Goal: Task Accomplishment & Management: Manage account settings

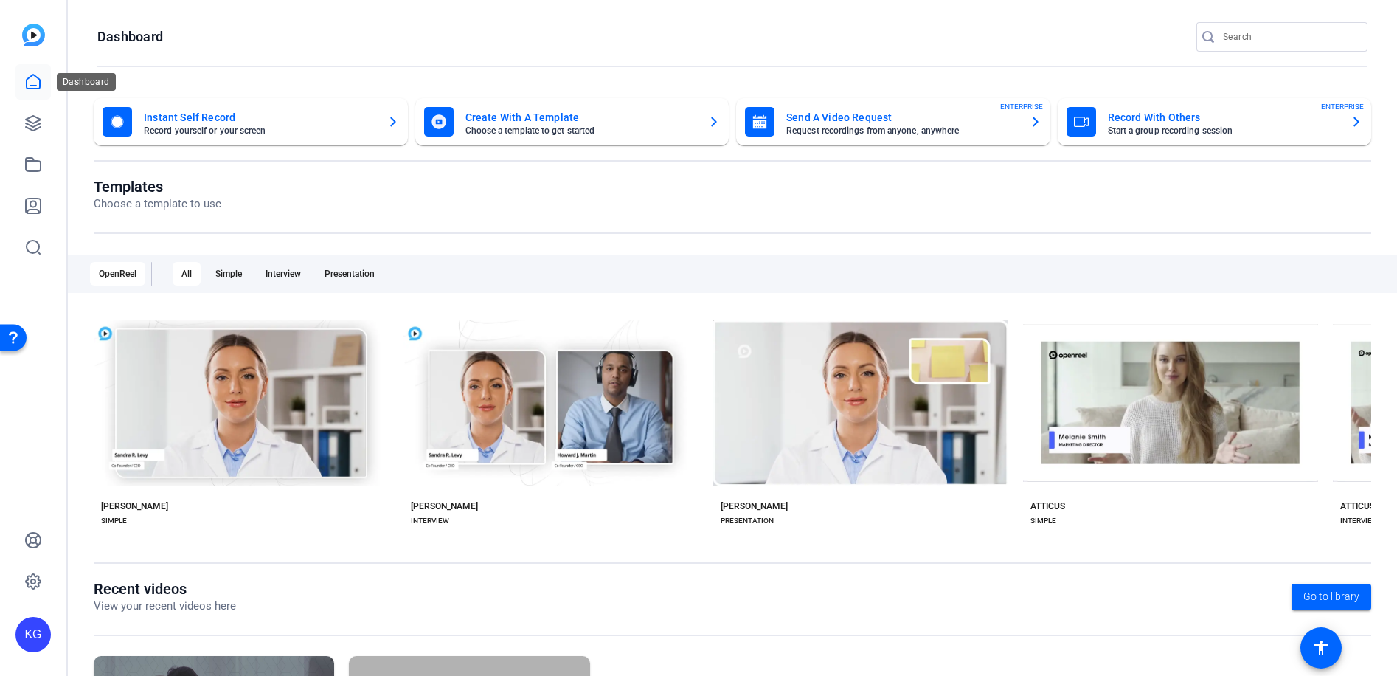
click at [40, 86] on icon at bounding box center [33, 82] width 13 height 14
click at [50, 163] on link at bounding box center [32, 164] width 35 height 35
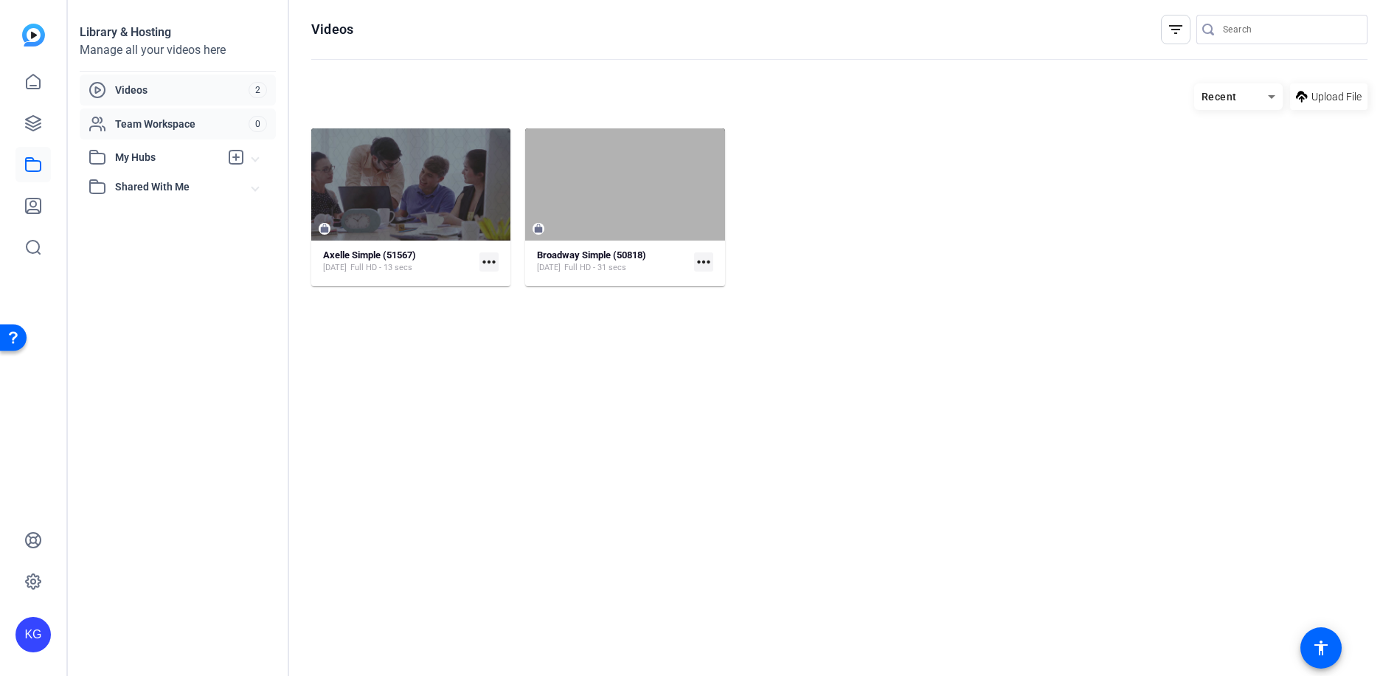
click at [164, 128] on span "Team Workspace" at bounding box center [182, 124] width 134 height 15
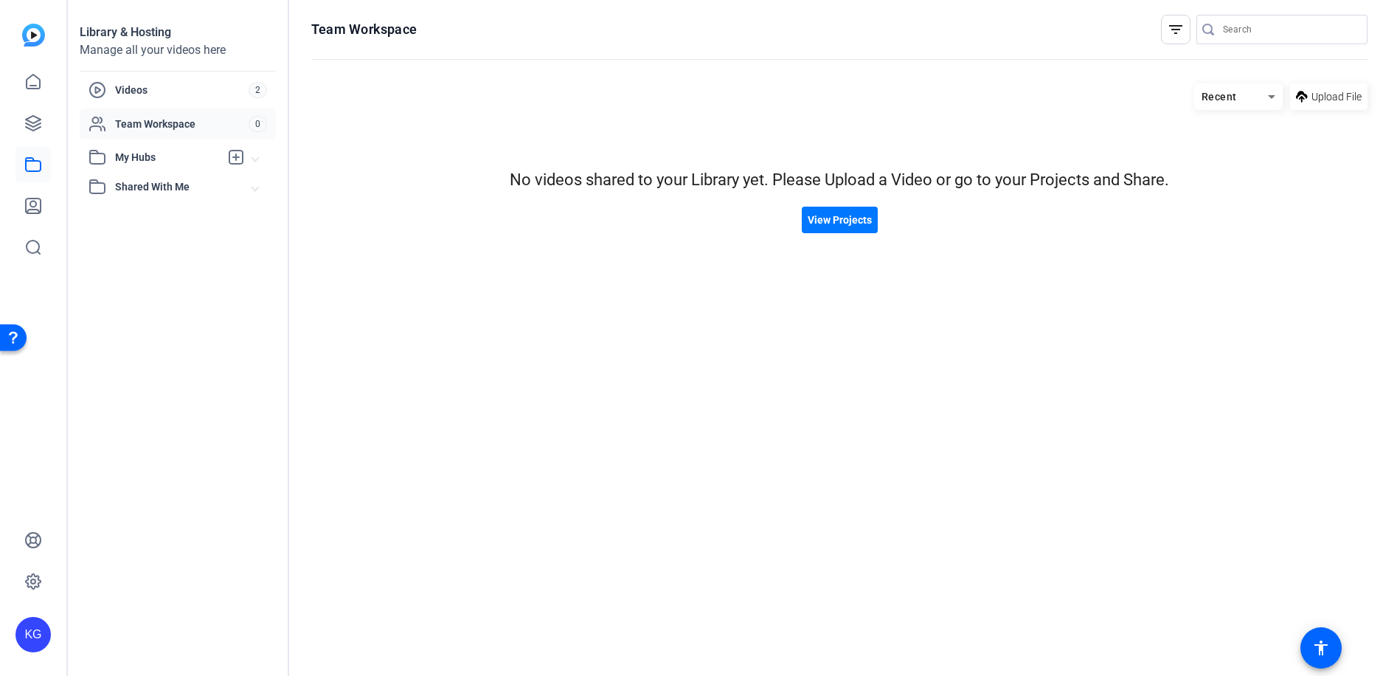
click at [153, 151] on span "My Hubs" at bounding box center [167, 157] width 105 height 15
click at [159, 176] on div "No hubs available" at bounding box center [182, 183] width 187 height 15
click at [153, 207] on mat-expansion-panel-header "Shared With Me" at bounding box center [178, 219] width 196 height 30
click at [32, 204] on icon at bounding box center [33, 206] width 18 height 18
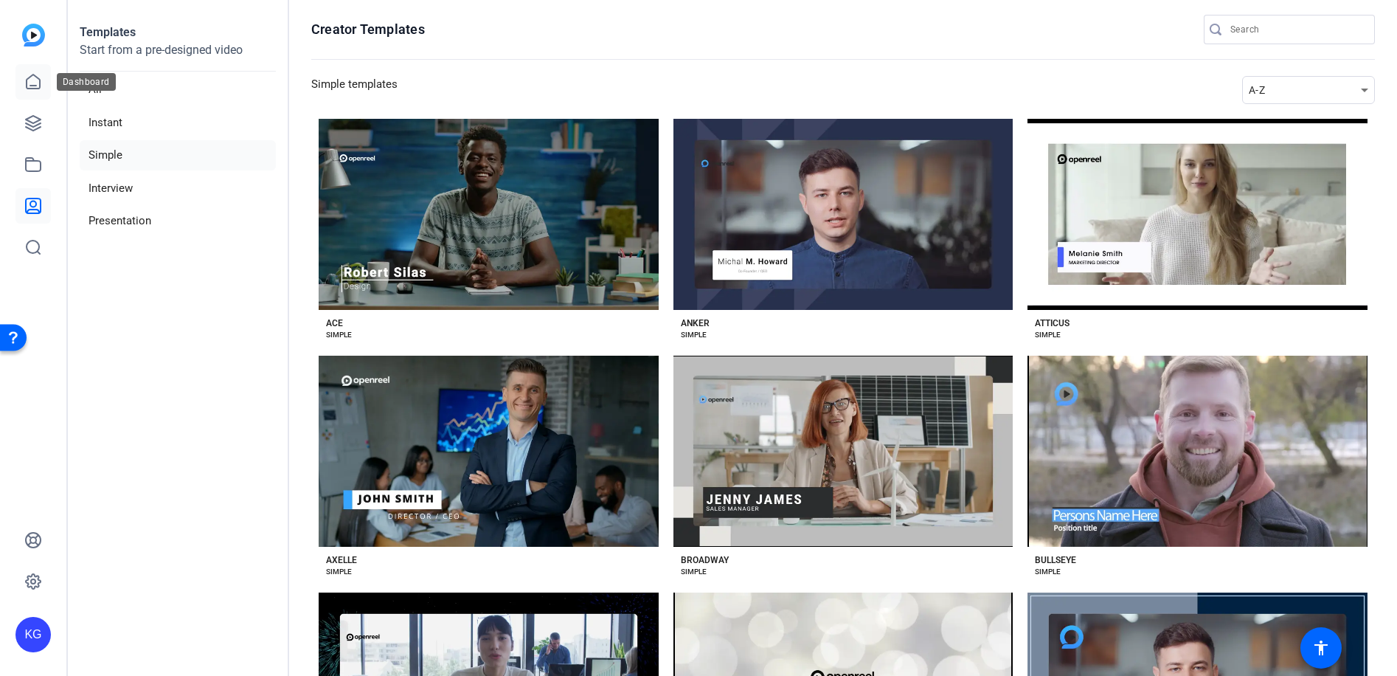
click at [34, 86] on icon at bounding box center [33, 82] width 13 height 14
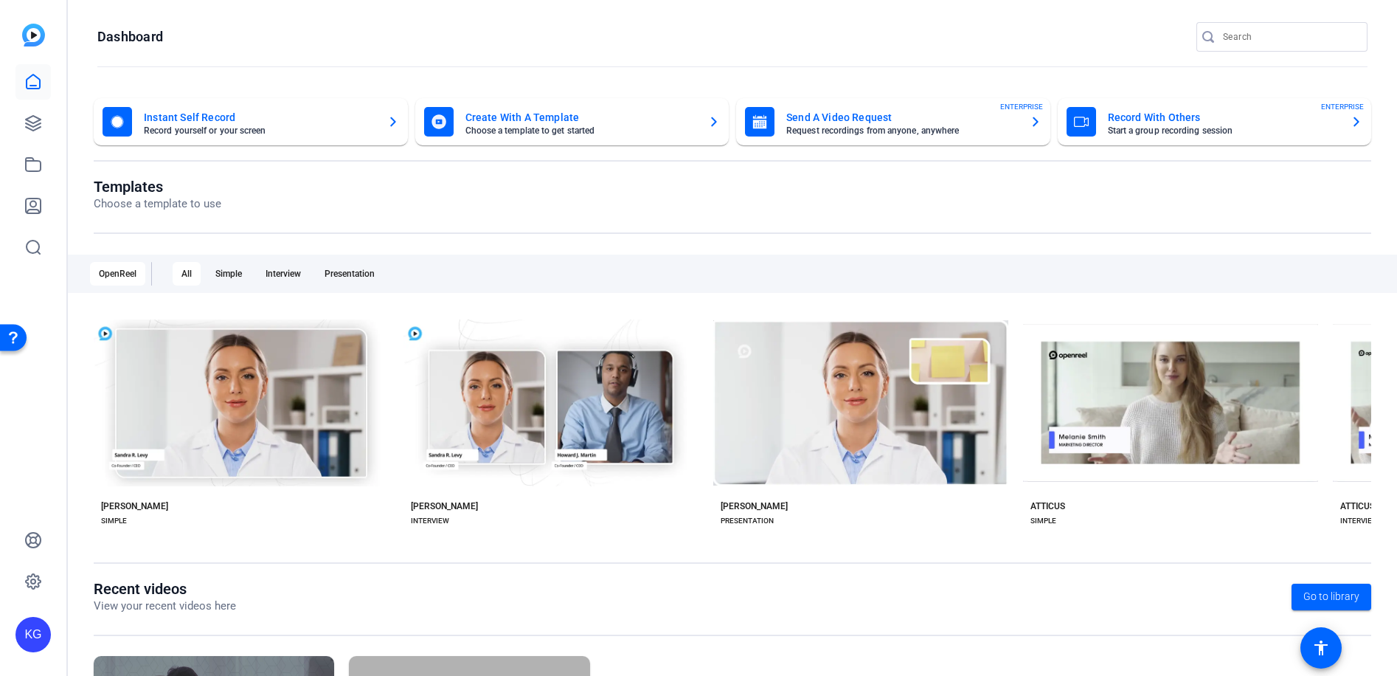
click at [218, 132] on mat-card-subtitle "Record yourself or your screen" at bounding box center [260, 130] width 232 height 9
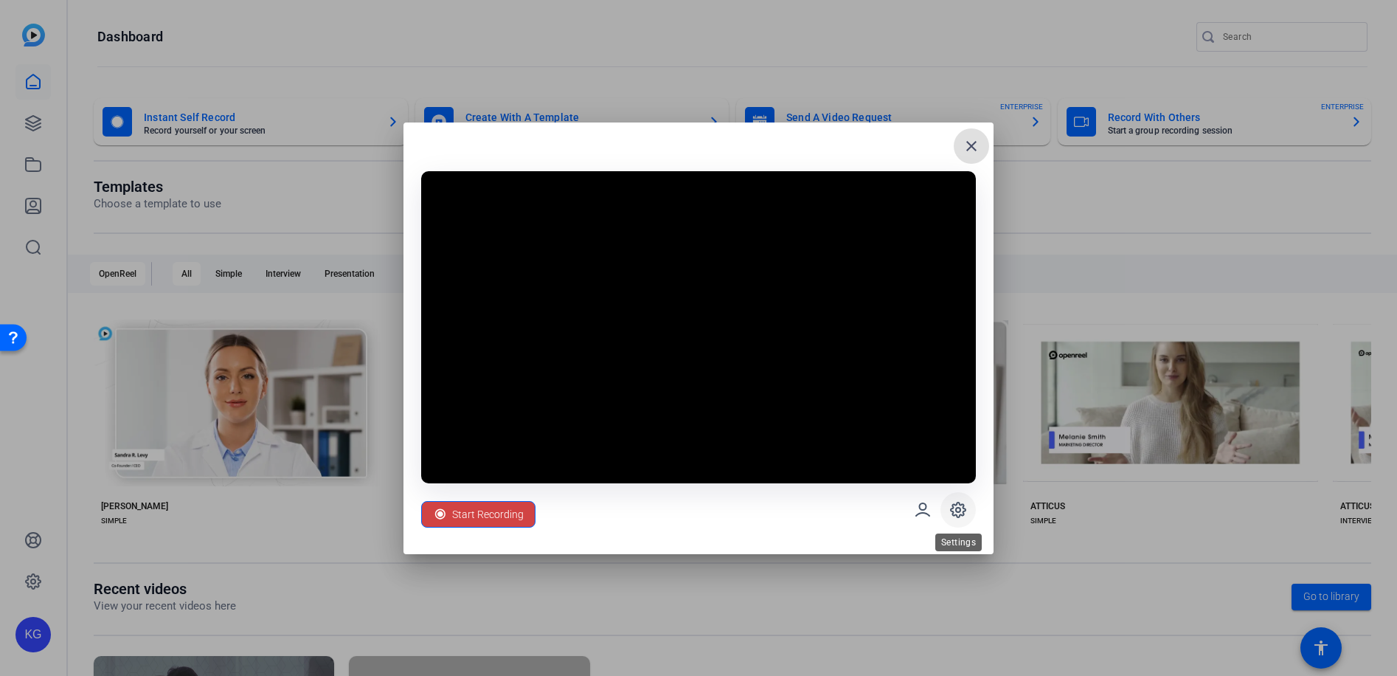
click at [955, 522] on span at bounding box center [957, 509] width 35 height 35
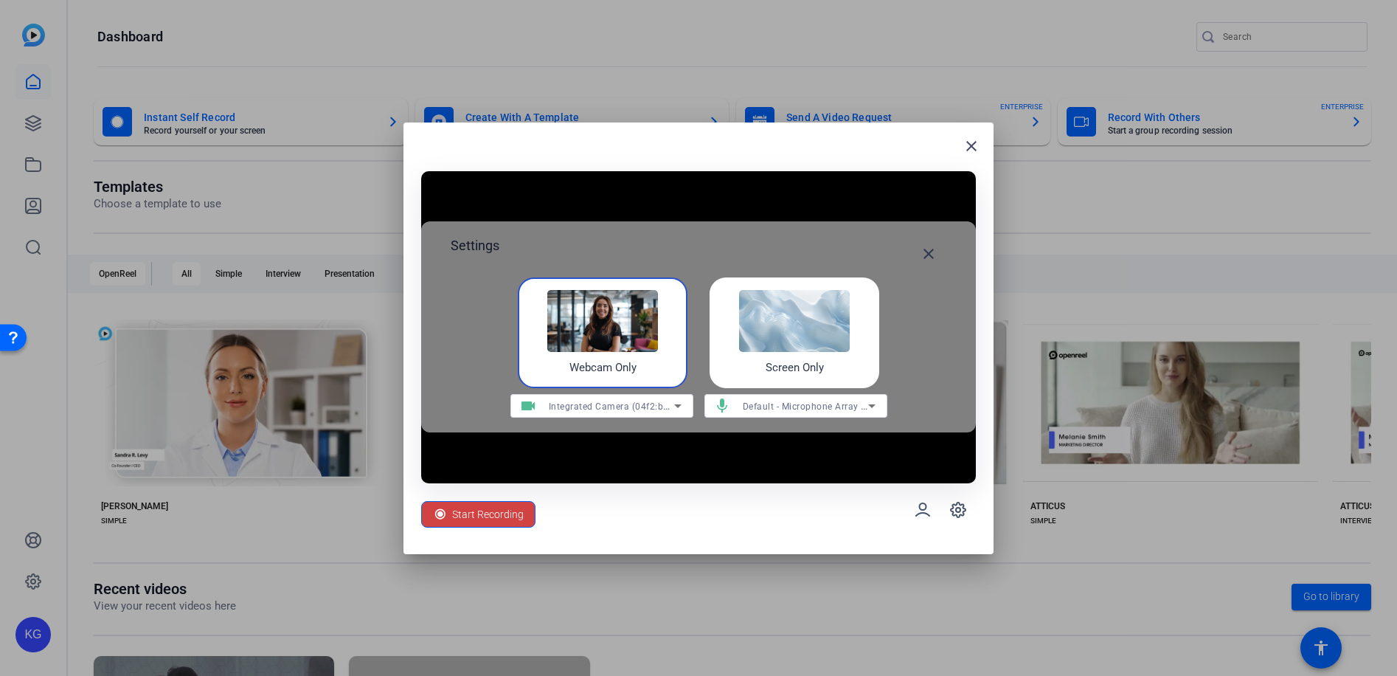
click at [761, 314] on img at bounding box center [794, 321] width 111 height 62
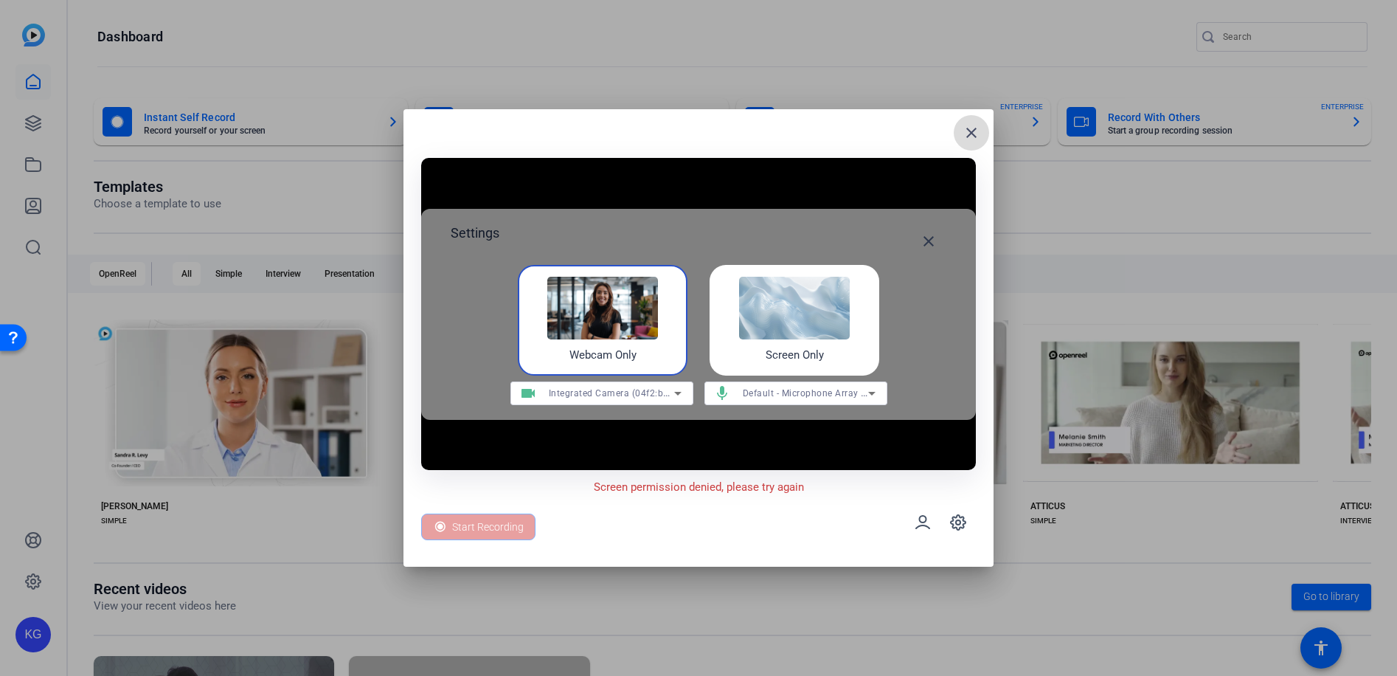
click at [966, 139] on mat-icon "close" at bounding box center [972, 133] width 18 height 18
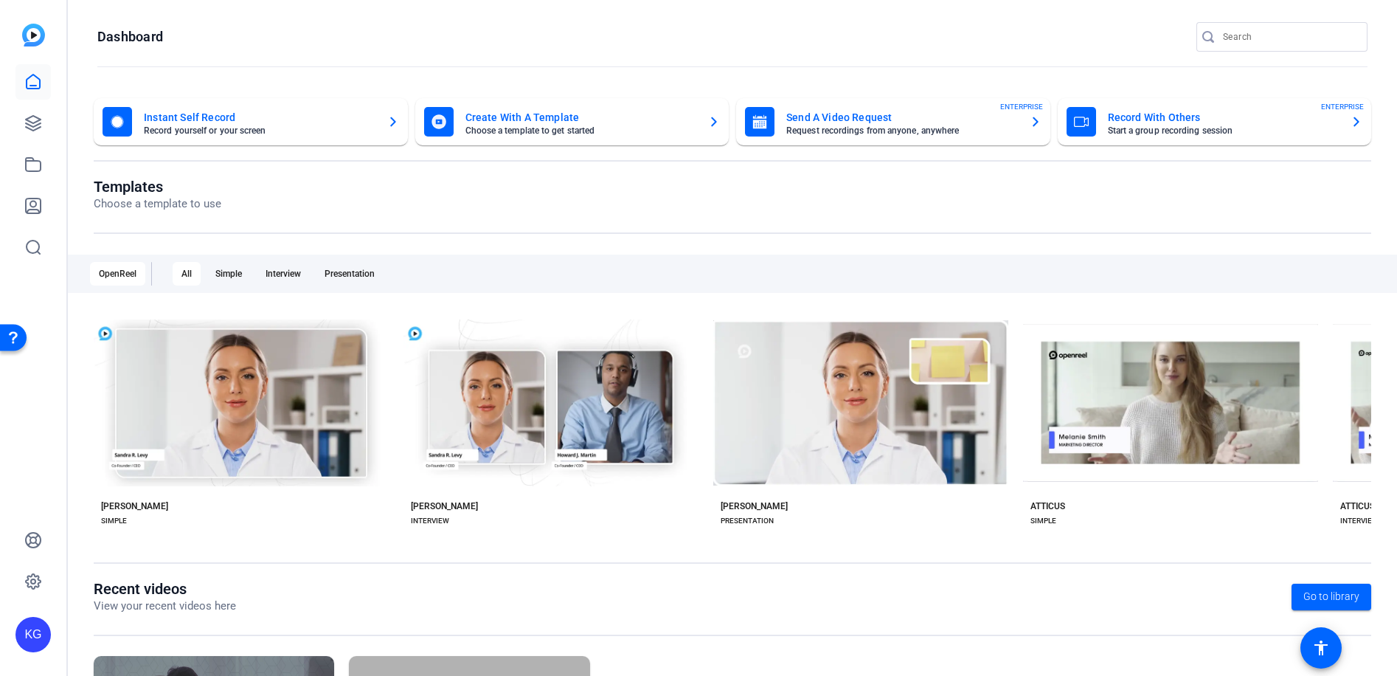
click at [514, 131] on mat-card-subtitle "Choose a template to get started" at bounding box center [581, 130] width 232 height 9
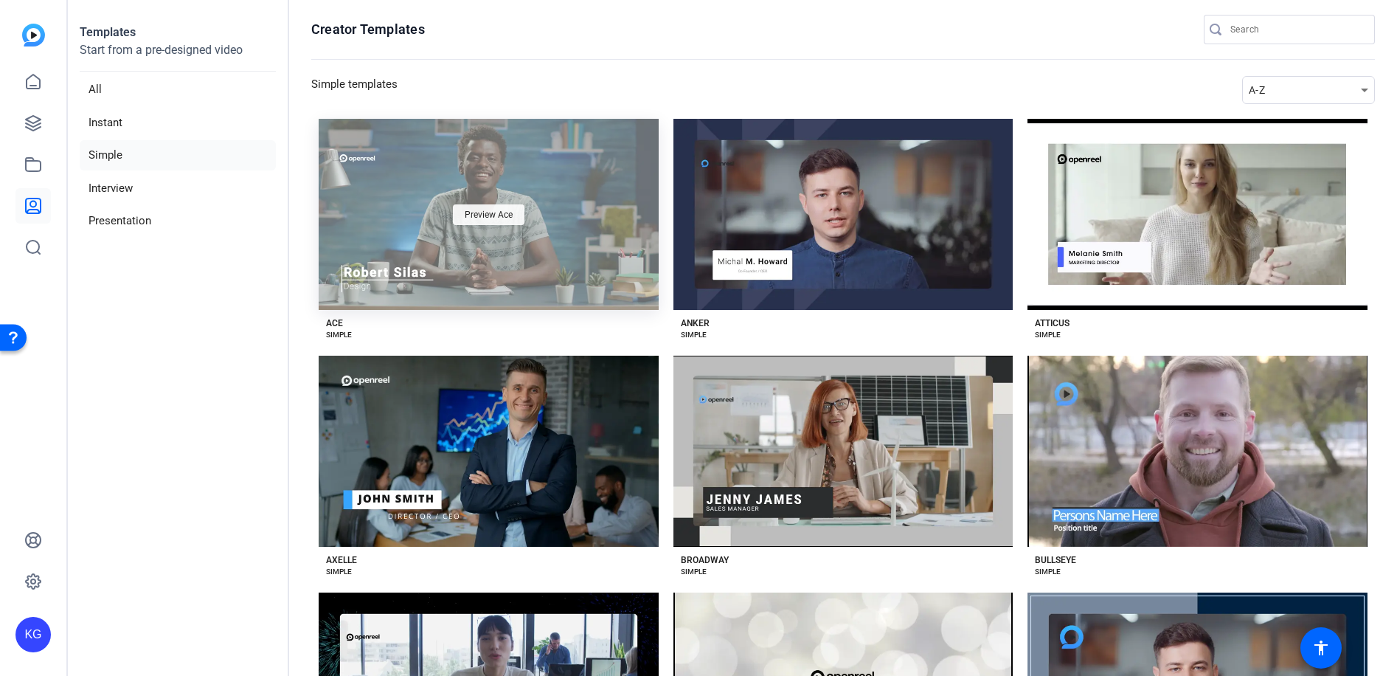
click at [491, 216] on span "Preview Ace" at bounding box center [489, 214] width 48 height 9
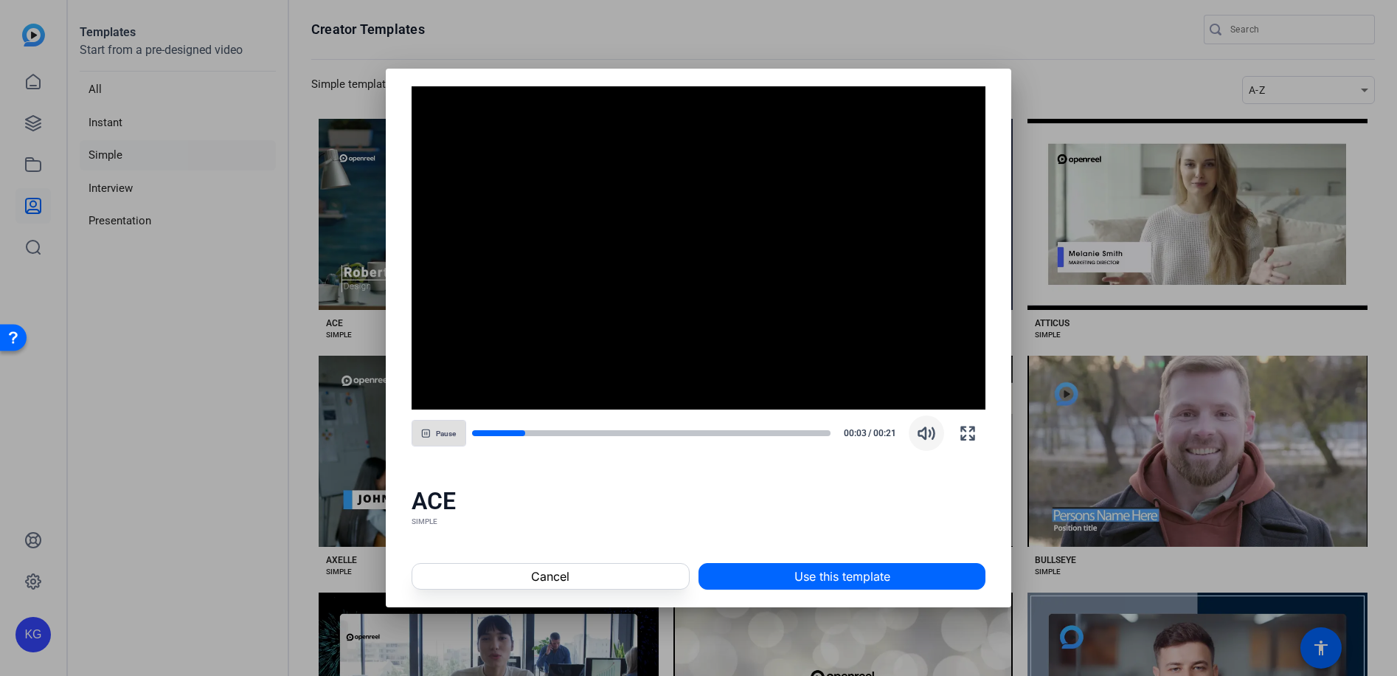
click at [926, 438] on icon "button" at bounding box center [926, 432] width 15 height 11
click at [836, 575] on span "Use this template" at bounding box center [842, 576] width 96 height 18
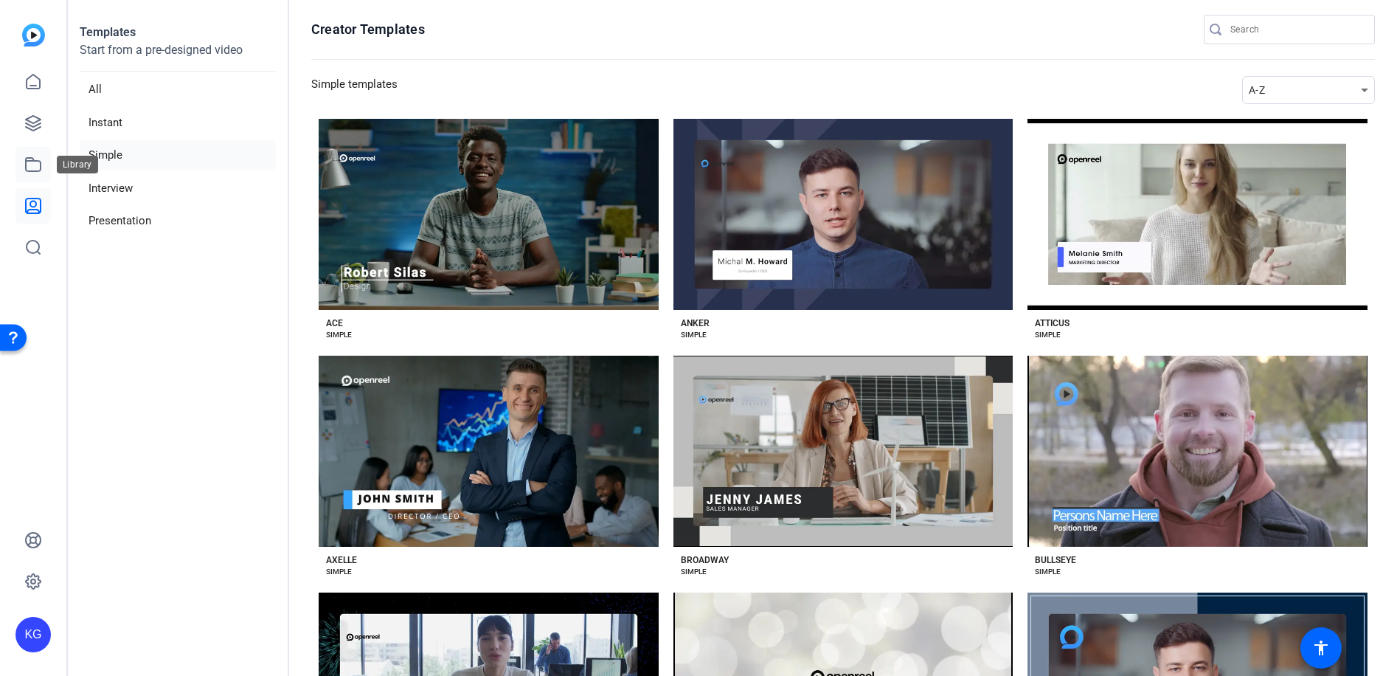
click at [49, 173] on link at bounding box center [32, 164] width 35 height 35
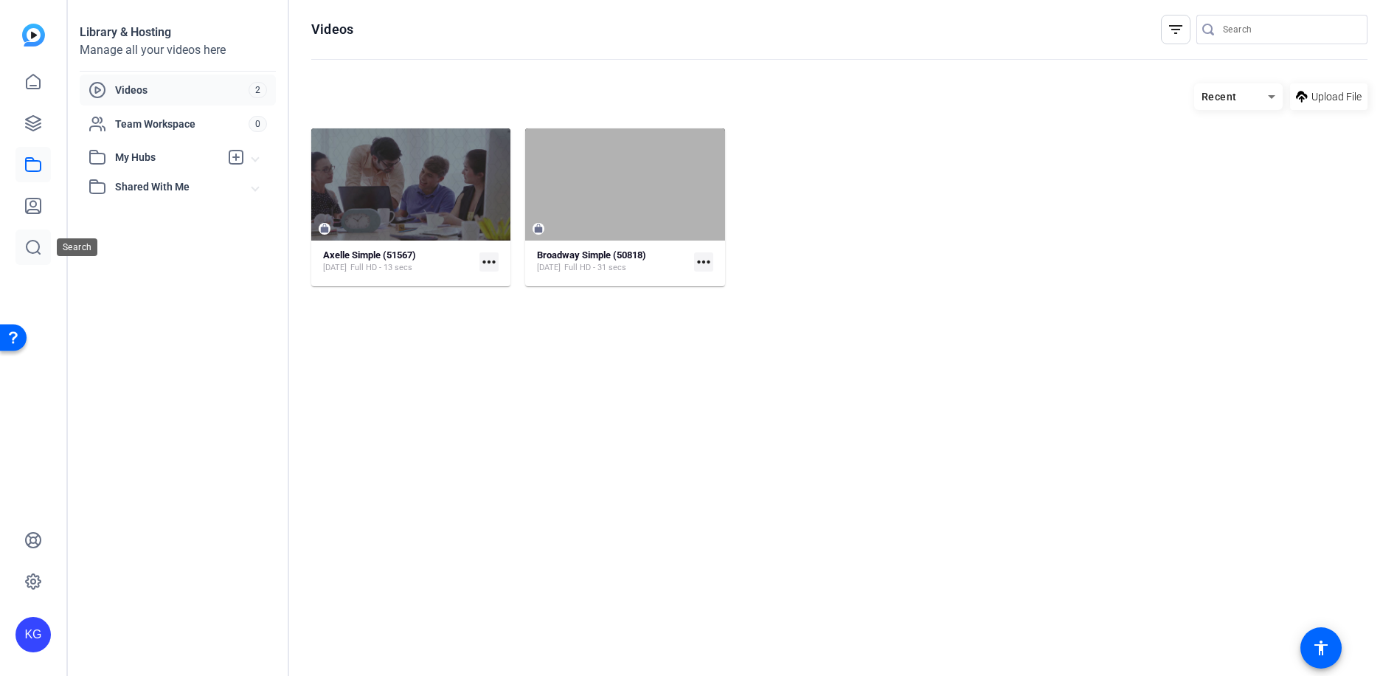
click at [38, 254] on icon at bounding box center [33, 247] width 18 height 18
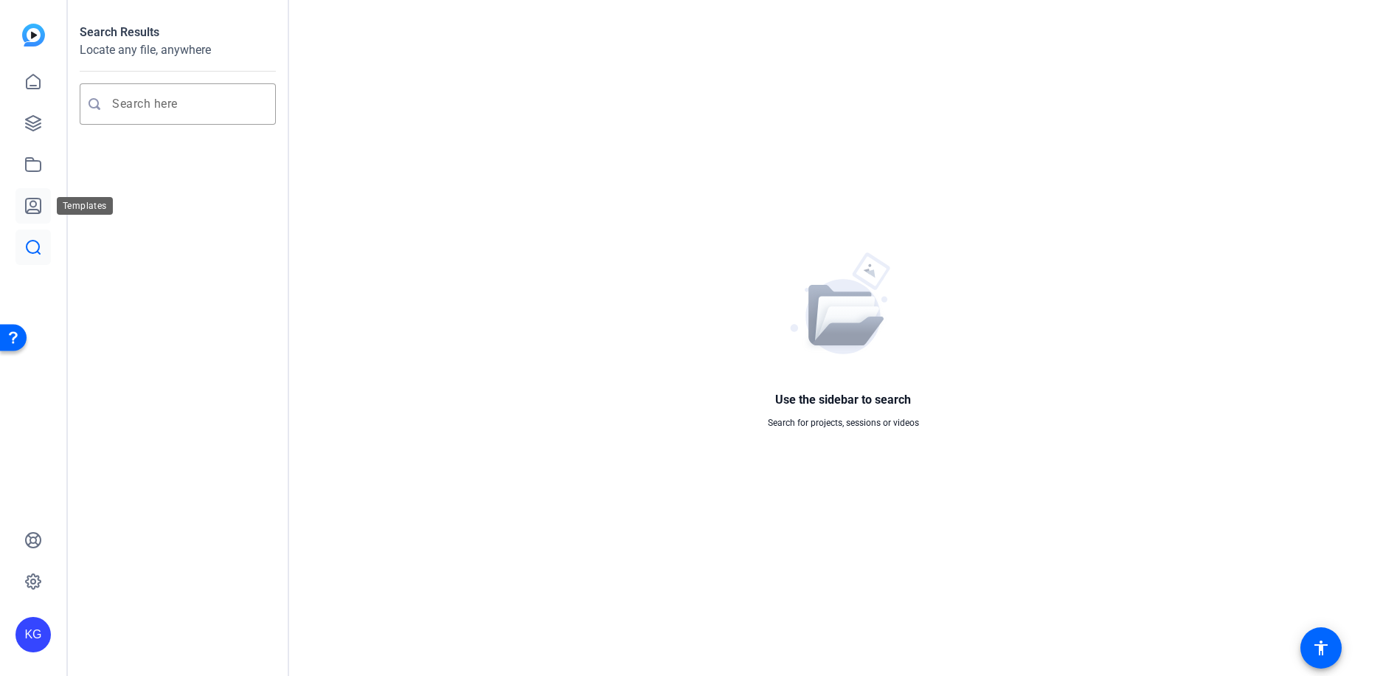
click at [27, 212] on icon at bounding box center [33, 205] width 15 height 15
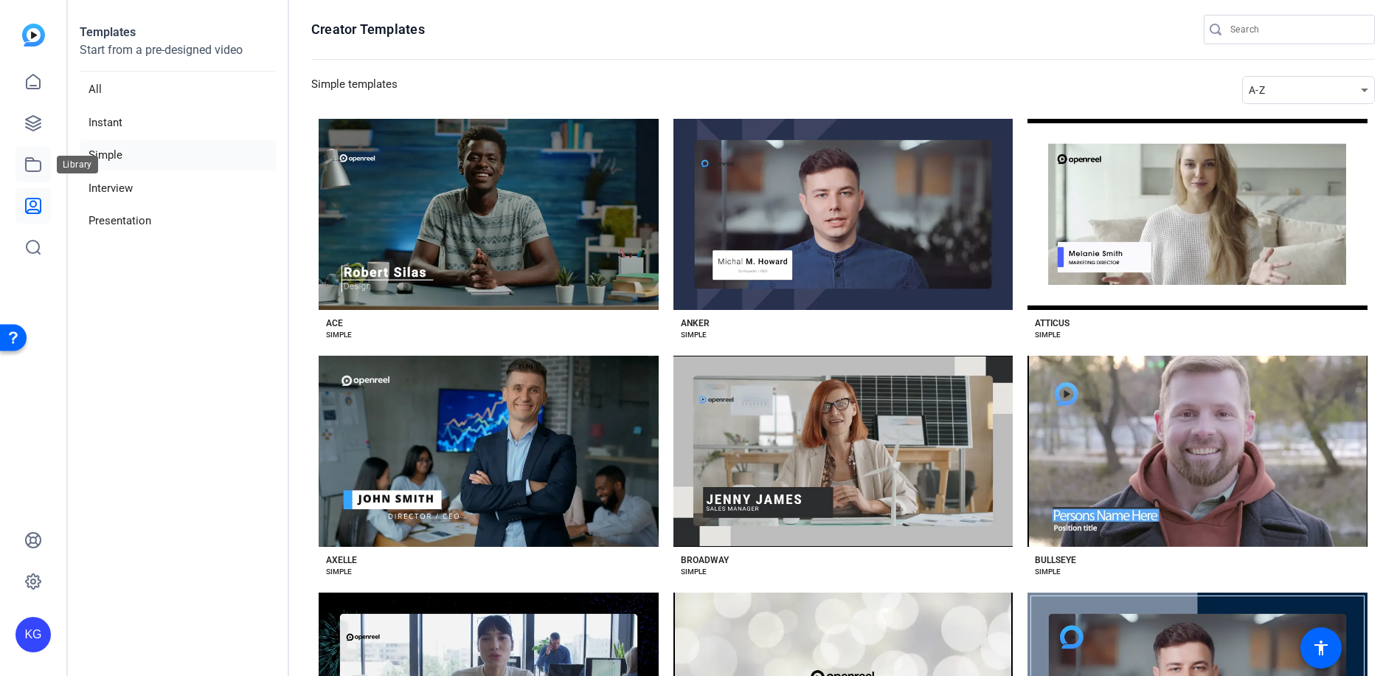
click at [34, 159] on icon at bounding box center [33, 164] width 15 height 13
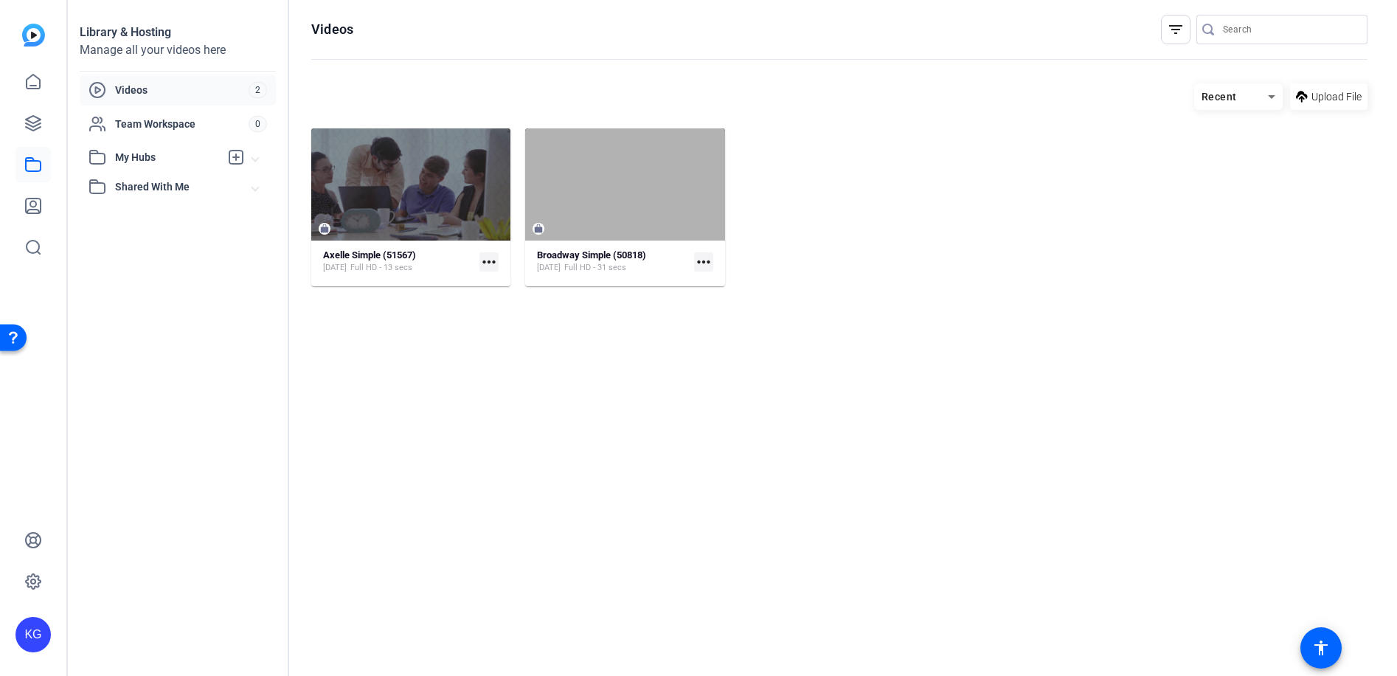
click at [181, 160] on span "My Hubs" at bounding box center [167, 157] width 105 height 15
click at [165, 215] on span "Shared With Me" at bounding box center [183, 219] width 137 height 15
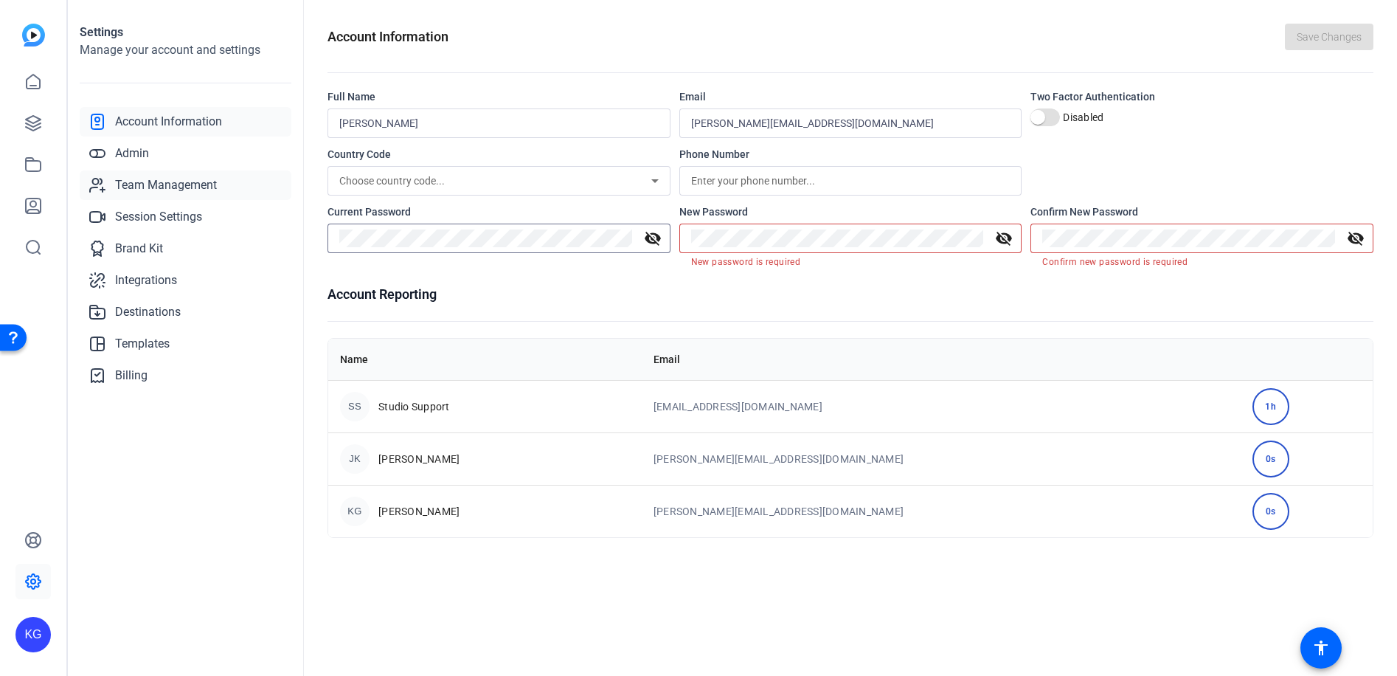
click at [178, 184] on span "Team Management" at bounding box center [166, 185] width 102 height 18
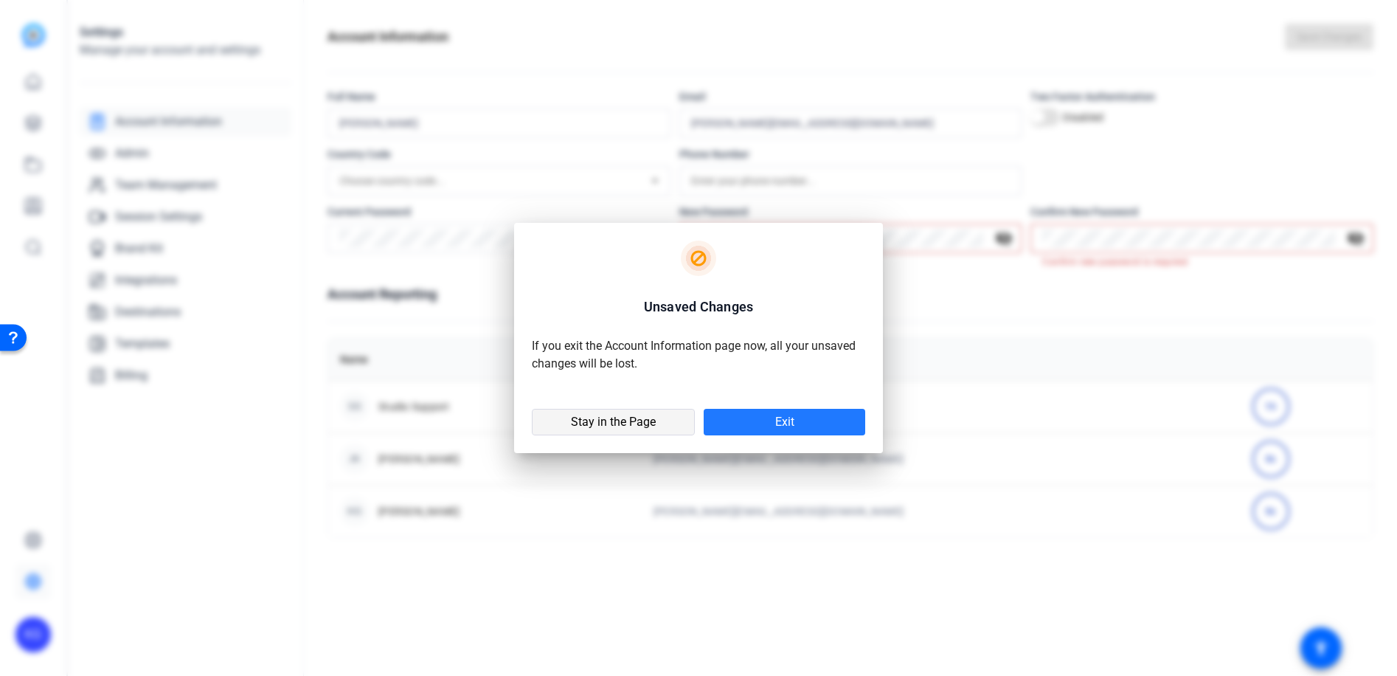
click at [659, 427] on span at bounding box center [614, 421] width 162 height 35
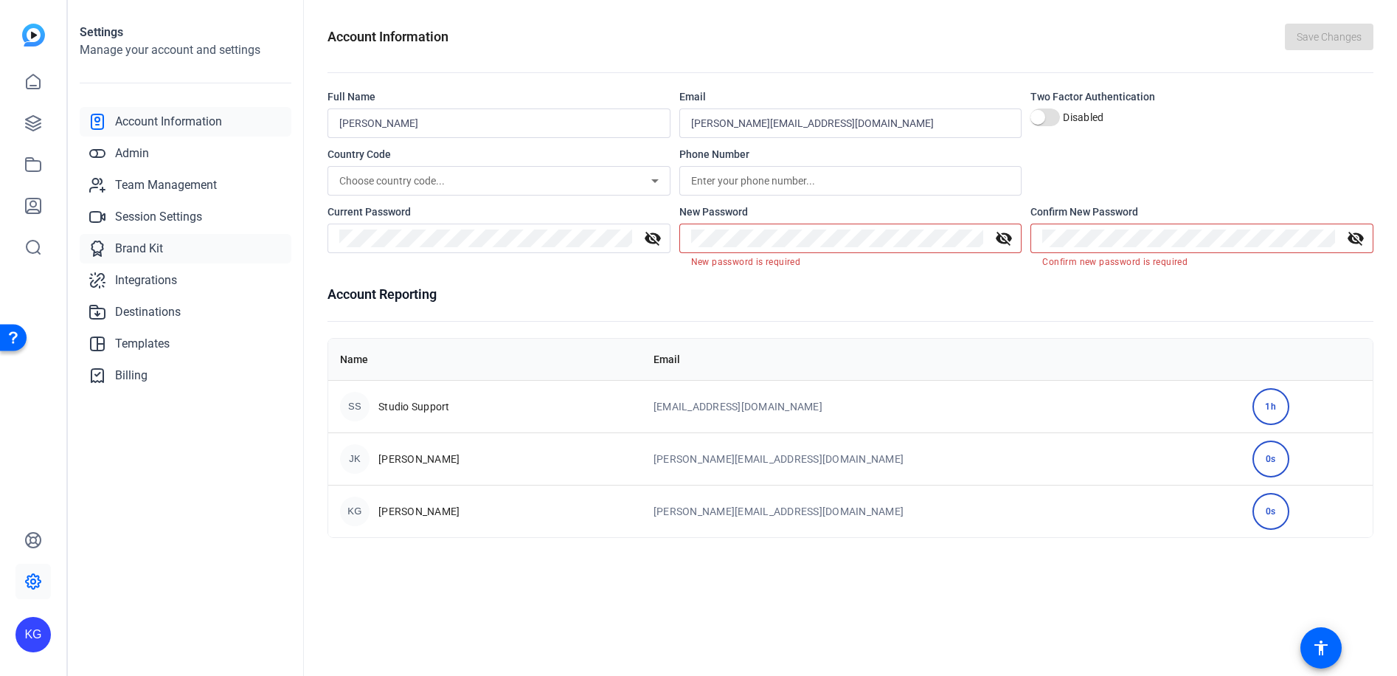
click at [168, 254] on link "Brand Kit" at bounding box center [186, 249] width 212 height 30
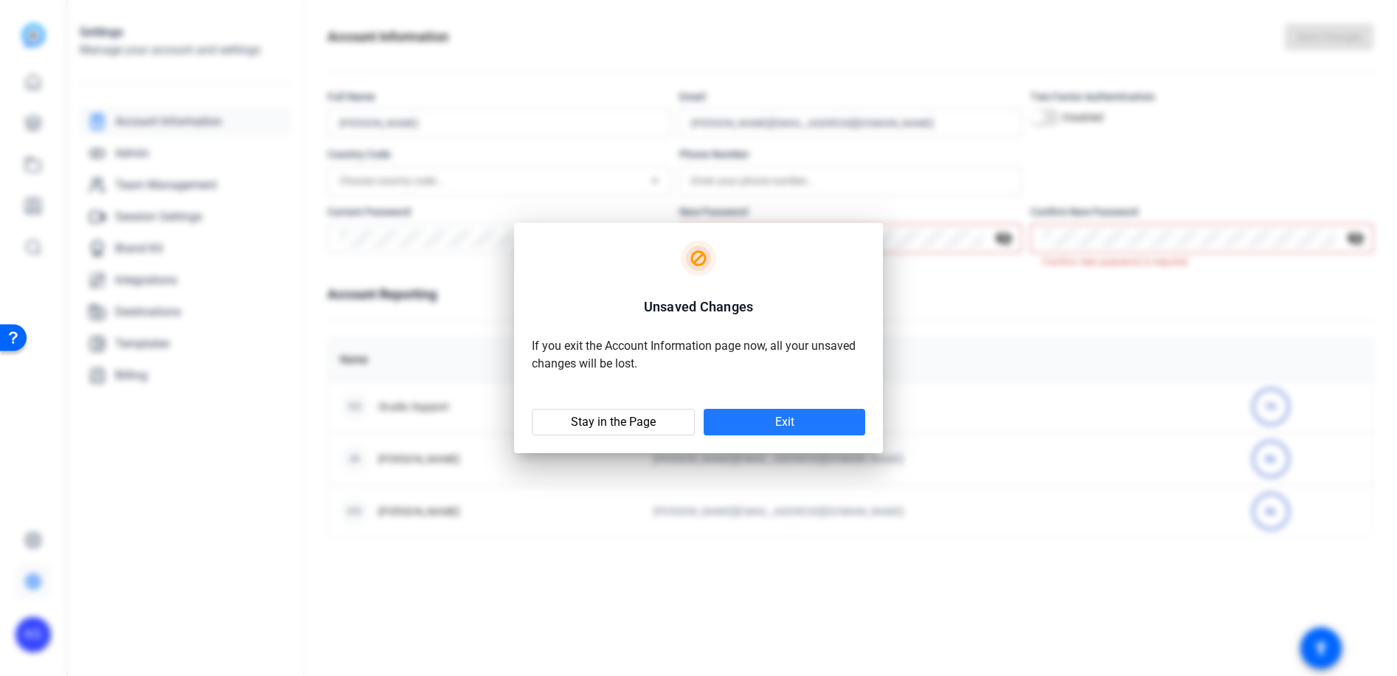
click at [786, 425] on span "Exit" at bounding box center [784, 422] width 19 height 15
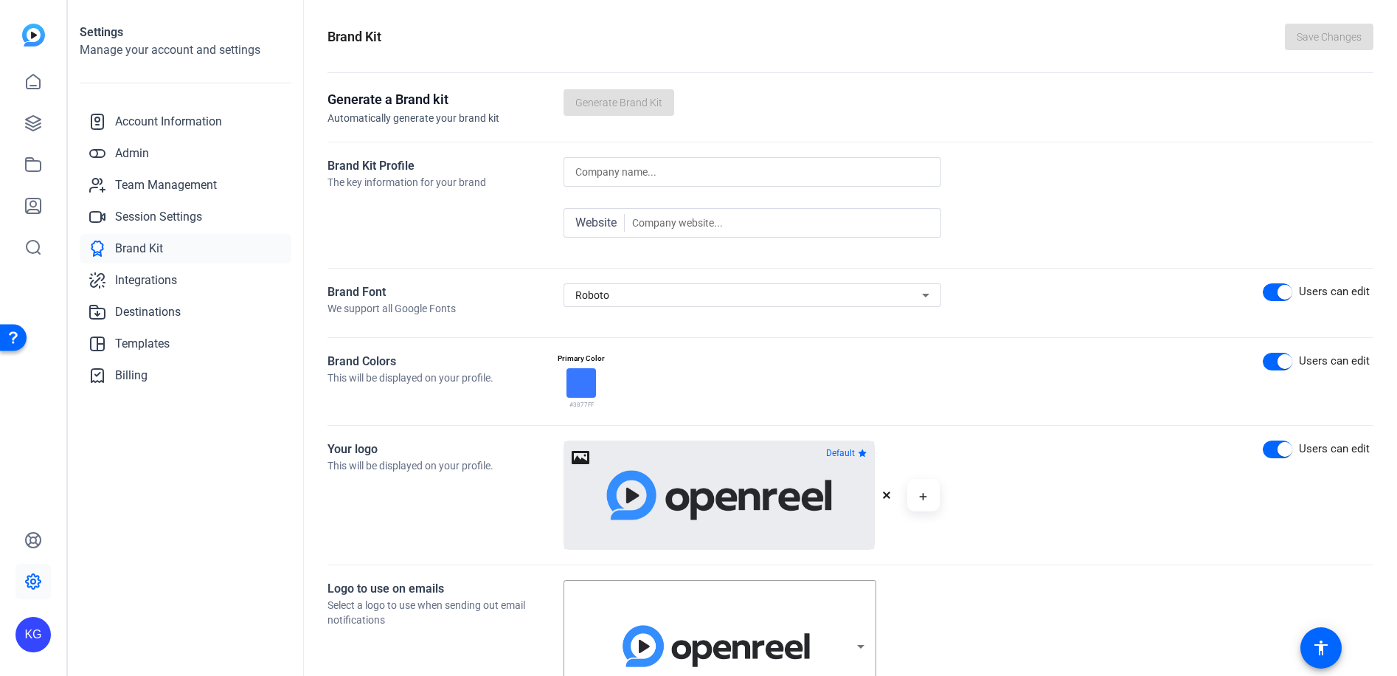
click at [674, 178] on input at bounding box center [752, 172] width 354 height 18
type input "Crystal Research Associates"
click at [683, 229] on input at bounding box center [780, 223] width 297 height 18
type input "www.crystalra.com"
click at [629, 291] on div "Roboto" at bounding box center [748, 295] width 347 height 18
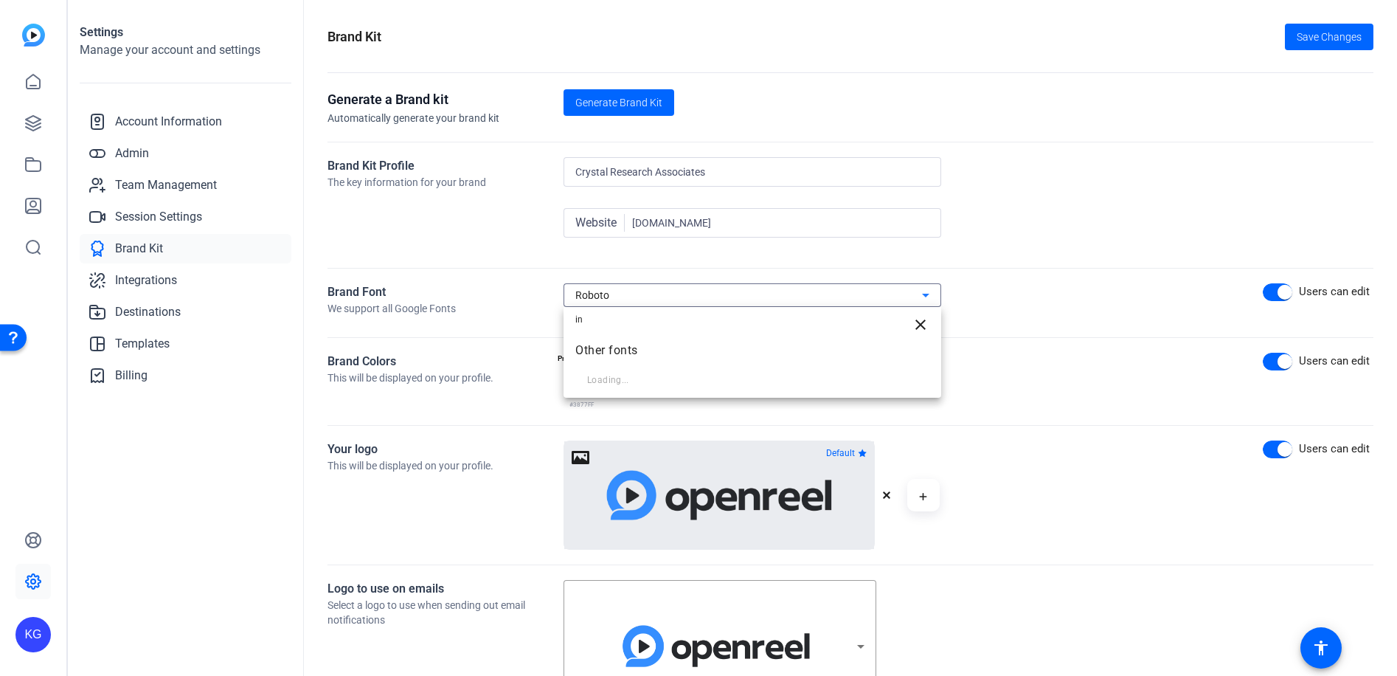
type input "i"
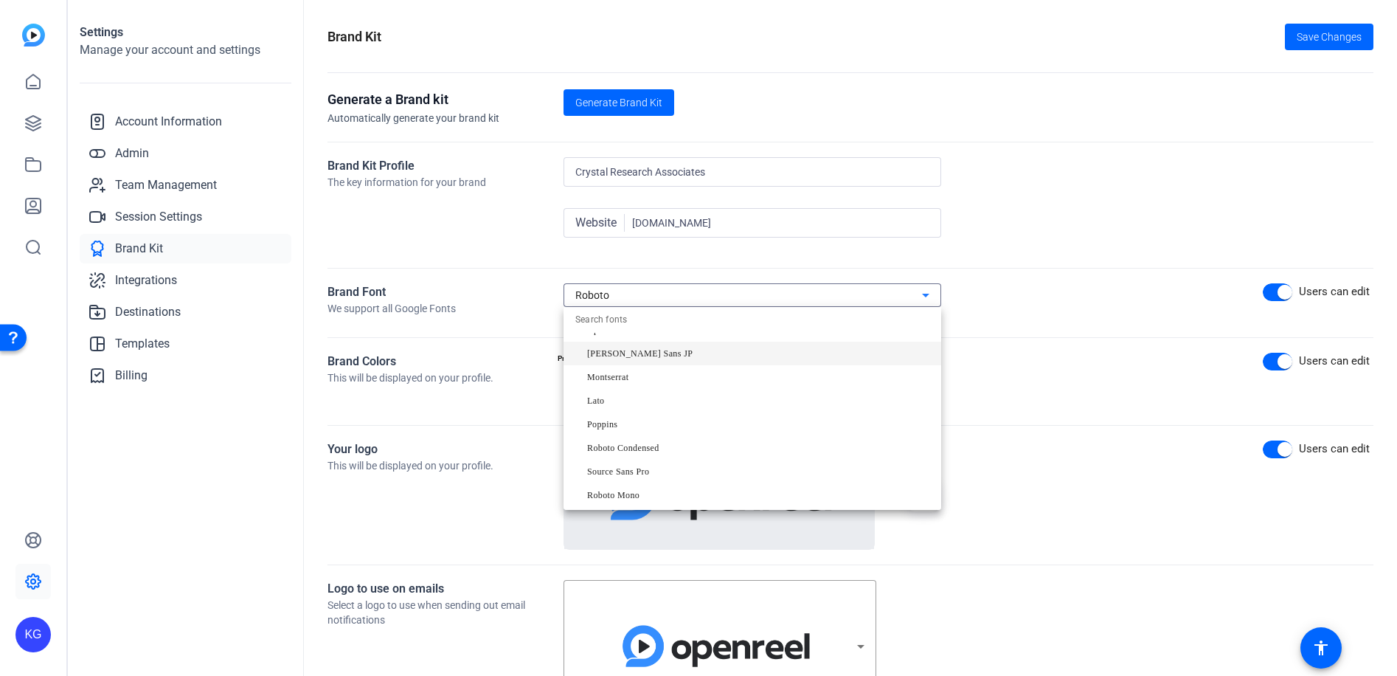
scroll to position [159, 0]
click at [597, 465] on span "Other fonts" at bounding box center [606, 463] width 63 height 18
click at [616, 495] on mat-optgroup "Other fonts Search for other fonts" at bounding box center [753, 474] width 378 height 59
drag, startPoint x: 618, startPoint y: 304, endPoint x: 466, endPoint y: 286, distance: 153.0
click at [466, 286] on div at bounding box center [698, 338] width 1397 height 676
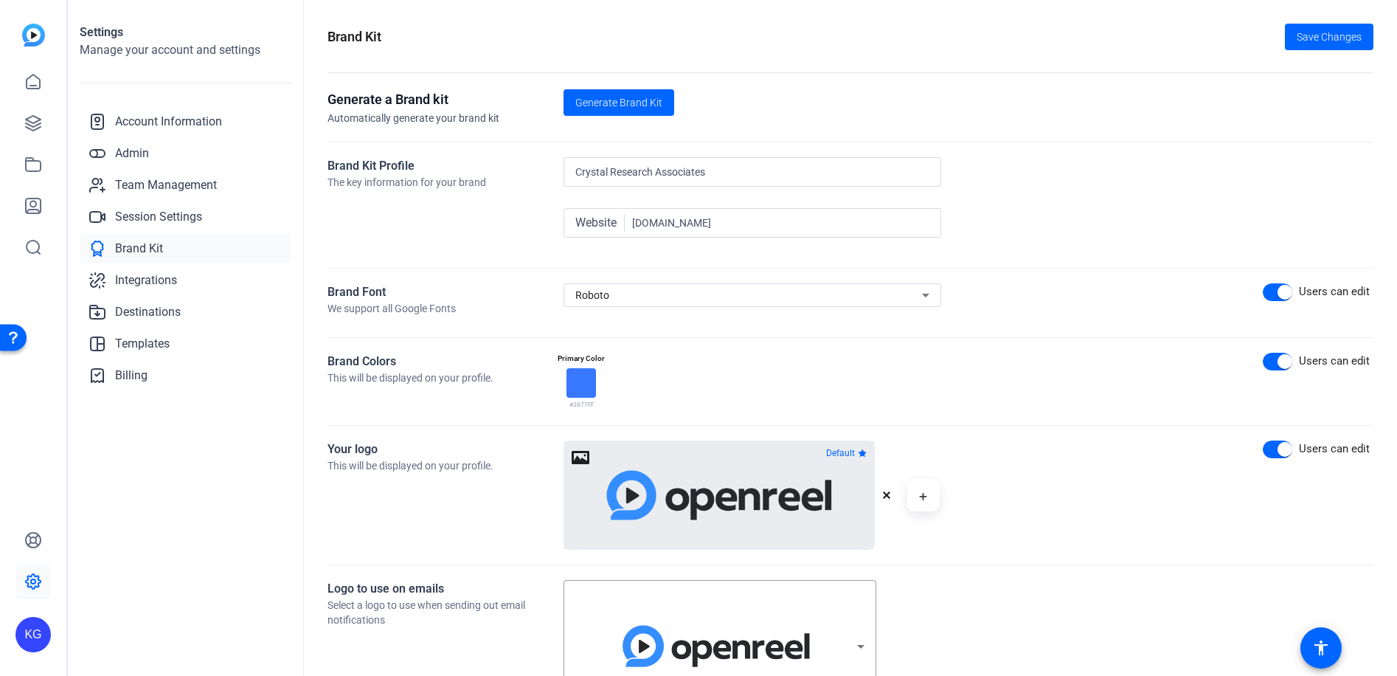
click at [633, 304] on div "Roboto" at bounding box center [752, 295] width 354 height 24
type input "Montserrat Black"
drag, startPoint x: 630, startPoint y: 304, endPoint x: 492, endPoint y: 298, distance: 138.1
click at [492, 298] on div at bounding box center [698, 338] width 1397 height 676
click at [597, 299] on span "Roboto" at bounding box center [592, 295] width 34 height 12
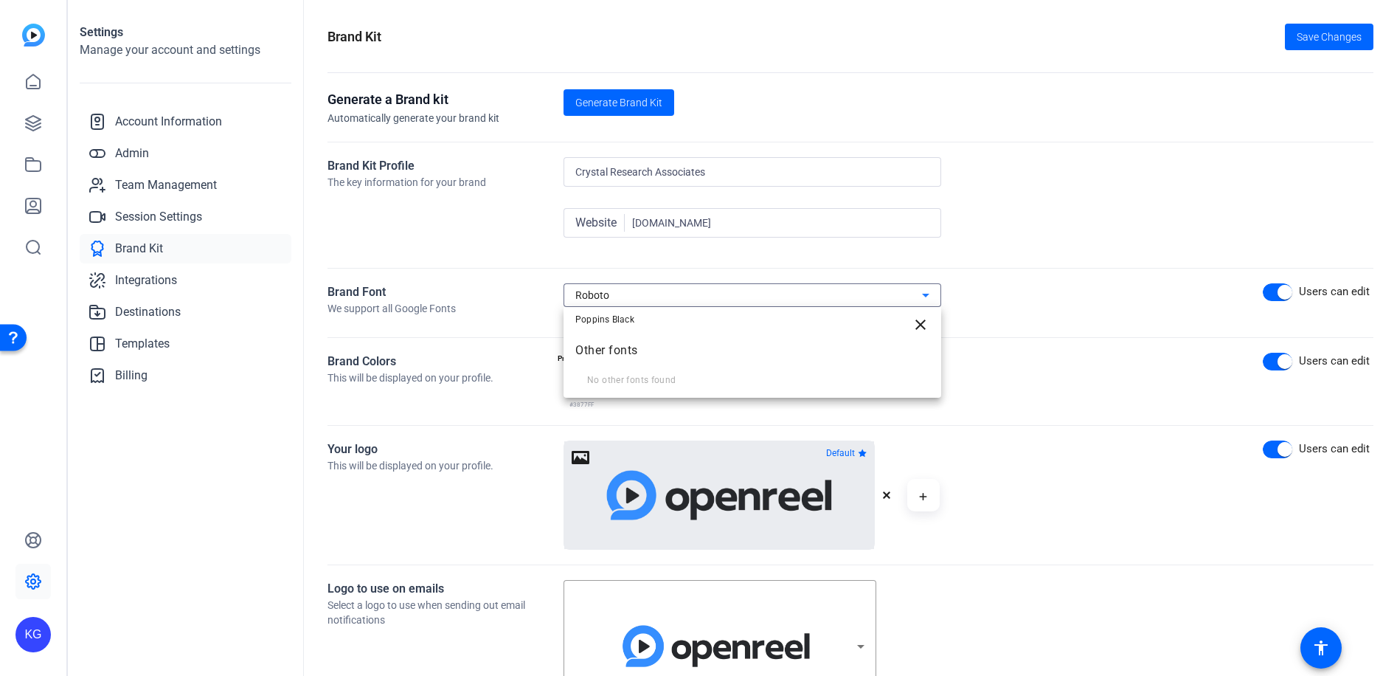
type input "Poppins Black"
click at [606, 375] on mat-optgroup "Other fonts No other fonts found" at bounding box center [753, 362] width 378 height 59
click at [606, 350] on span "Other fonts" at bounding box center [606, 351] width 63 height 18
click at [914, 329] on mat-icon "close" at bounding box center [921, 325] width 18 height 18
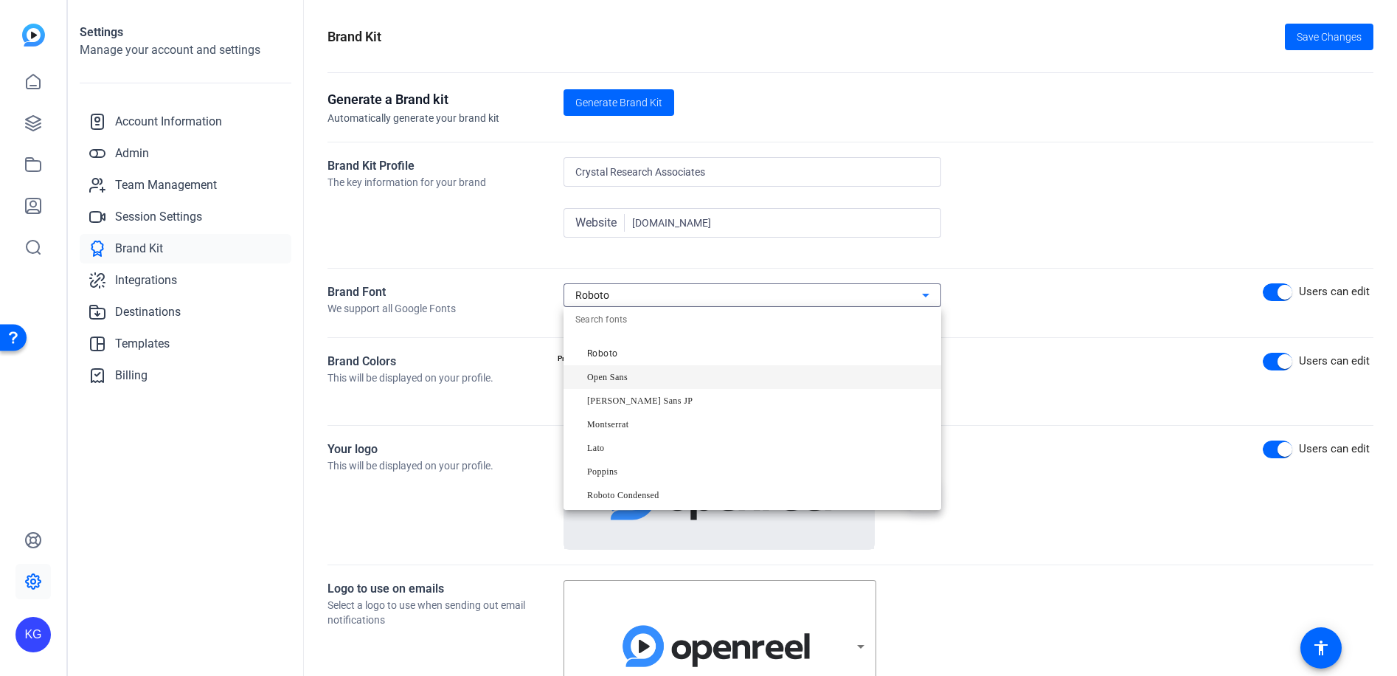
scroll to position [0, 0]
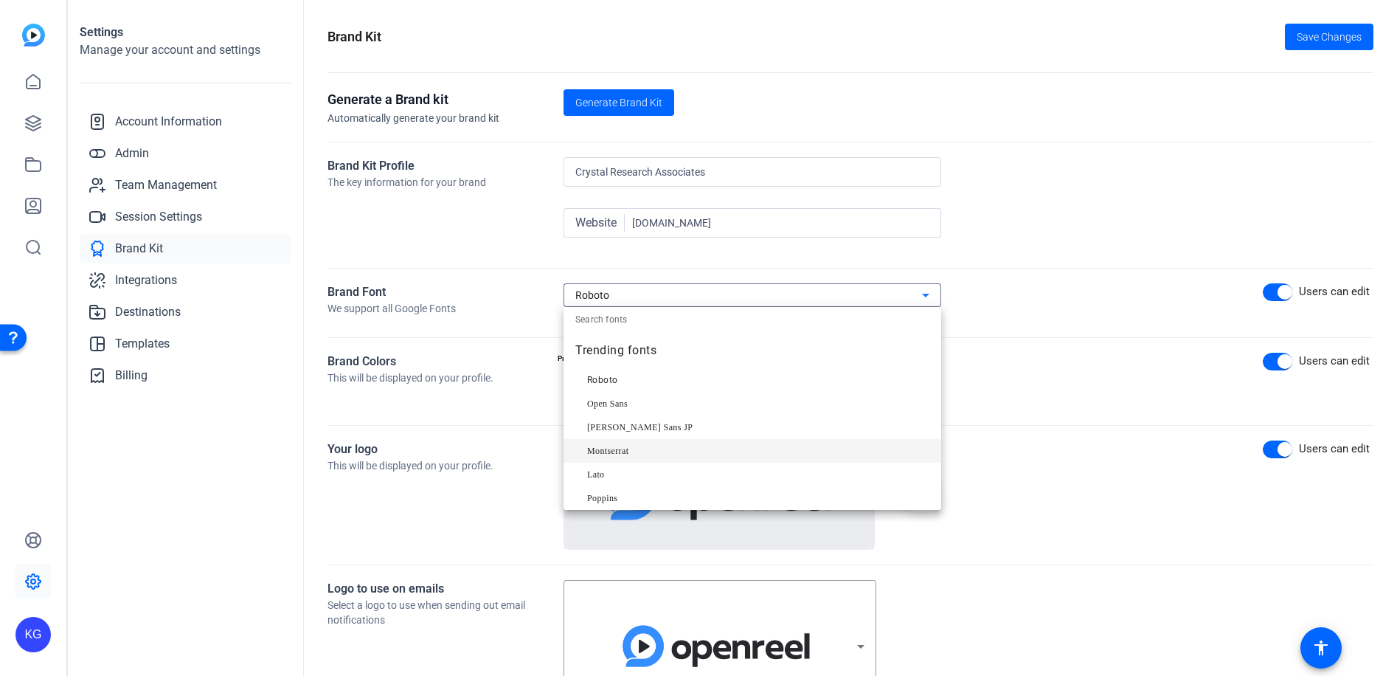
click at [616, 452] on span "Montserrat" at bounding box center [607, 451] width 41 height 18
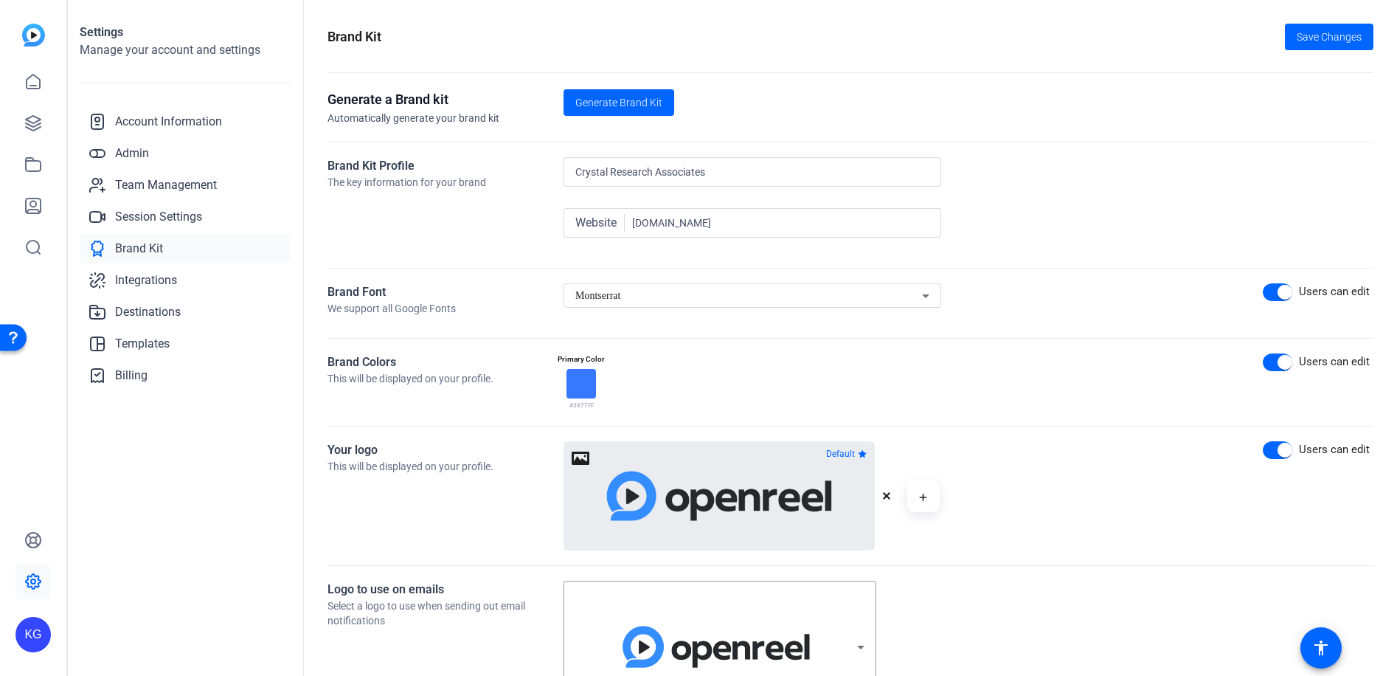
click at [602, 292] on span "Montserrat" at bounding box center [597, 295] width 45 height 11
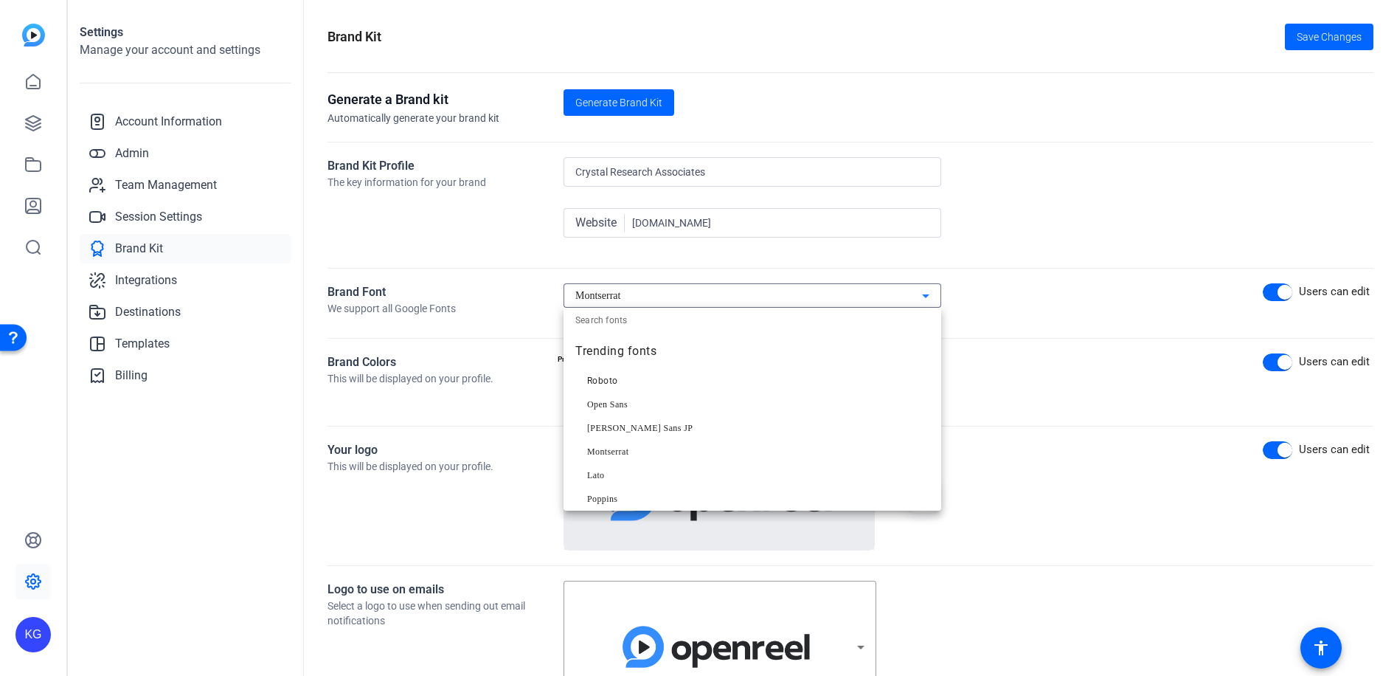
paste input "Montserrat Black"
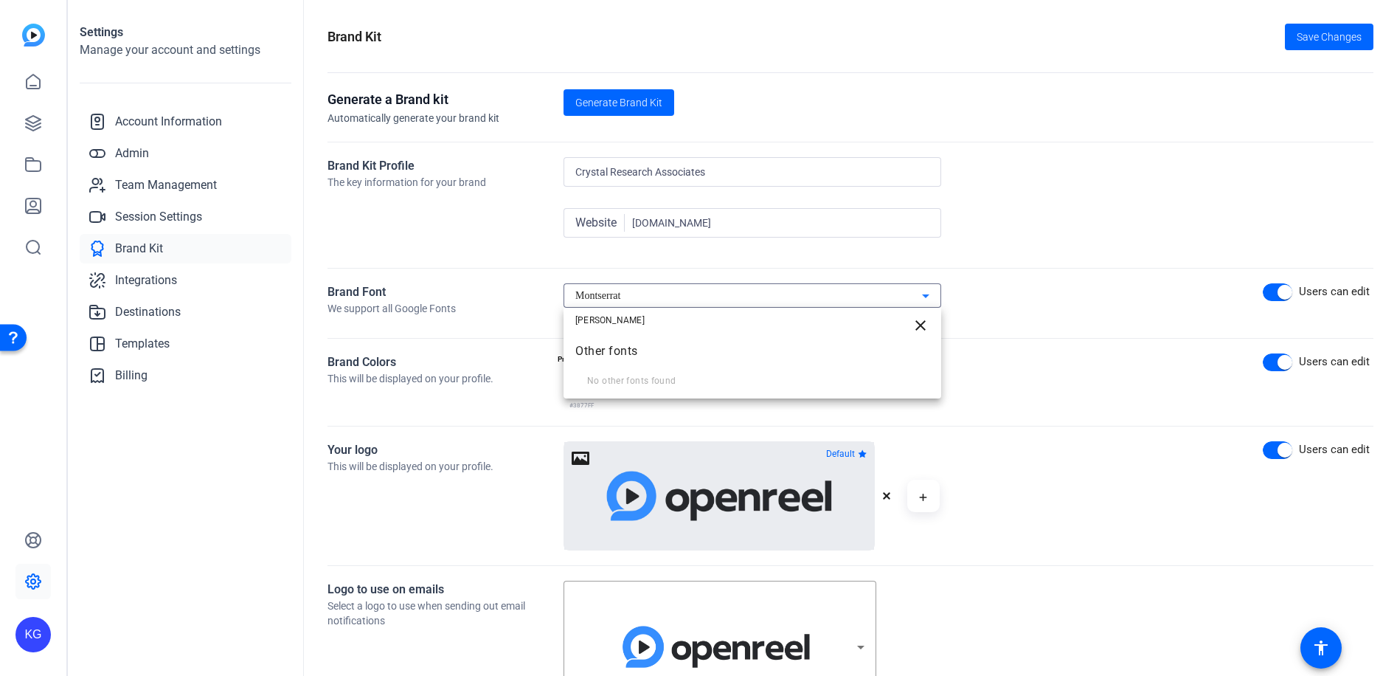
click at [631, 319] on input "Montserrat Black" at bounding box center [753, 321] width 378 height 26
type input "Montserrat Black"
click at [636, 302] on div at bounding box center [698, 338] width 1397 height 676
click at [636, 302] on div "Montserrat" at bounding box center [748, 296] width 347 height 18
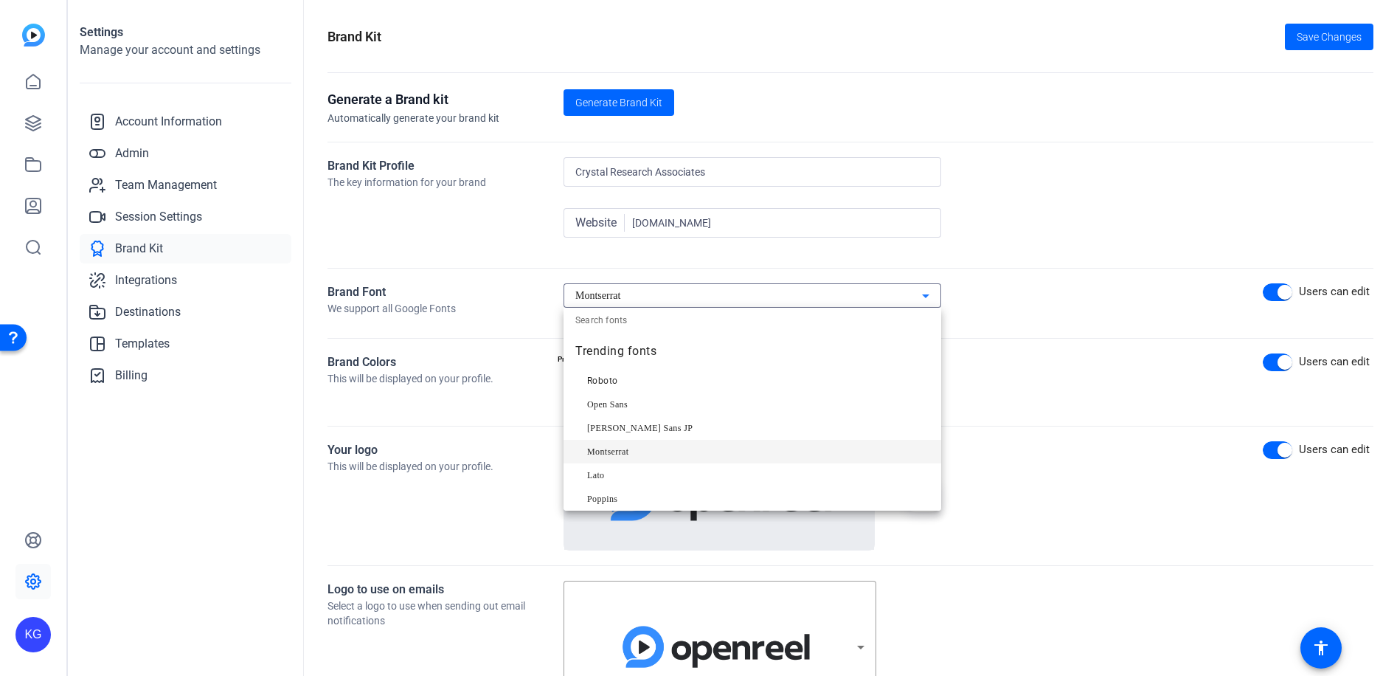
click at [628, 448] on span "Montserrat" at bounding box center [607, 452] width 41 height 18
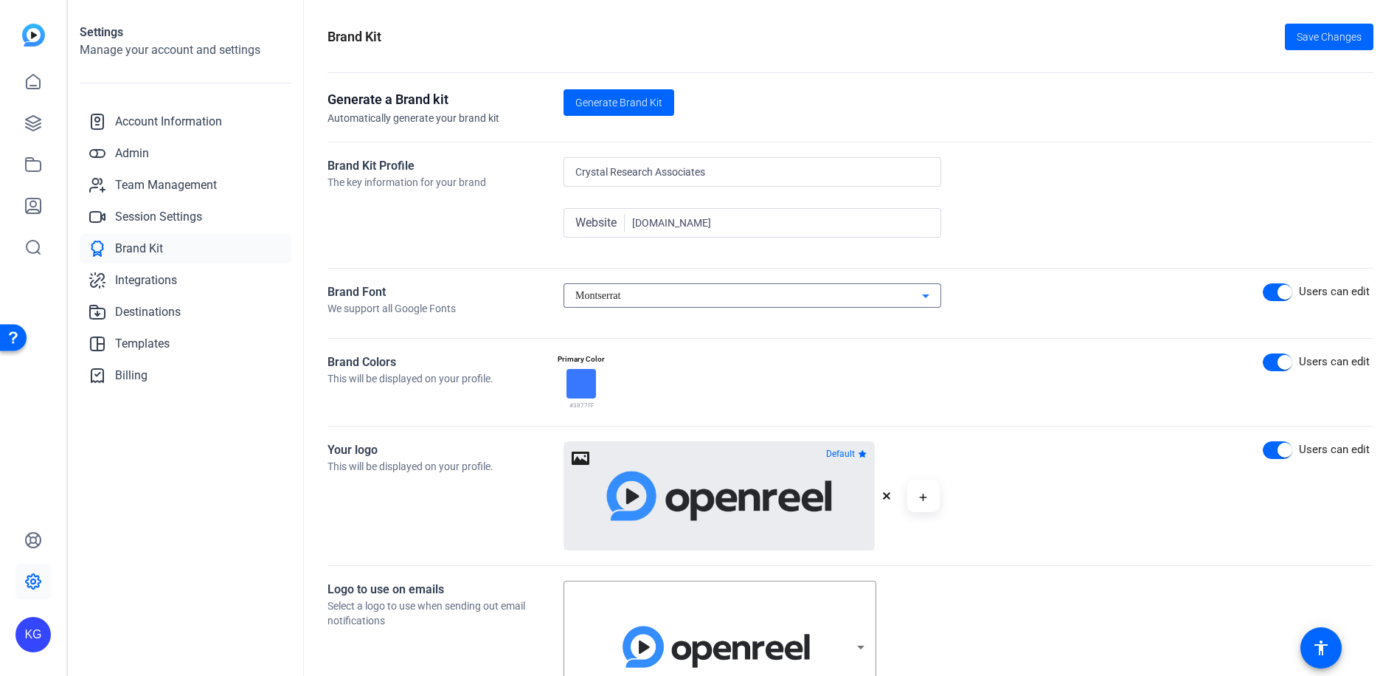
click at [583, 384] on div at bounding box center [582, 384] width 30 height 30
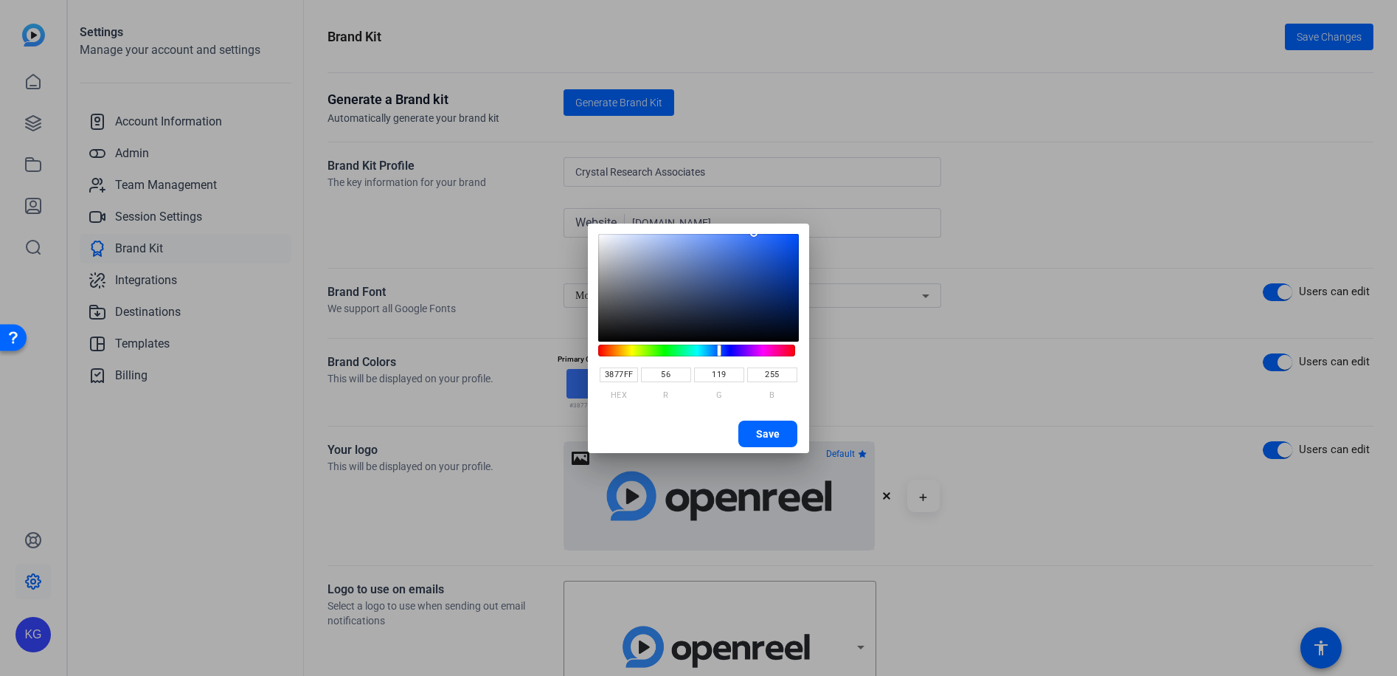
click at [629, 375] on input "3877FF" at bounding box center [619, 374] width 38 height 15
type input "2D61AC"
type input "45"
type input "97"
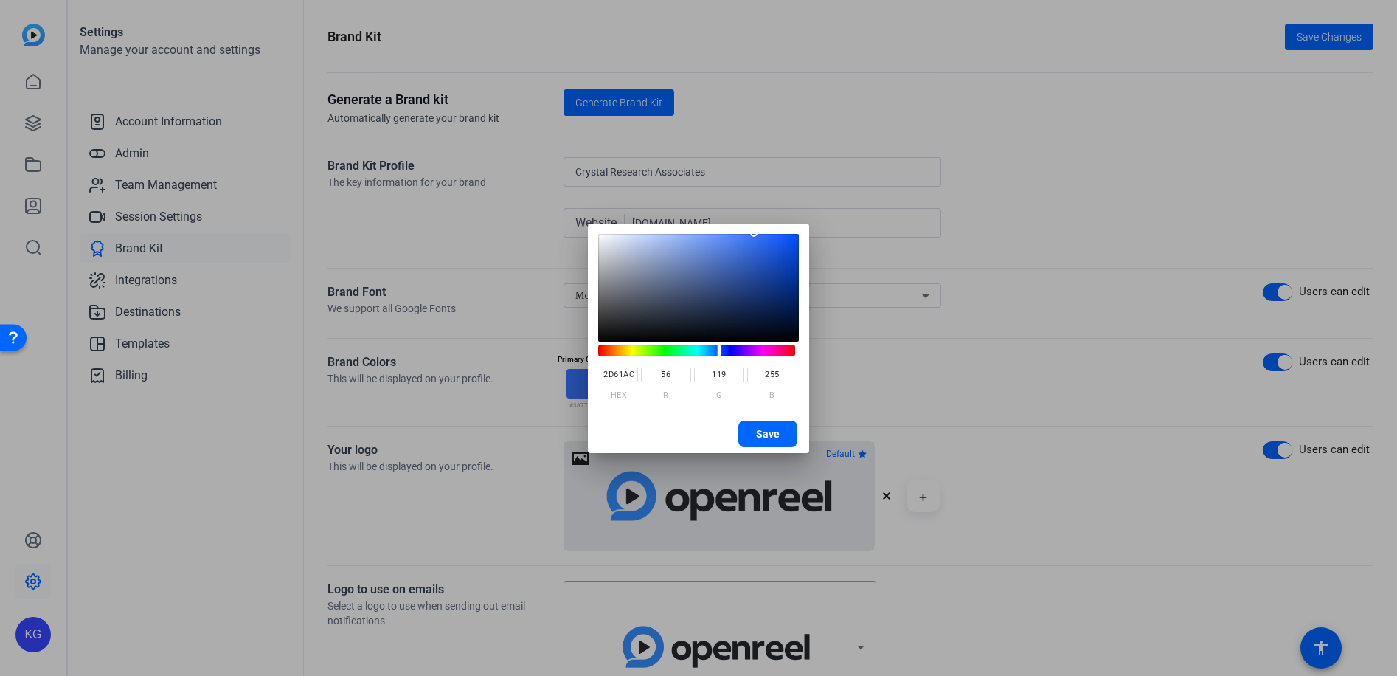
type input "172"
type input "2D61AC"
click at [772, 439] on span "Save" at bounding box center [768, 434] width 24 height 22
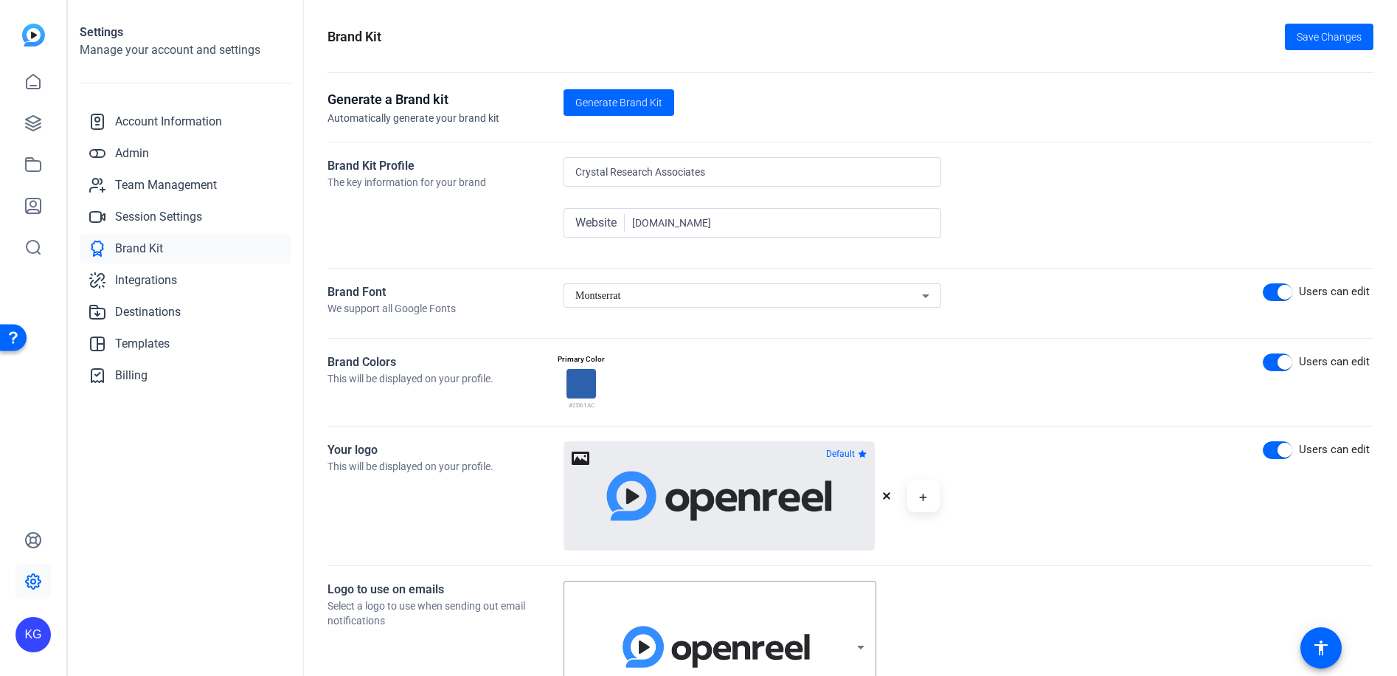
click at [890, 499] on icon "button" at bounding box center [886, 495] width 9 height 9
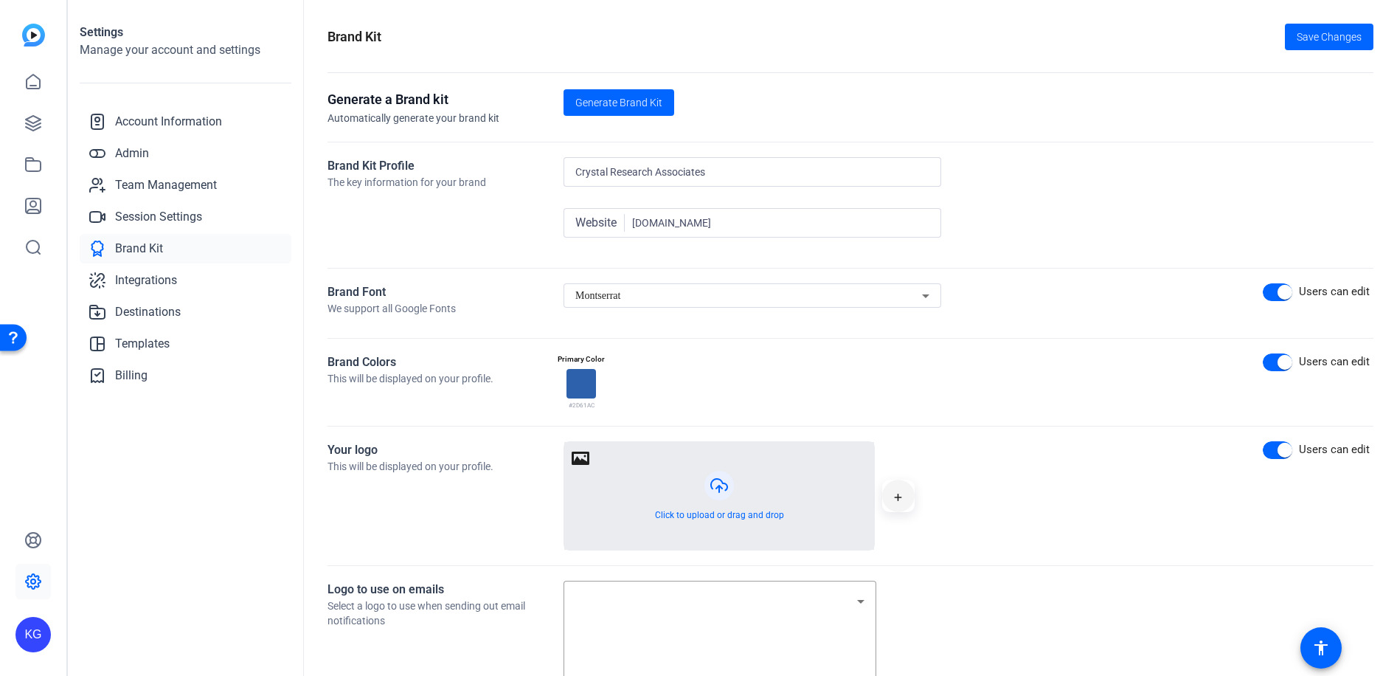
click at [897, 500] on icon "button" at bounding box center [898, 497] width 8 height 18
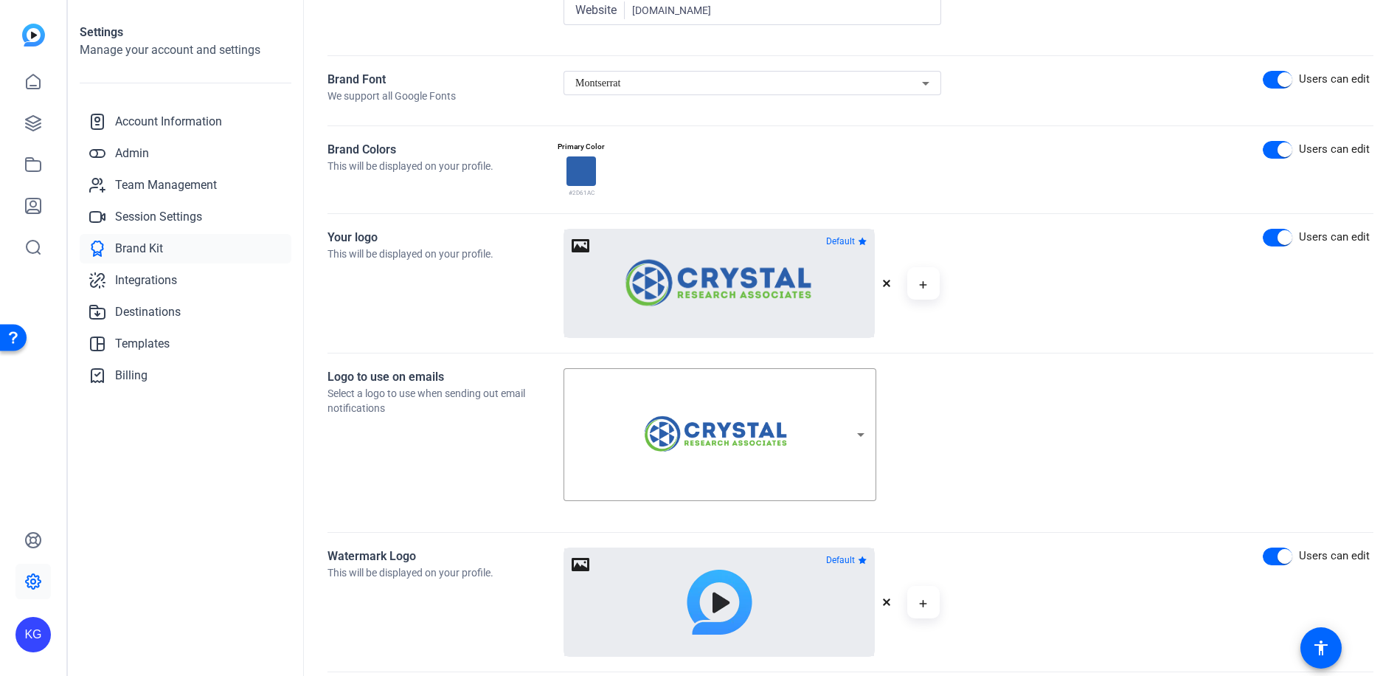
scroll to position [221, 0]
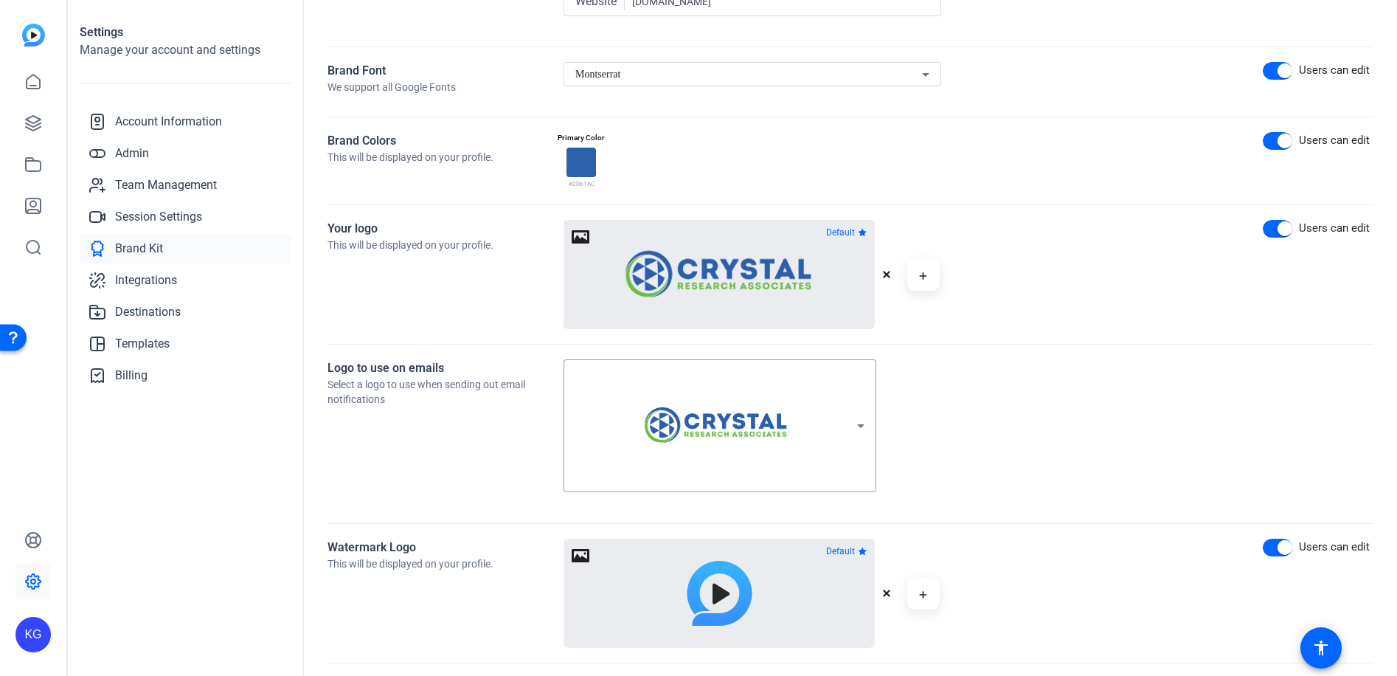
click at [883, 589] on icon "button" at bounding box center [886, 593] width 9 height 9
click at [729, 589] on button "button" at bounding box center [719, 593] width 310 height 108
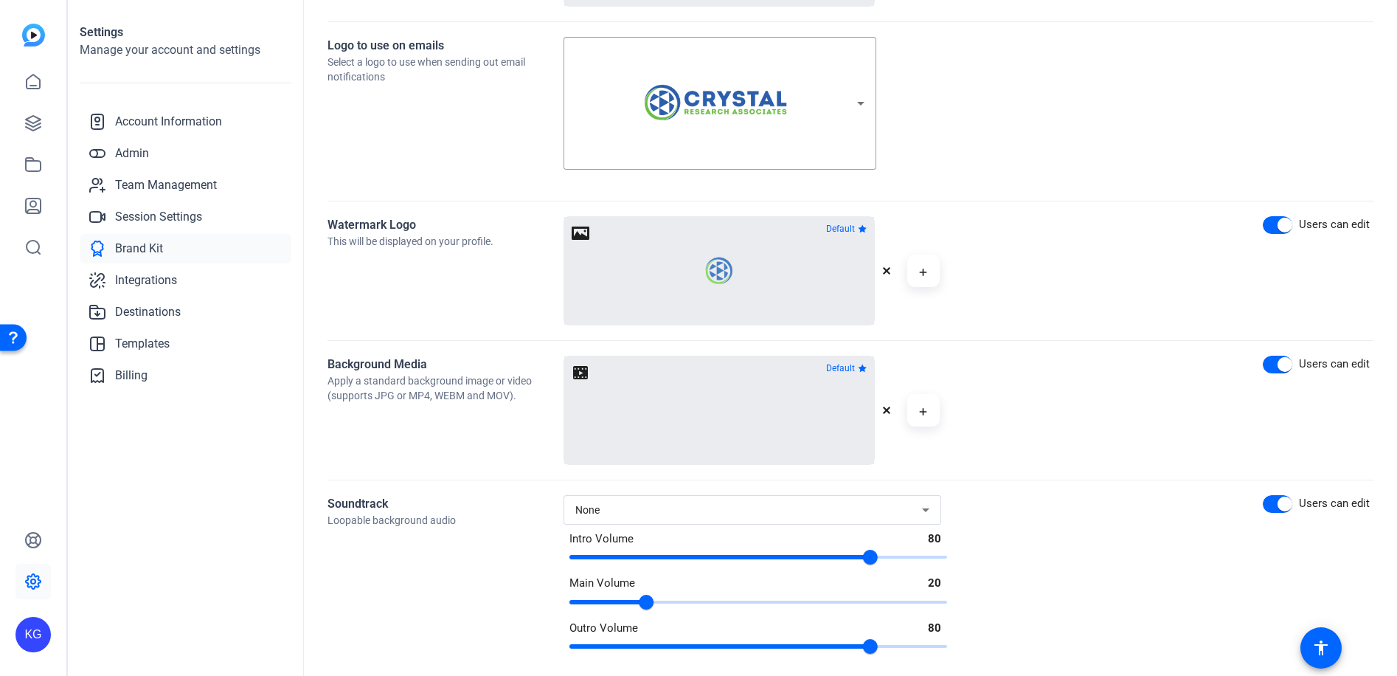
scroll to position [555, 0]
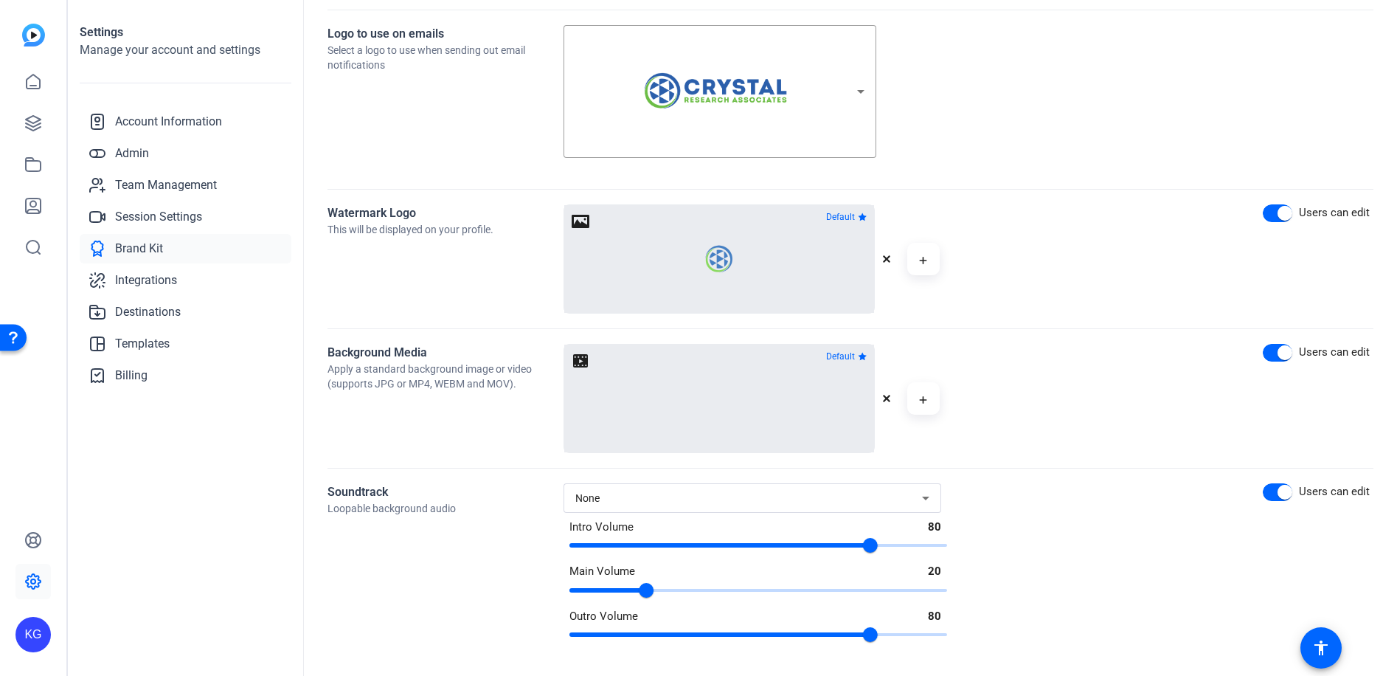
click at [646, 508] on div "None" at bounding box center [752, 498] width 354 height 30
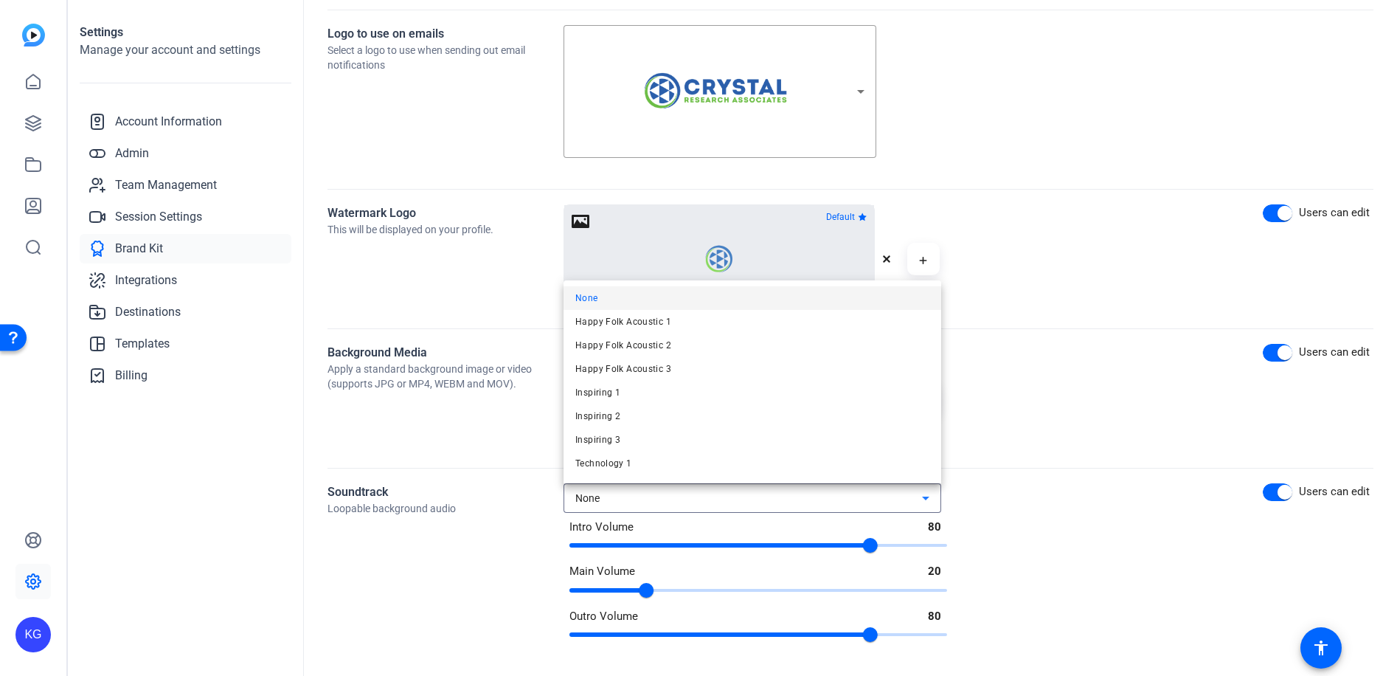
click at [646, 508] on div at bounding box center [698, 338] width 1397 height 676
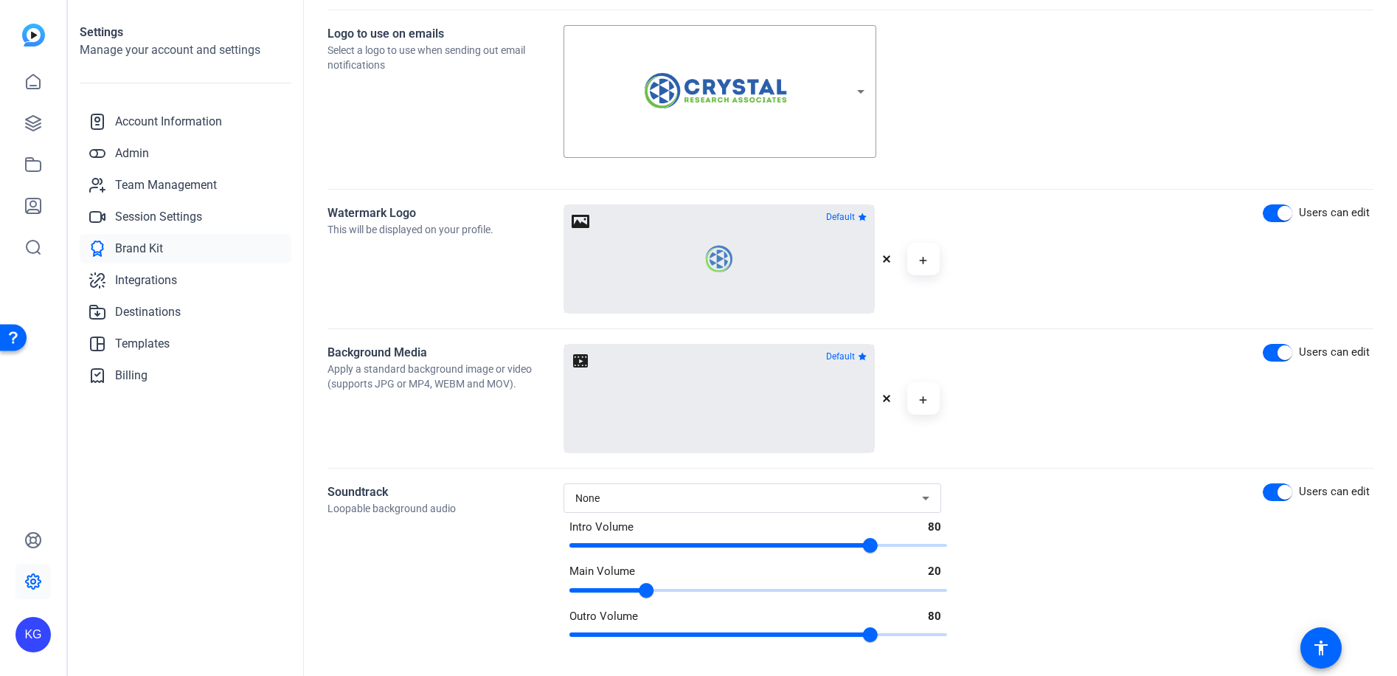
click at [643, 499] on div "None" at bounding box center [748, 498] width 347 height 18
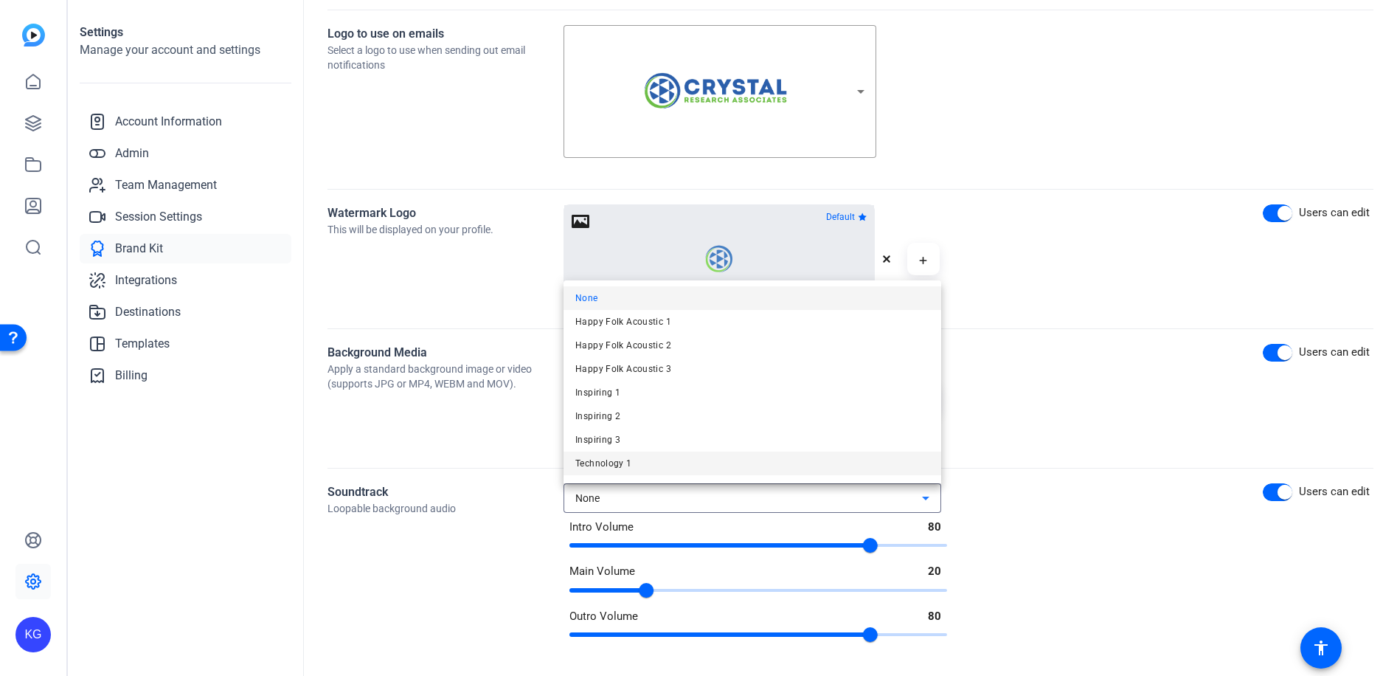
click at [646, 470] on mat-option "Technology 1" at bounding box center [753, 463] width 378 height 24
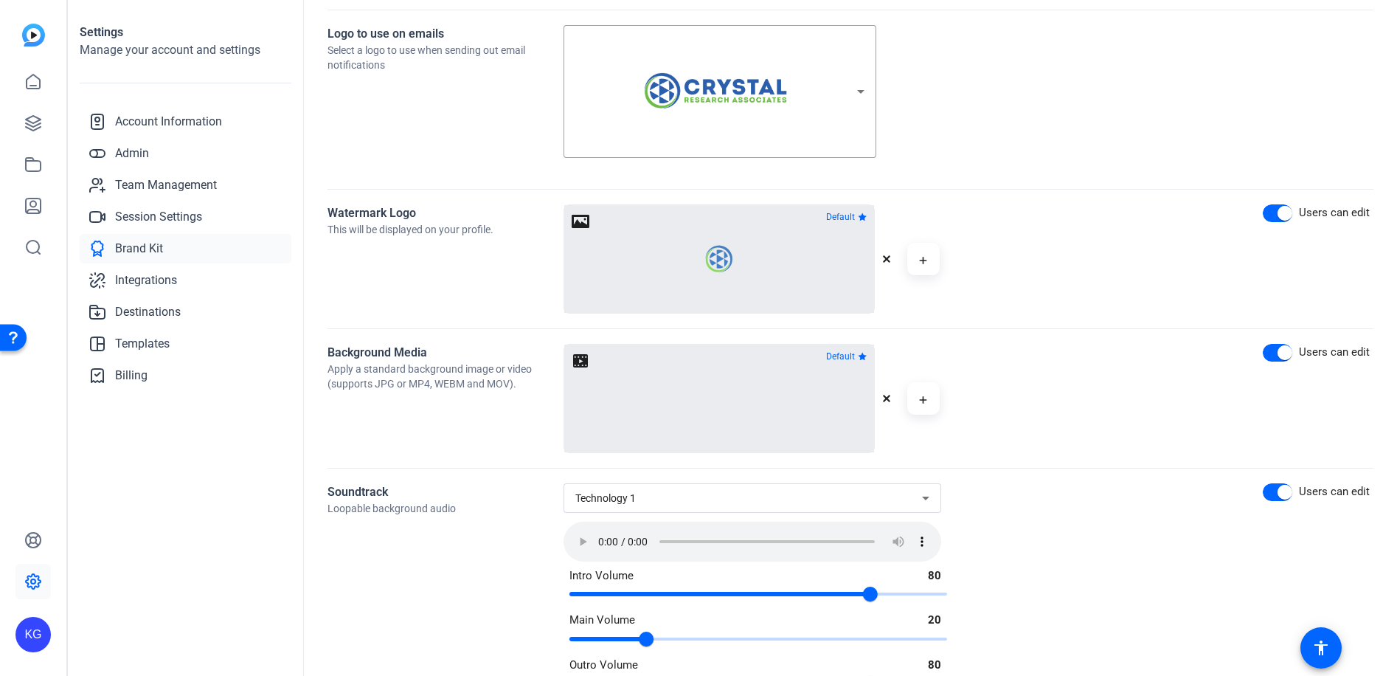
scroll to position [604, 0]
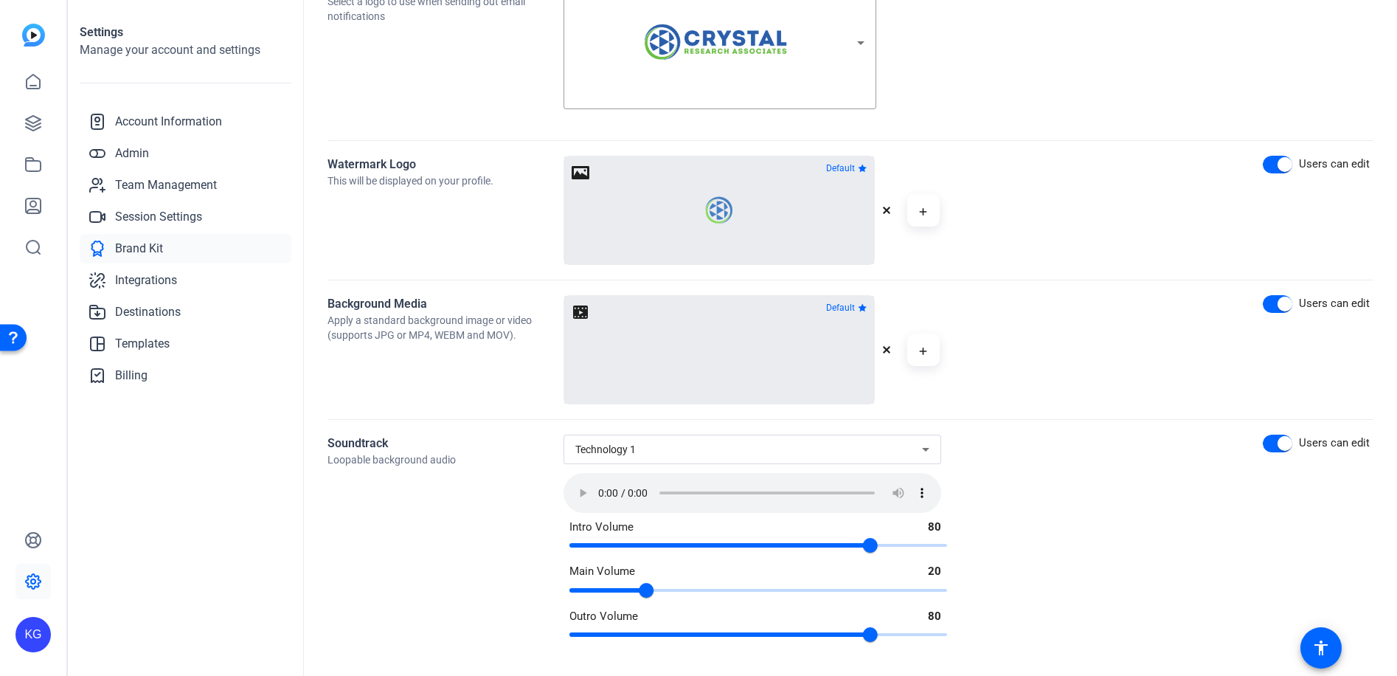
click at [732, 345] on video at bounding box center [719, 350] width 156 height 78
click at [892, 350] on button "button" at bounding box center [891, 350] width 18 height 18
click at [738, 361] on button "button" at bounding box center [719, 350] width 310 height 108
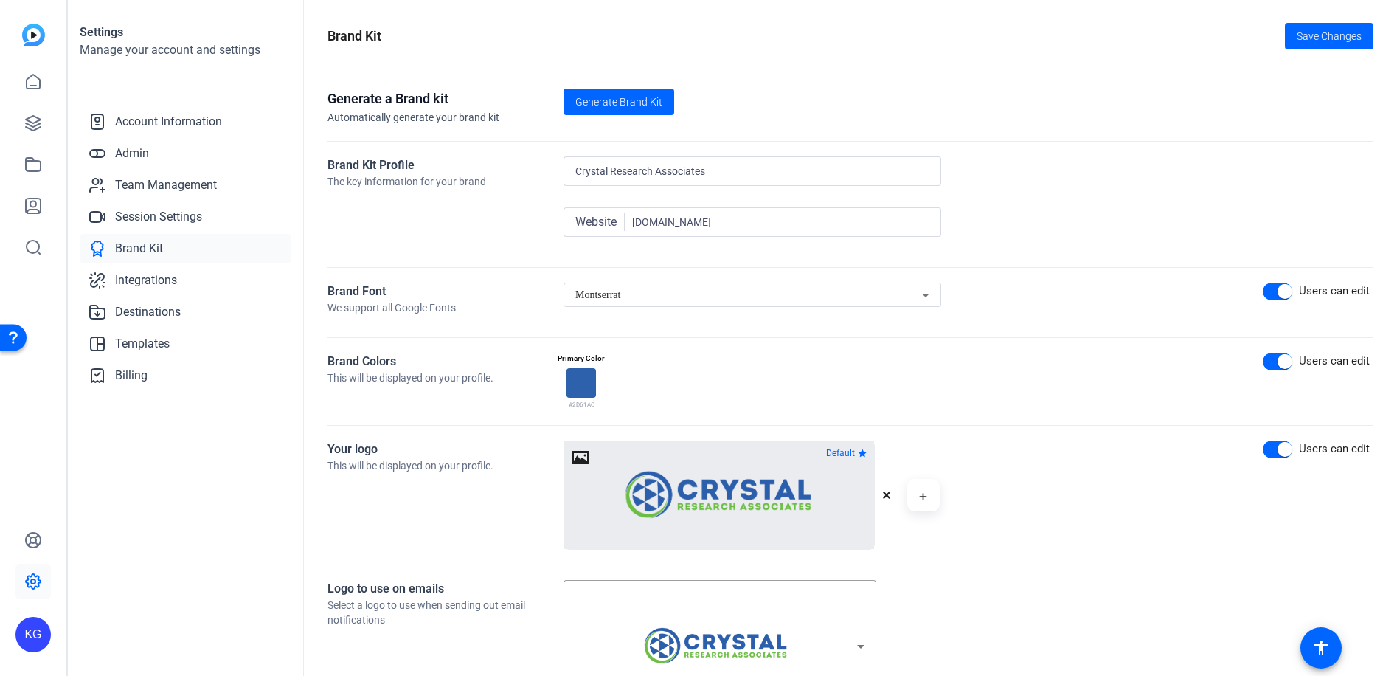
scroll to position [0, 0]
click at [1320, 48] on span at bounding box center [1329, 36] width 89 height 35
click at [613, 106] on span "Generate Brand Kit" at bounding box center [618, 102] width 87 height 15
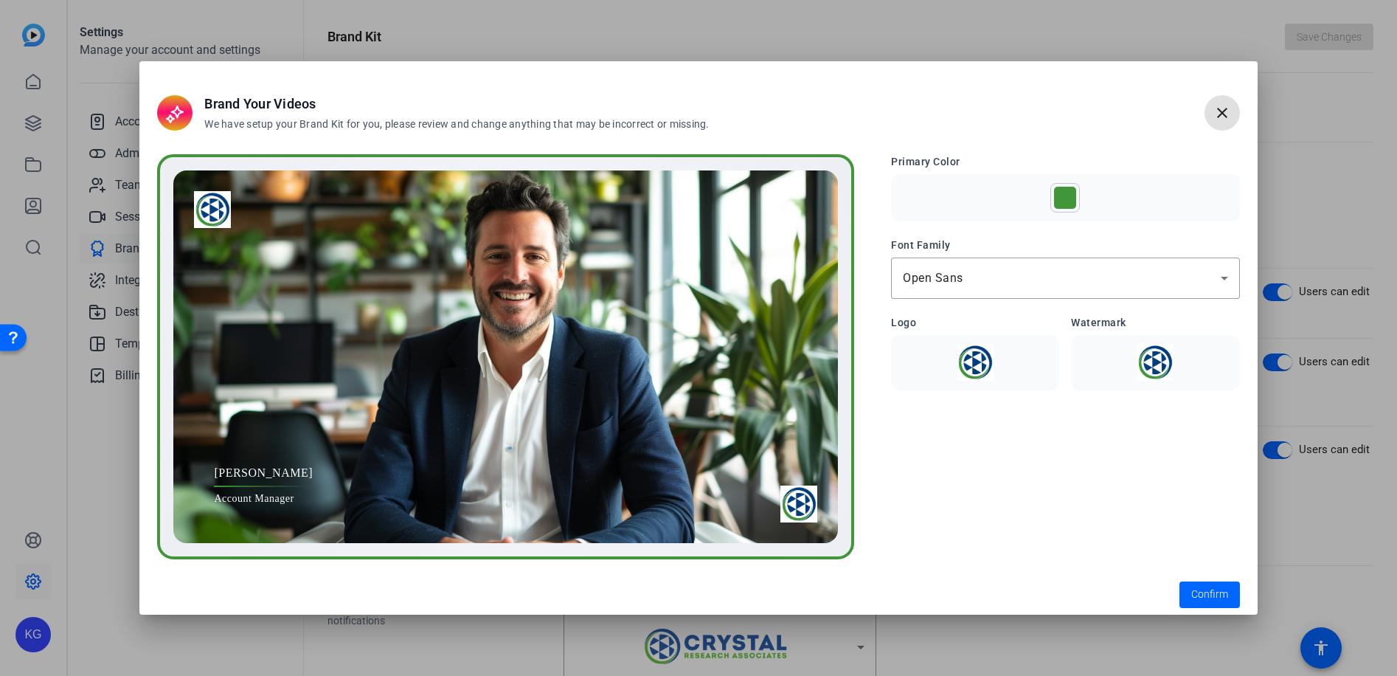
click at [1070, 197] on div at bounding box center [1065, 198] width 22 height 22
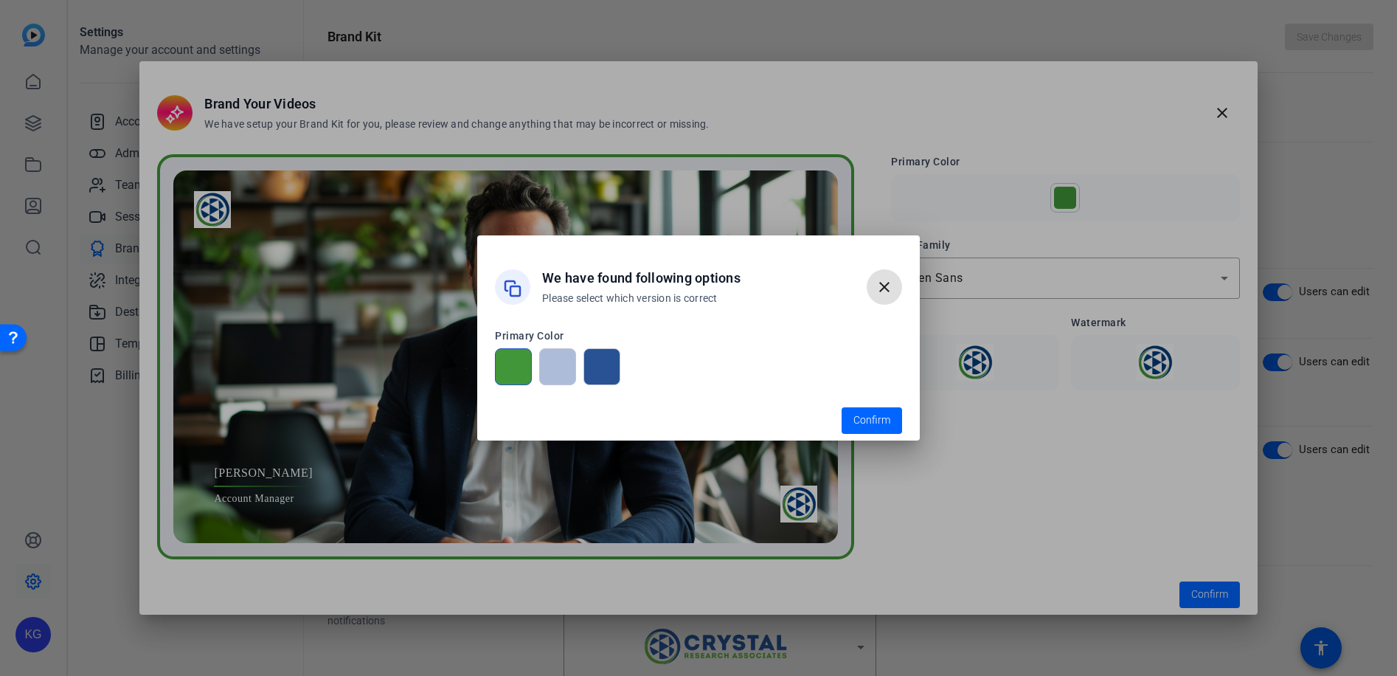
click at [604, 367] on div at bounding box center [601, 366] width 37 height 37
click at [853, 427] on span "button" at bounding box center [872, 420] width 60 height 35
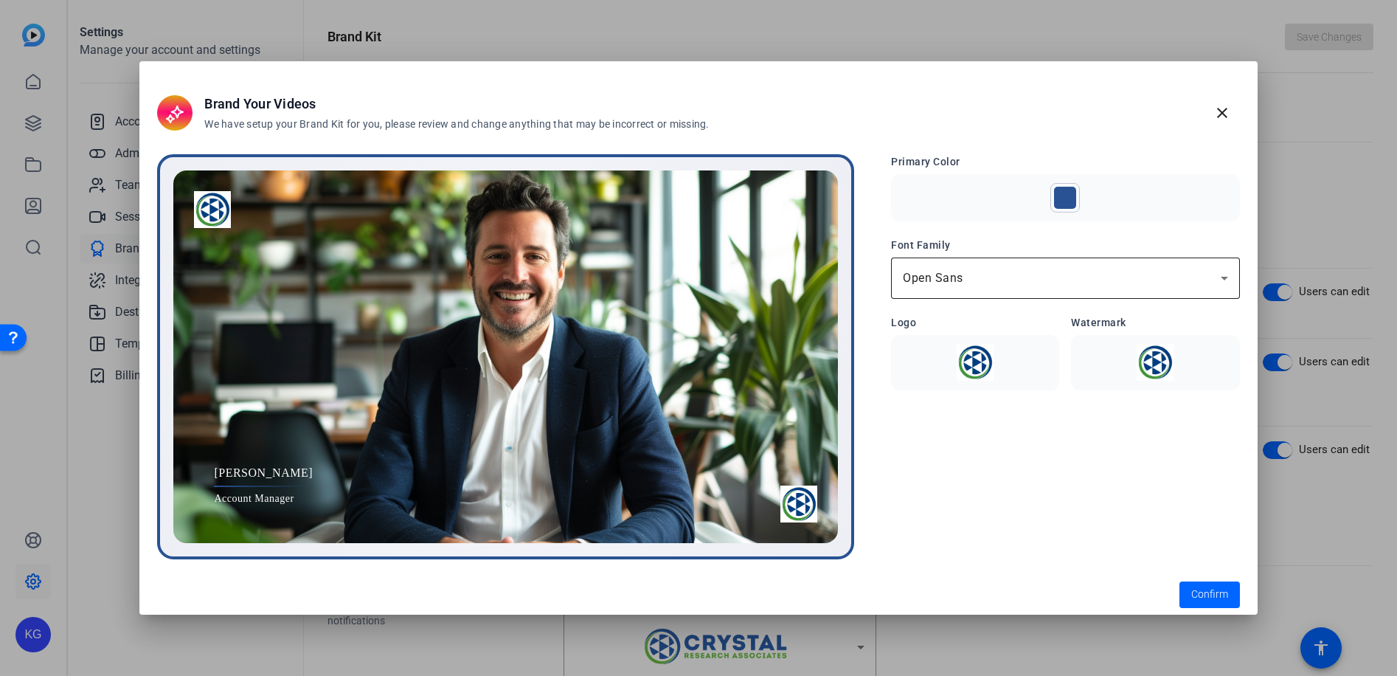
click at [944, 287] on div "Open Sans" at bounding box center [1065, 277] width 325 height 41
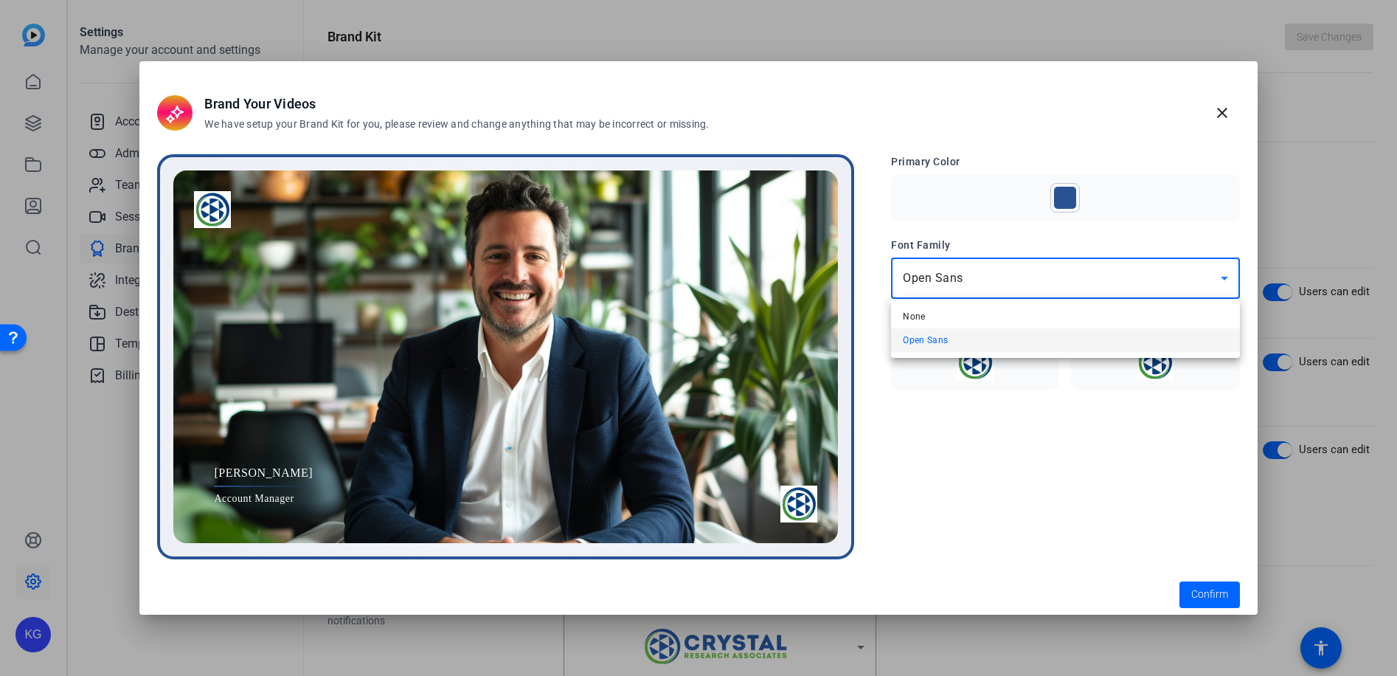
click at [927, 278] on div at bounding box center [698, 338] width 1397 height 676
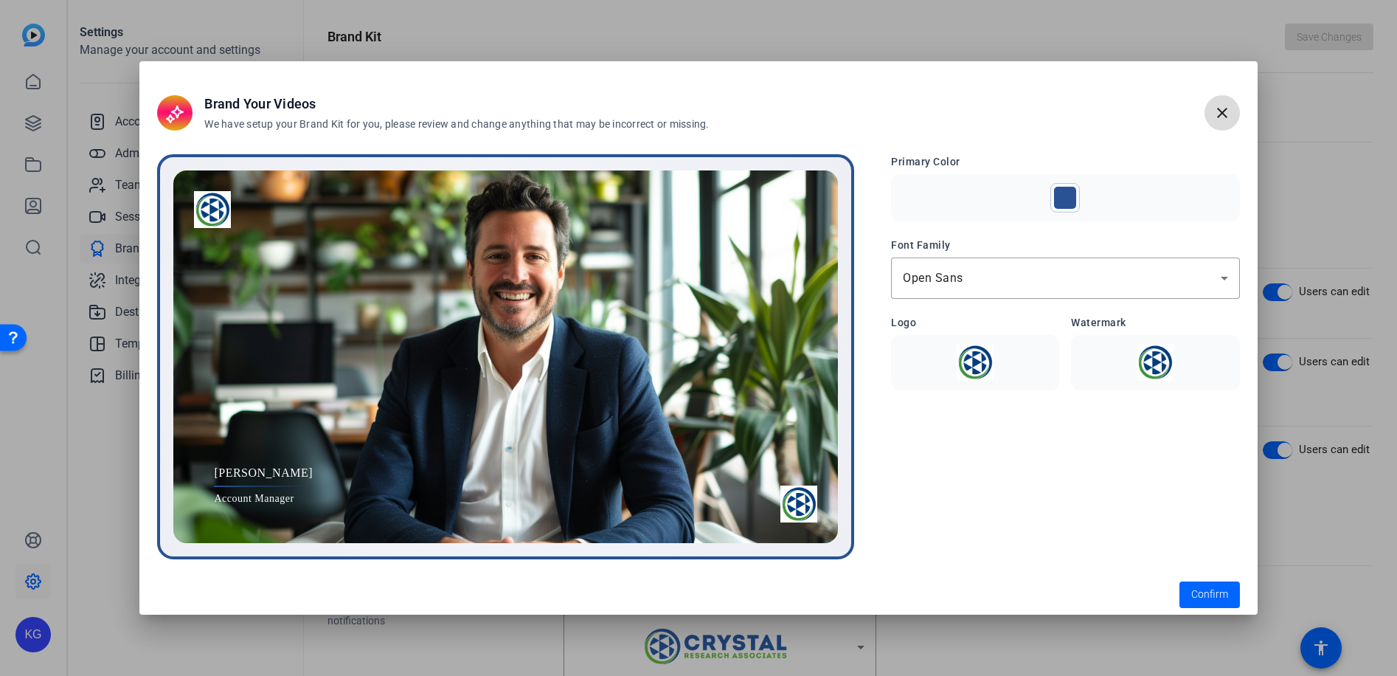
click at [1212, 101] on span "button" at bounding box center [1222, 112] width 35 height 35
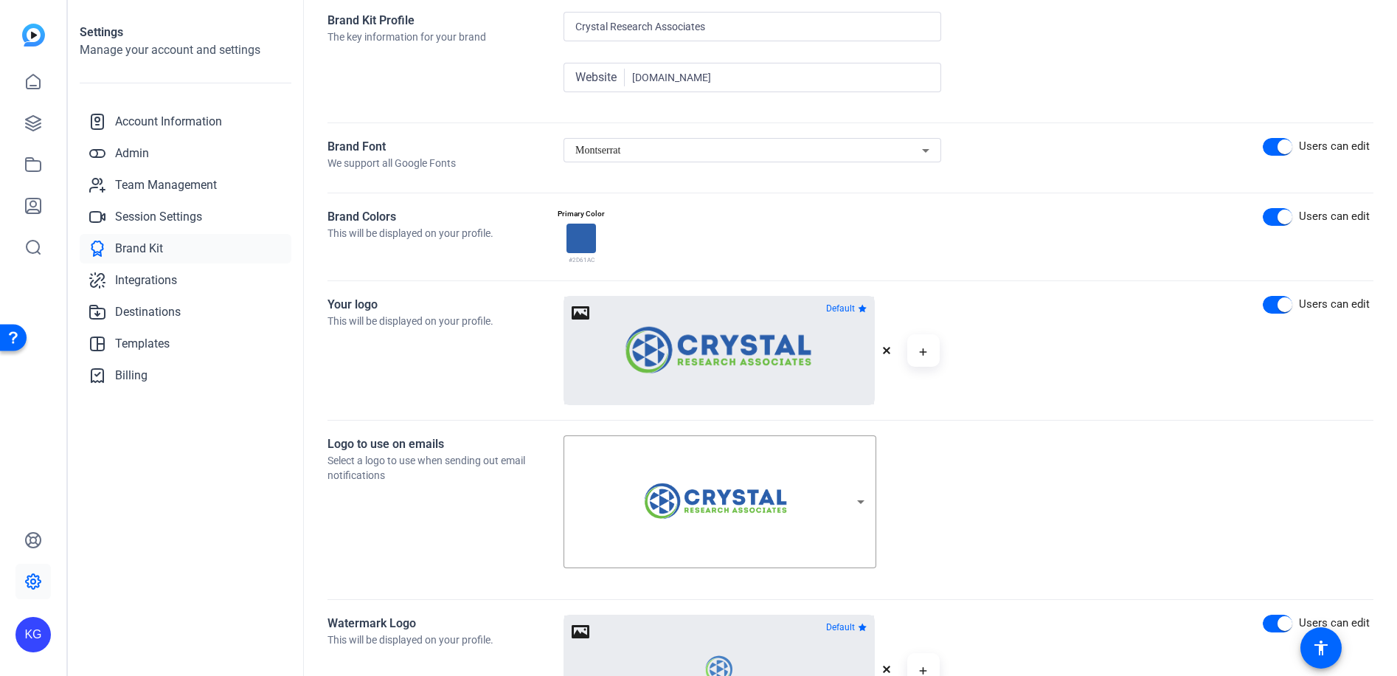
scroll to position [443, 0]
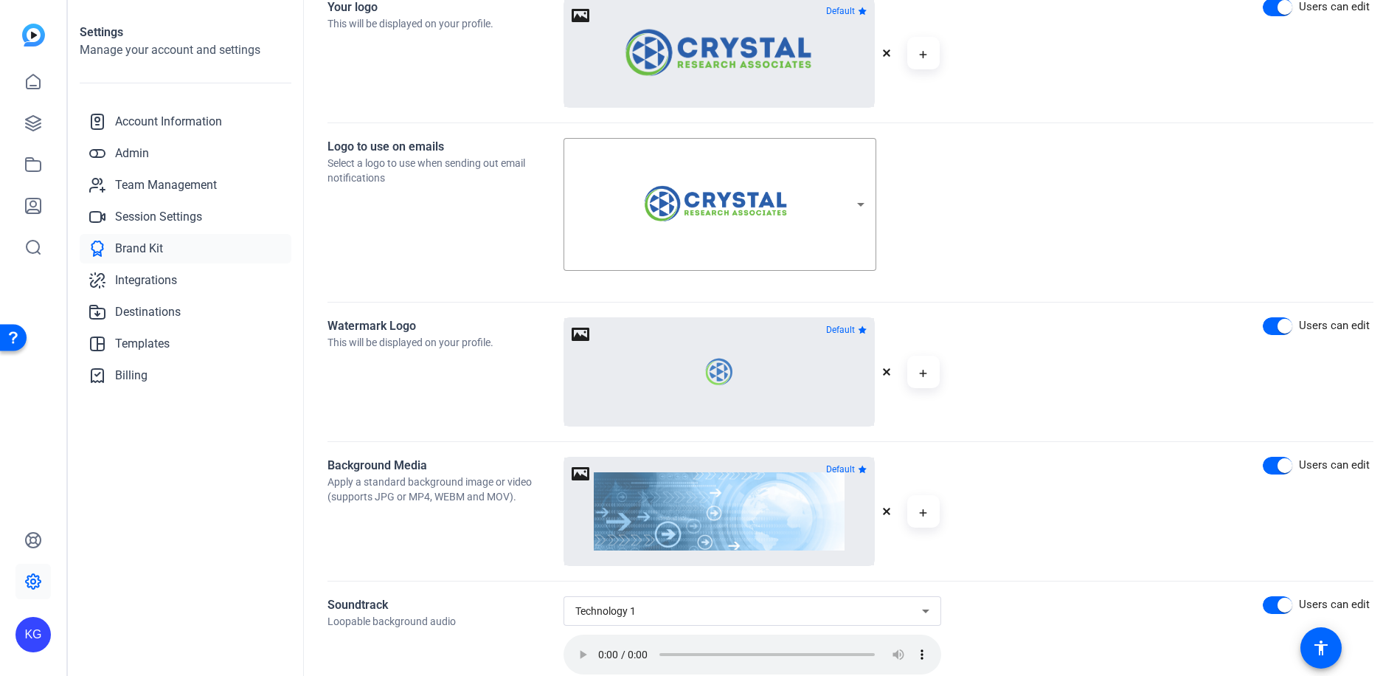
click at [891, 370] on button "button" at bounding box center [891, 372] width 18 height 18
click at [896, 373] on icon "button" at bounding box center [897, 372] width 7 height 7
click at [752, 377] on button "button" at bounding box center [719, 372] width 310 height 108
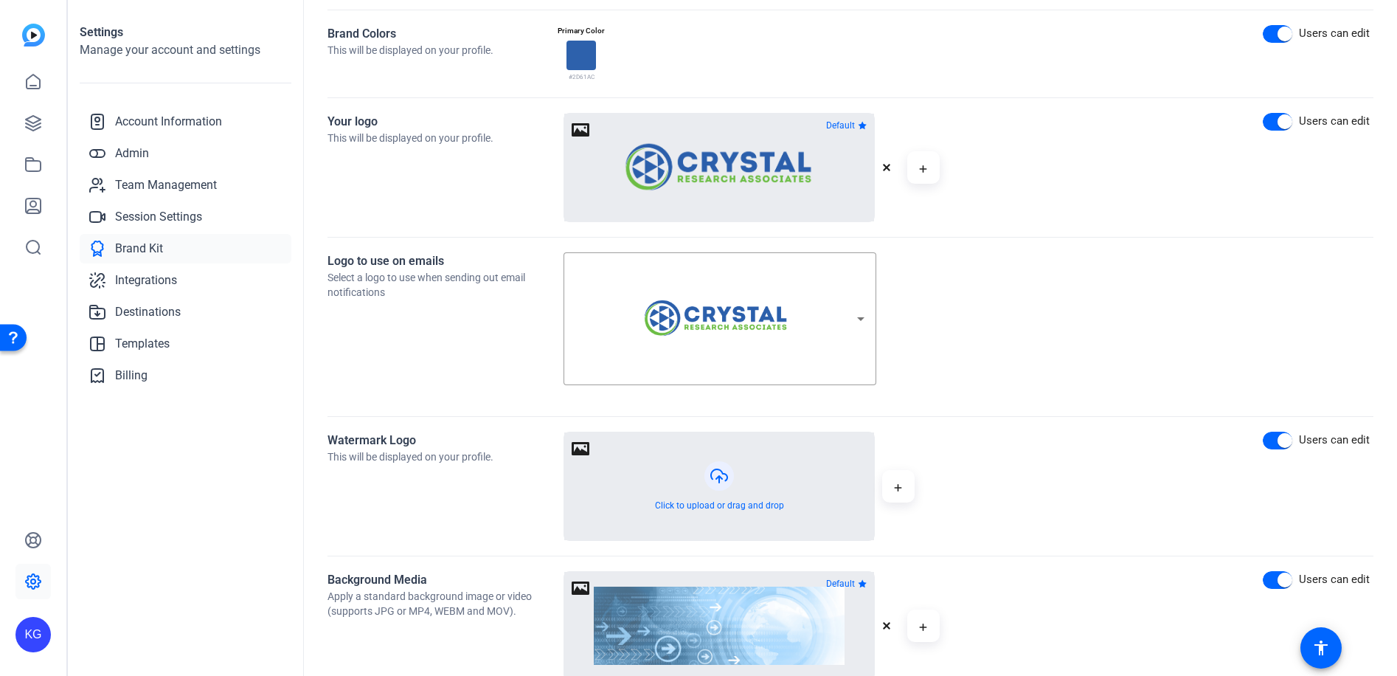
scroll to position [457, 0]
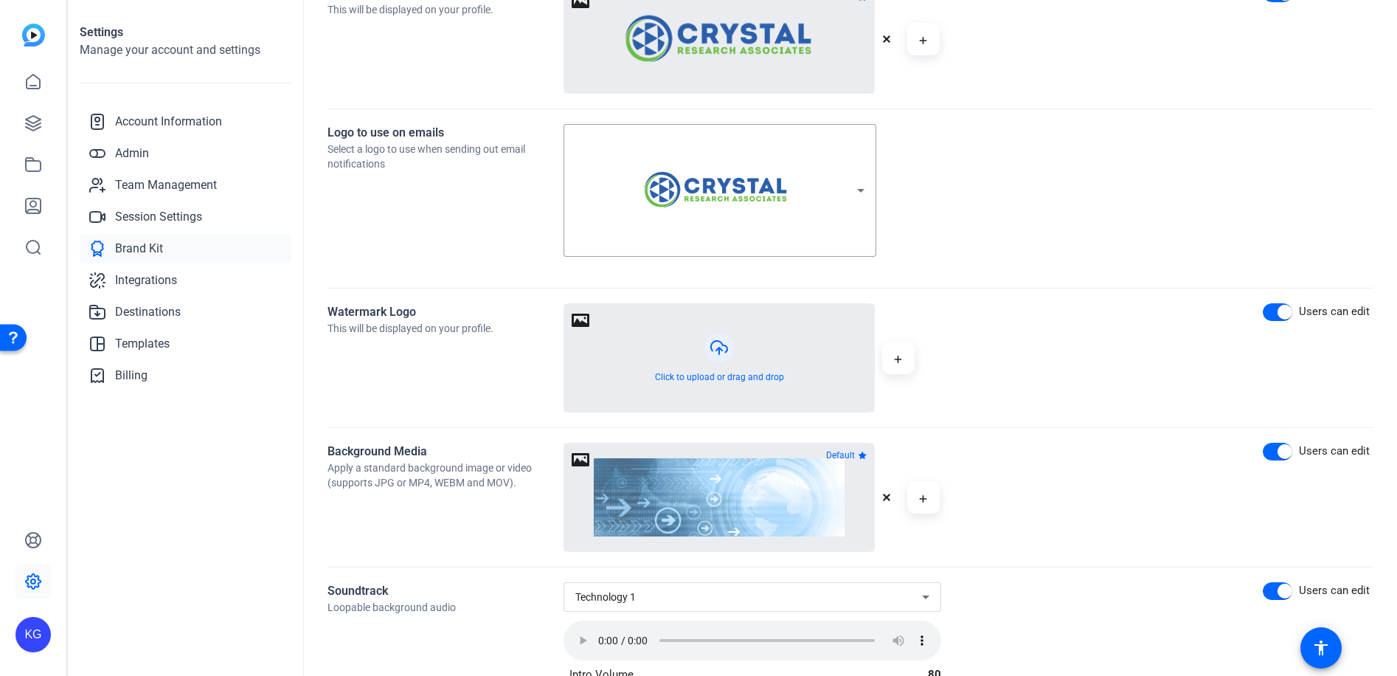
click at [737, 375] on button "button" at bounding box center [719, 358] width 310 height 108
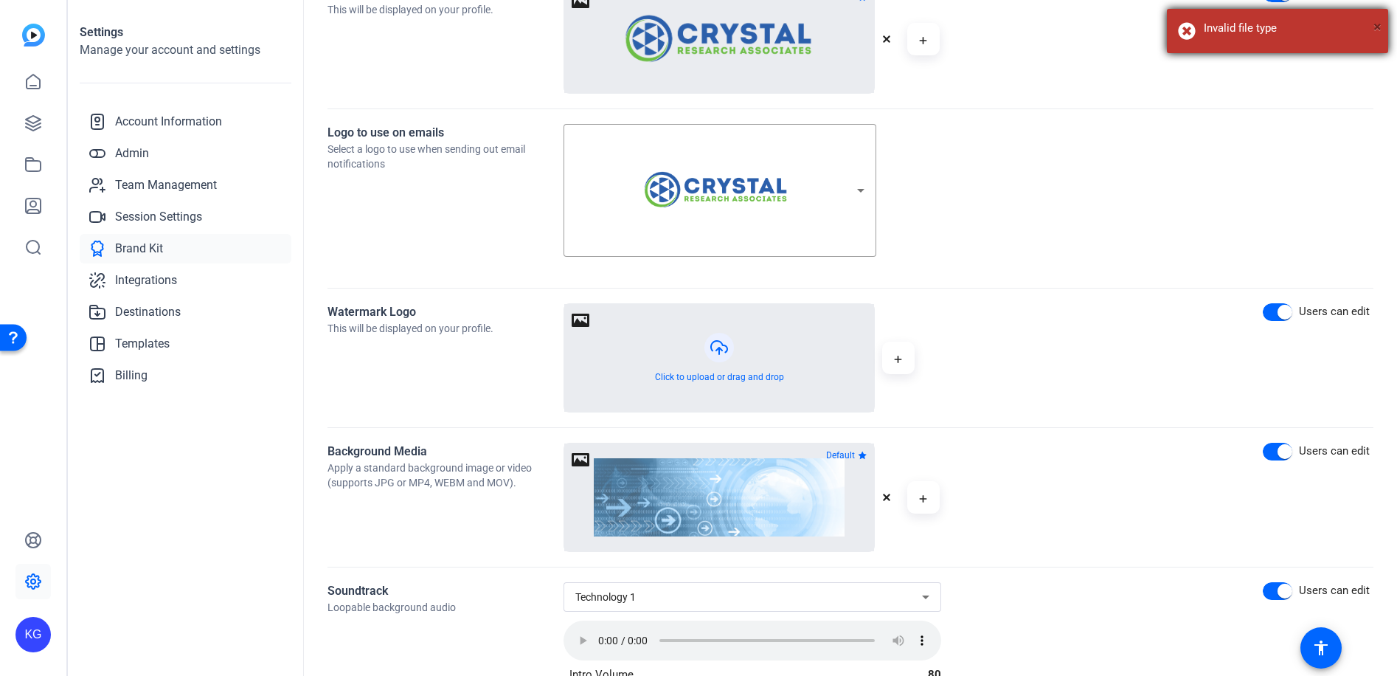
click at [1378, 23] on span "×" at bounding box center [1377, 27] width 8 height 18
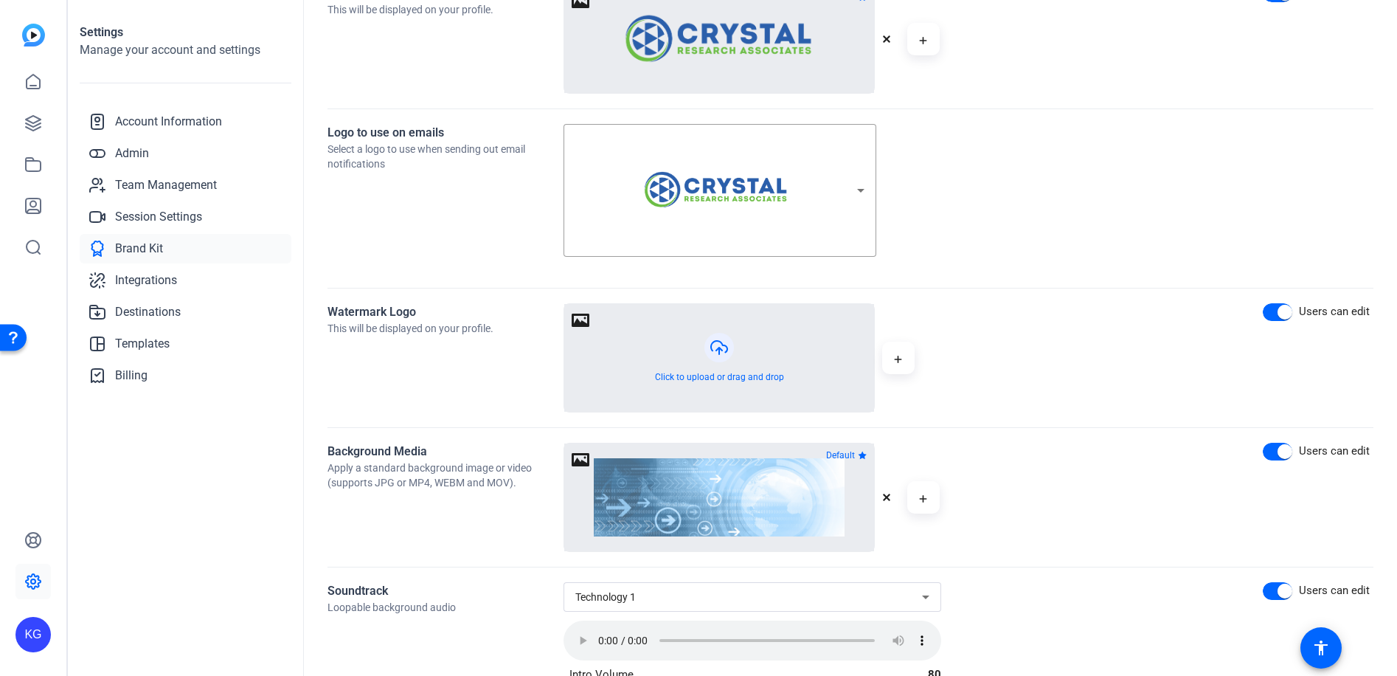
click at [686, 365] on button "button" at bounding box center [719, 358] width 310 height 108
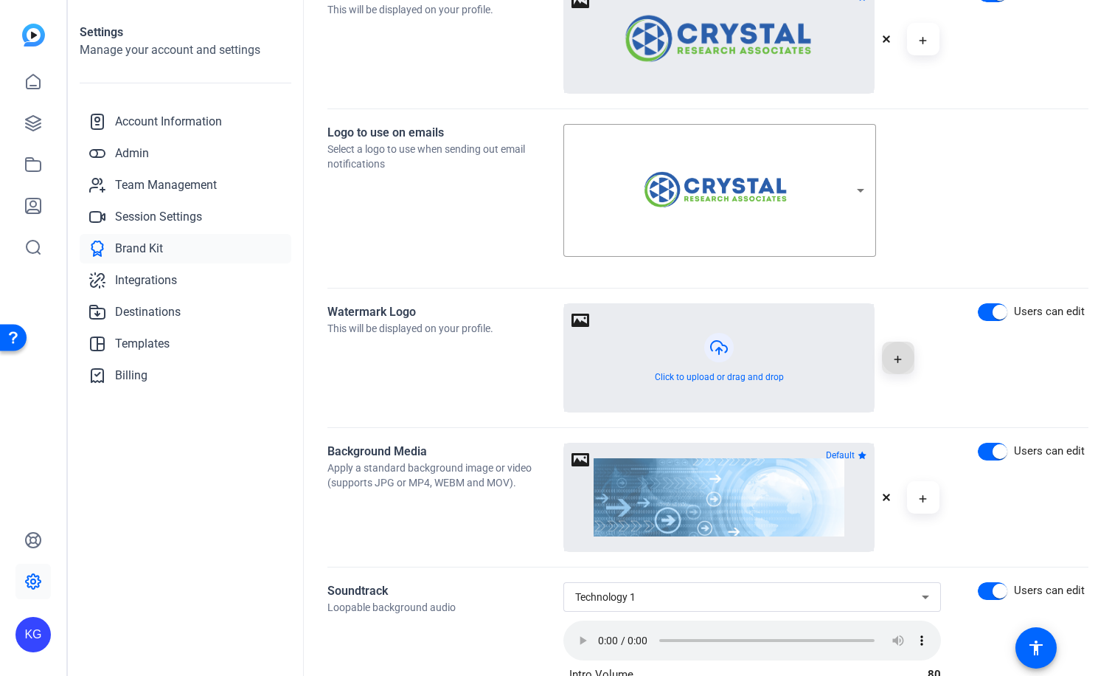
click at [895, 351] on icon "button" at bounding box center [898, 359] width 8 height 18
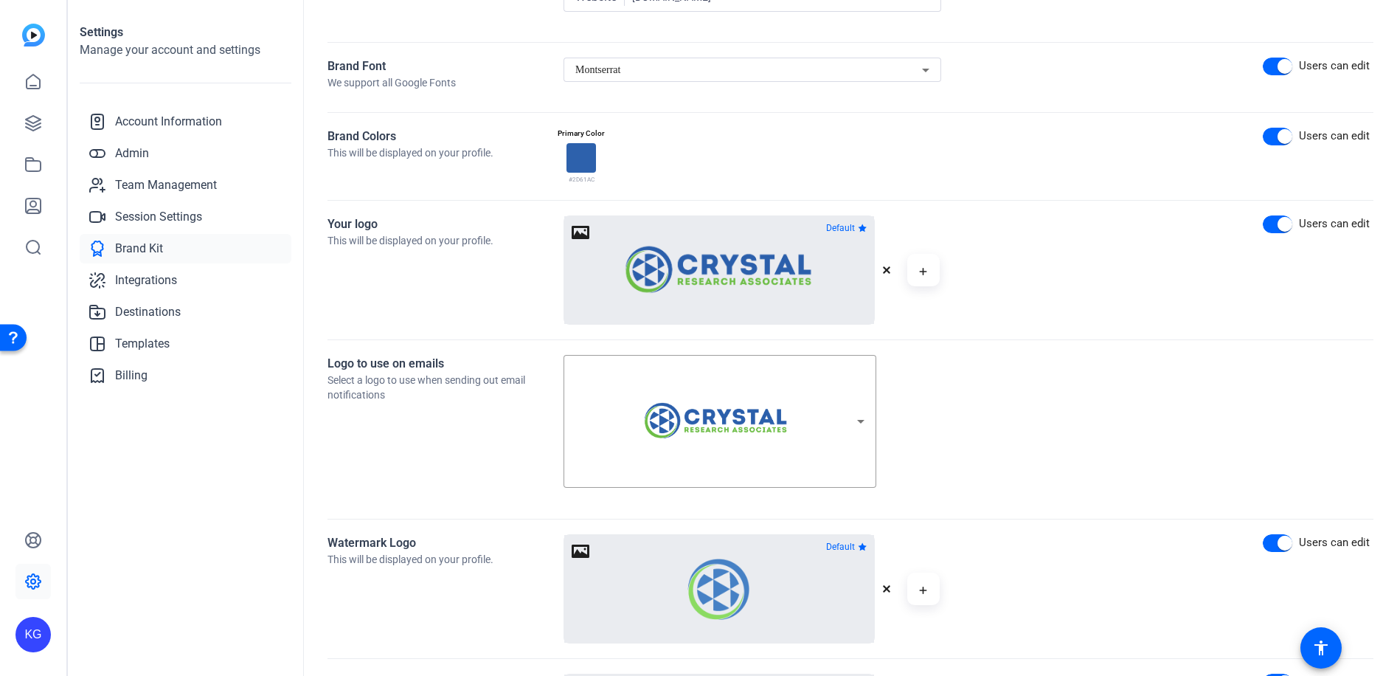
scroll to position [0, 0]
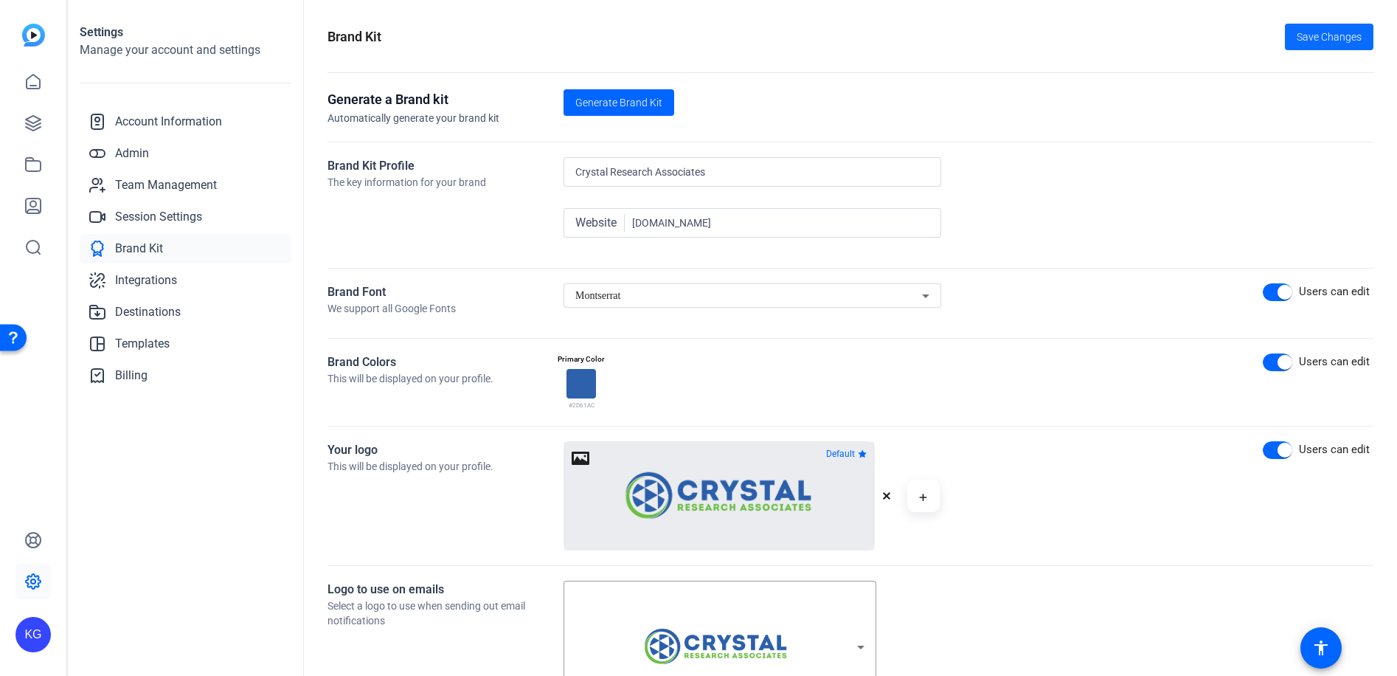
click at [1306, 43] on span "Save Changes" at bounding box center [1329, 37] width 65 height 15
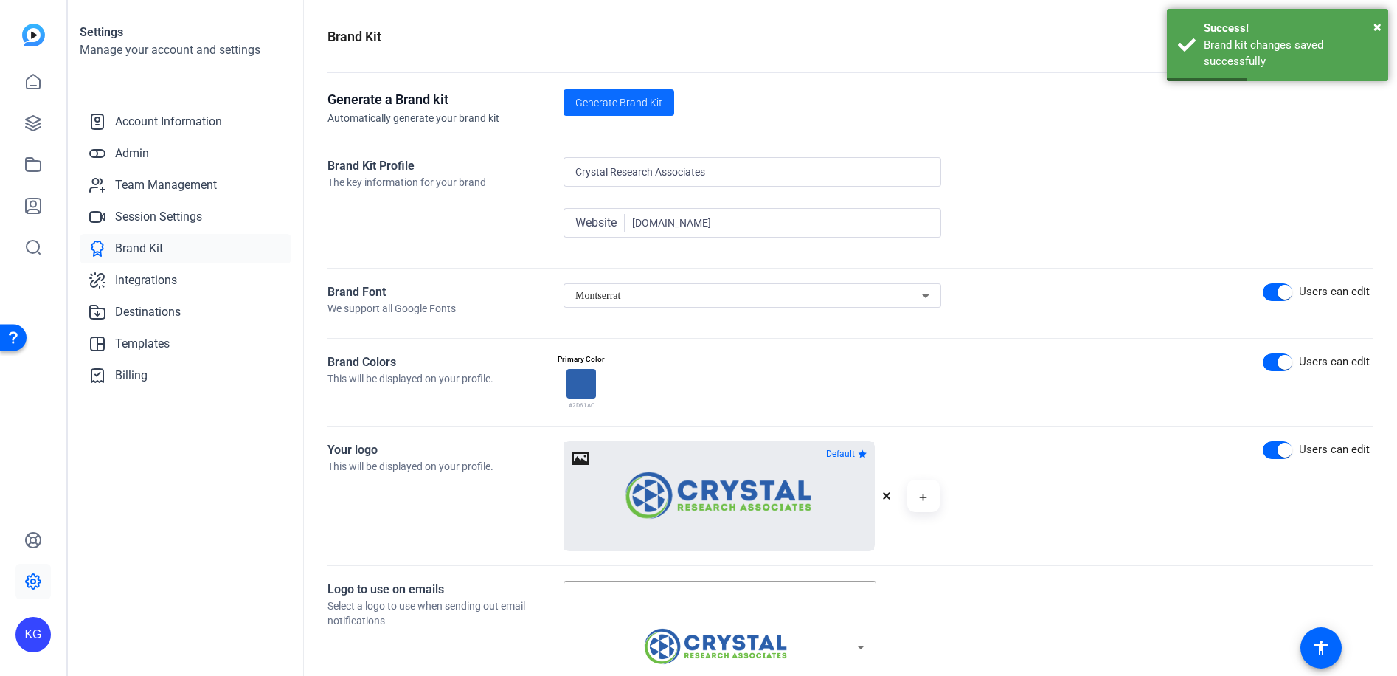
click at [631, 105] on span "Generate Brand Kit" at bounding box center [618, 102] width 87 height 15
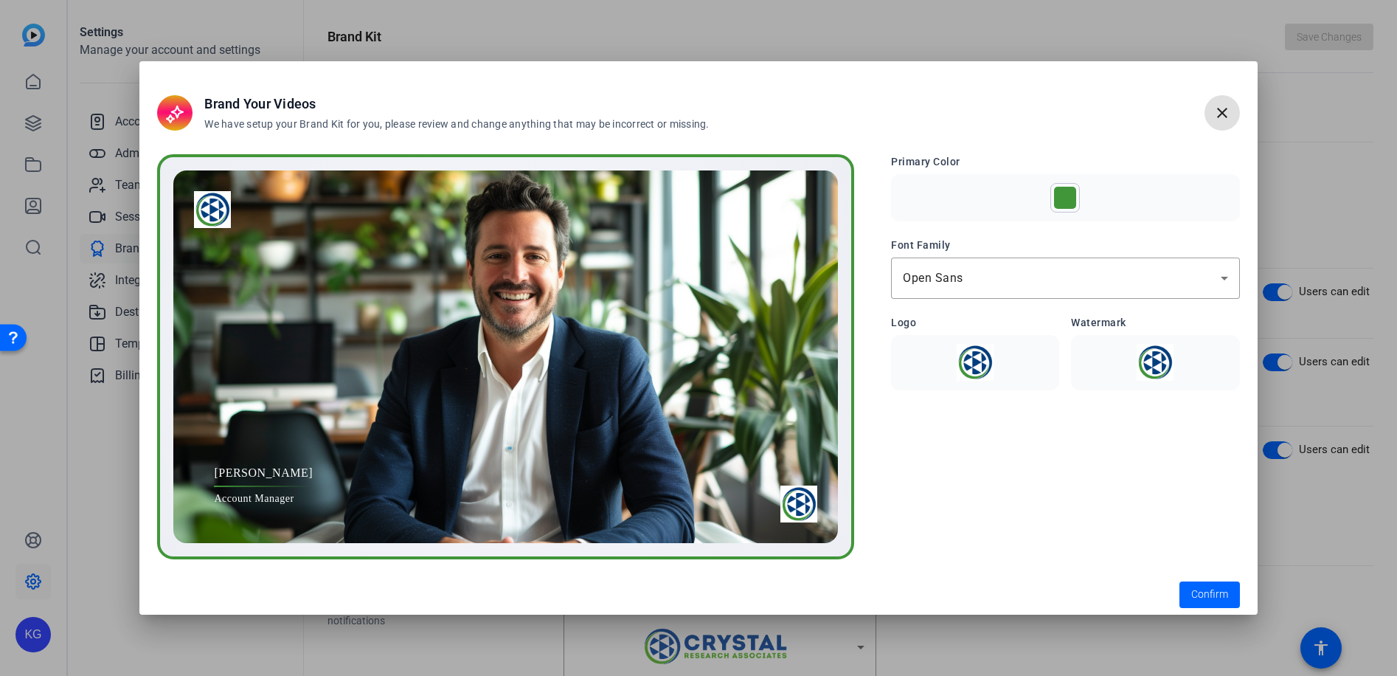
click at [968, 364] on img at bounding box center [975, 362] width 150 height 37
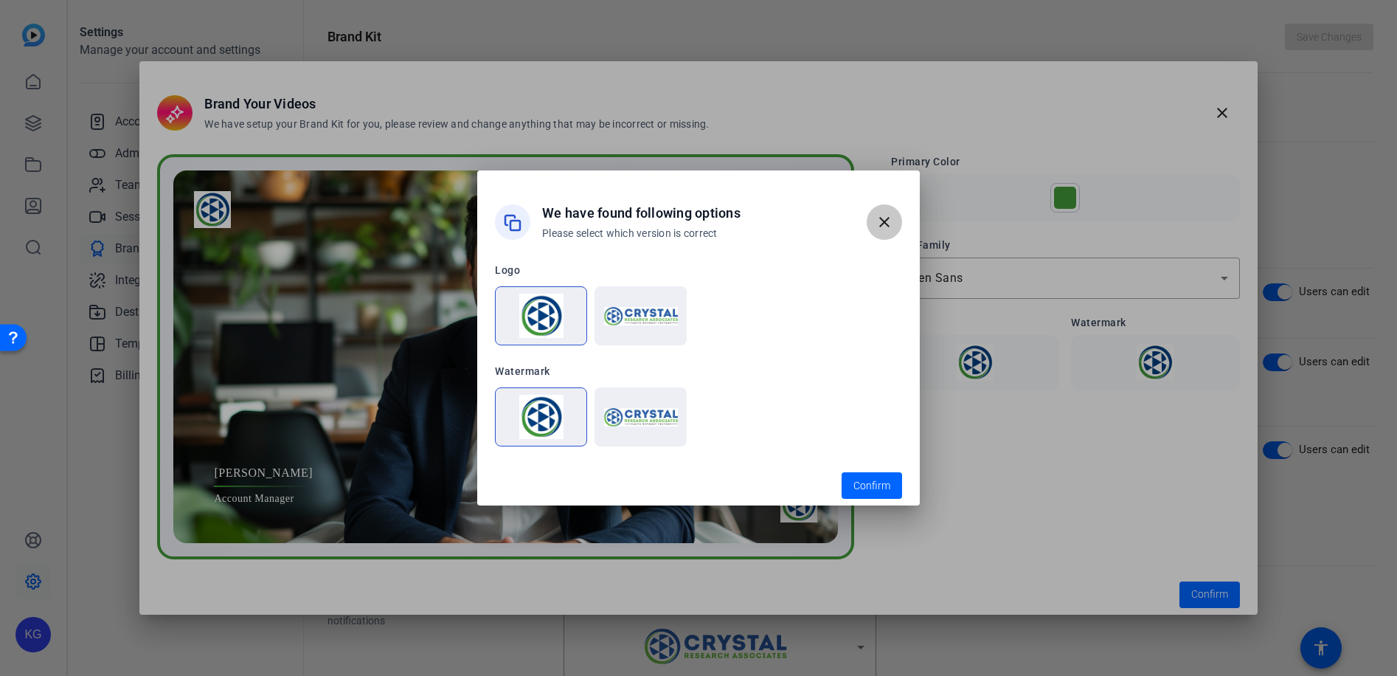
click at [890, 220] on mat-icon "close" at bounding box center [885, 222] width 18 height 18
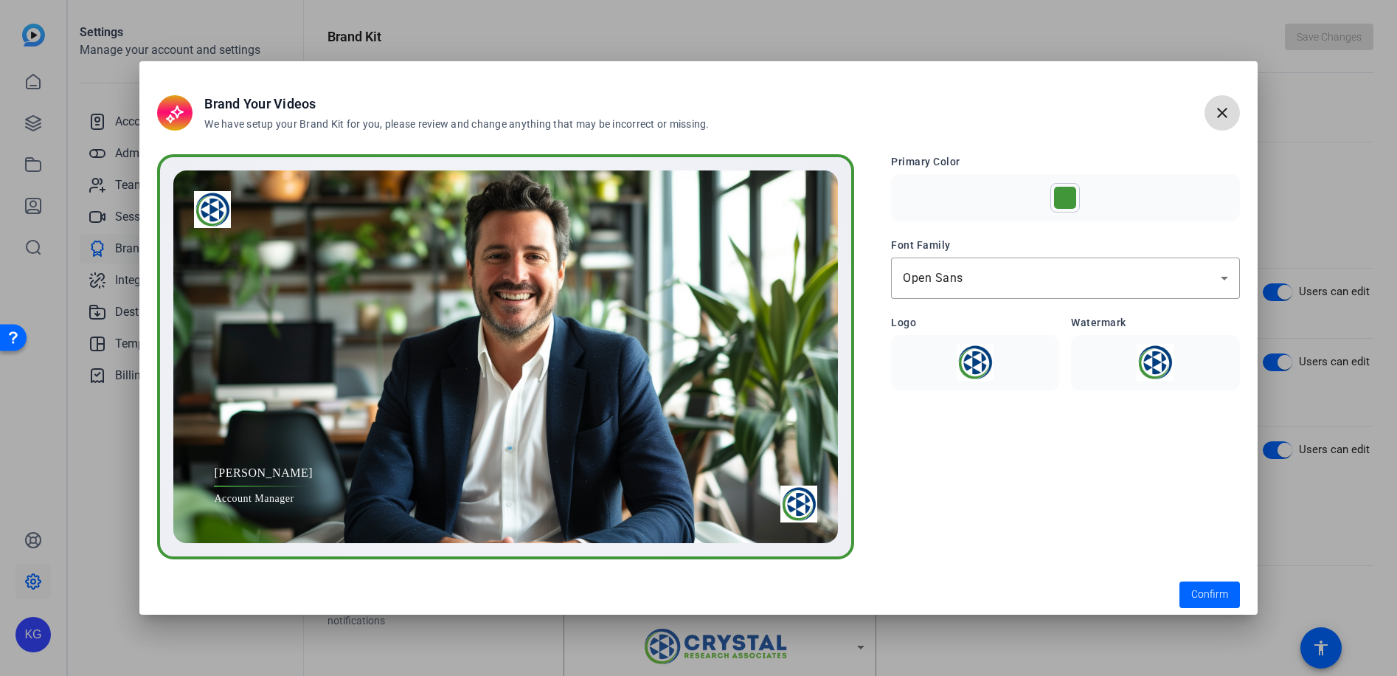
click at [1218, 115] on mat-icon "close" at bounding box center [1222, 113] width 18 height 18
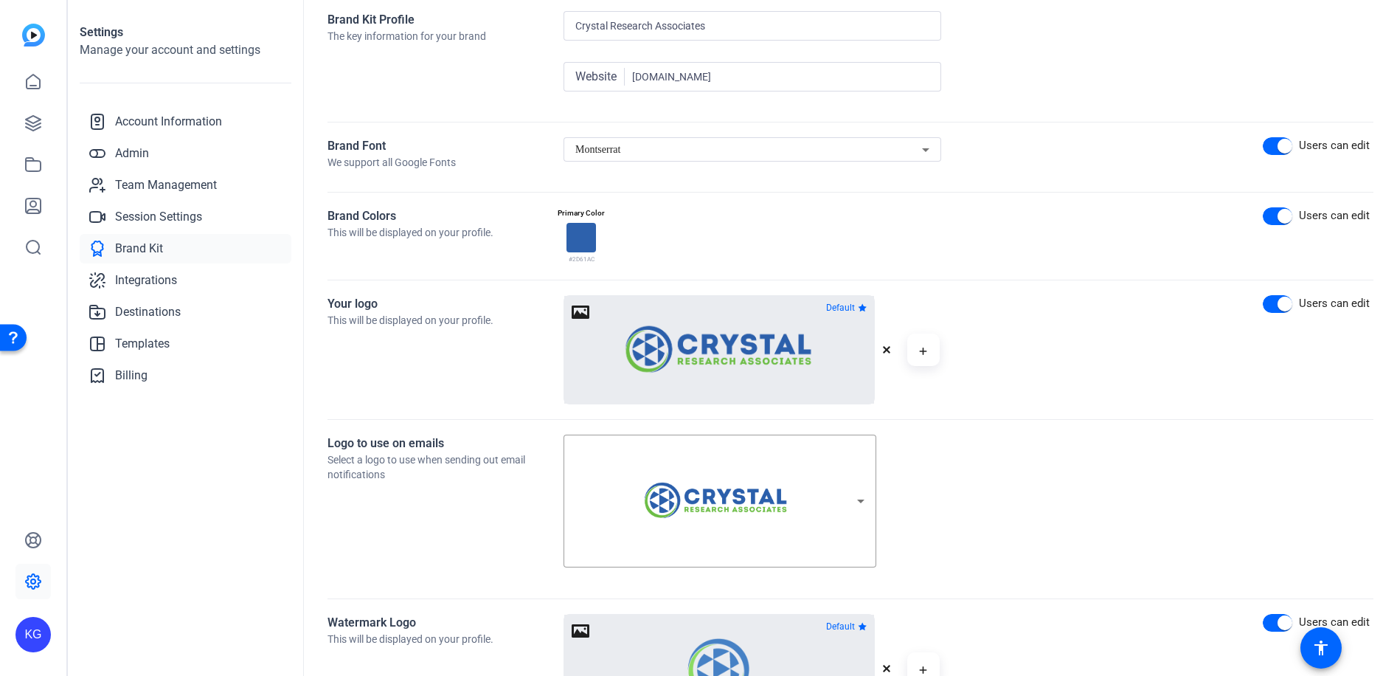
scroll to position [148, 0]
click at [863, 497] on icon at bounding box center [861, 500] width 18 height 18
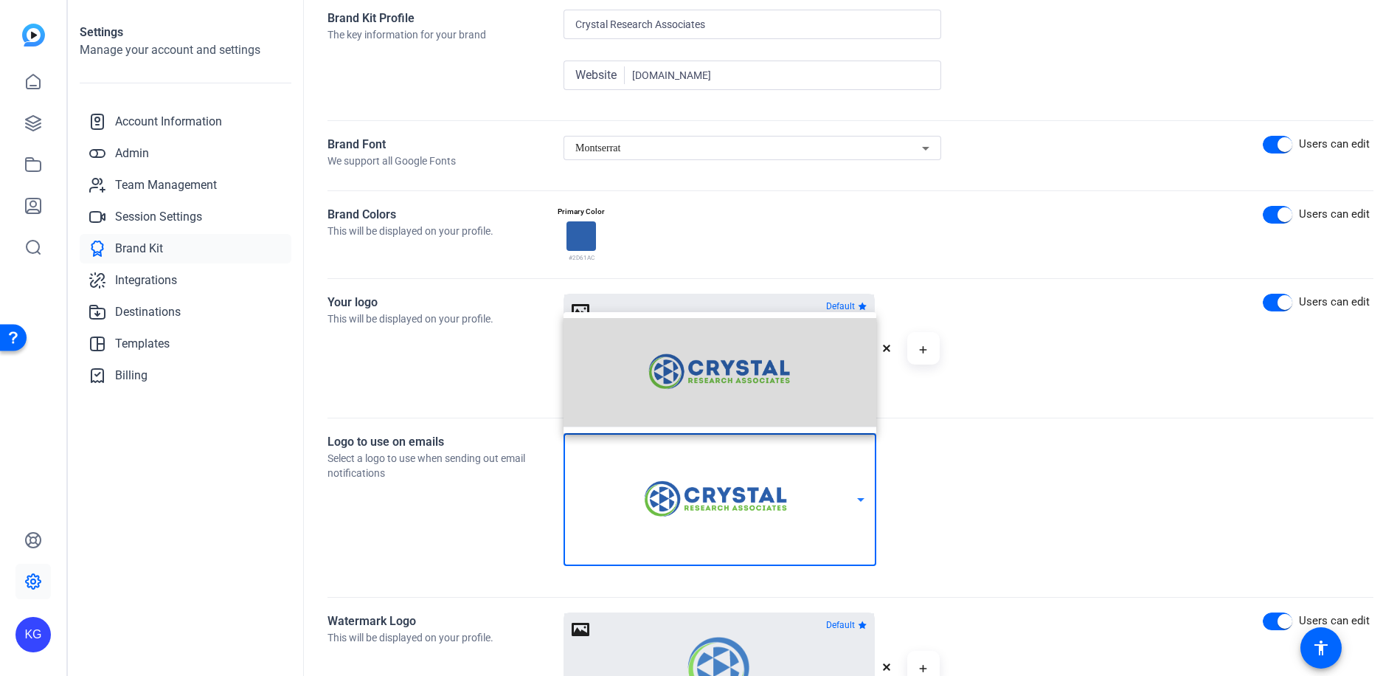
click at [769, 389] on img at bounding box center [719, 371] width 195 height 59
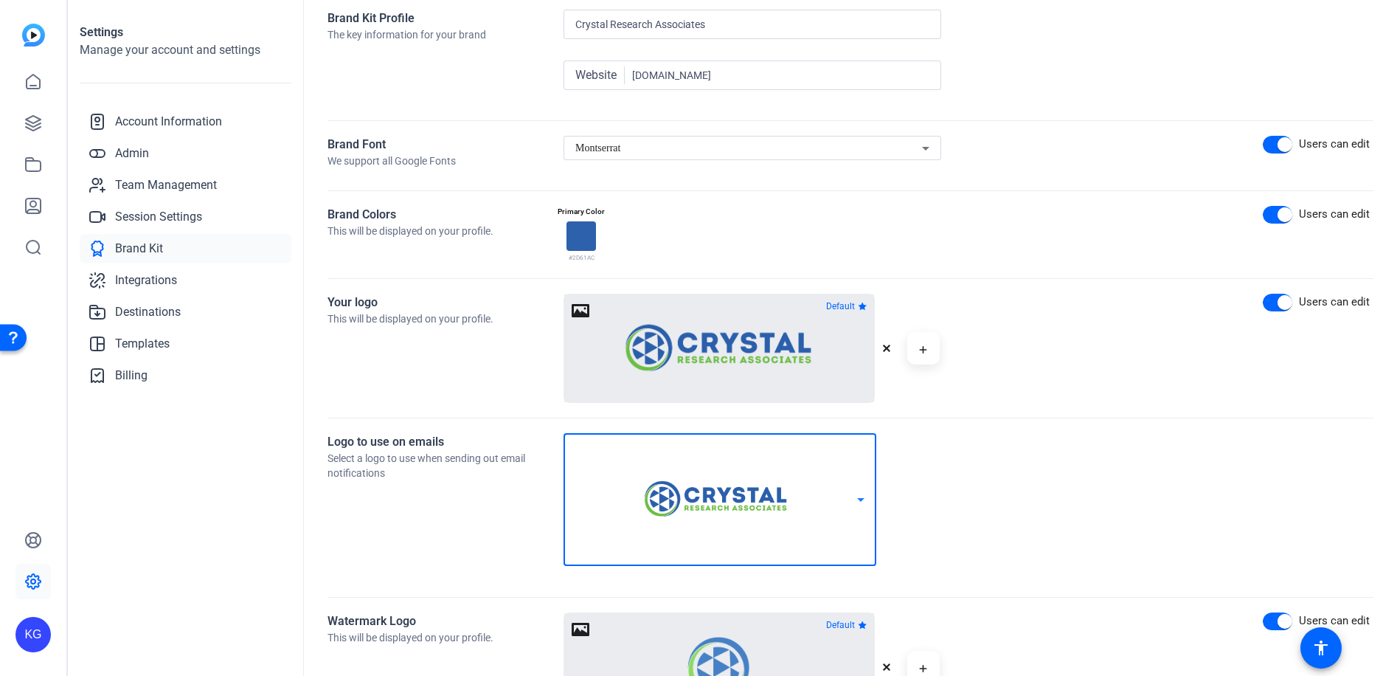
click at [859, 498] on icon at bounding box center [860, 500] width 7 height 4
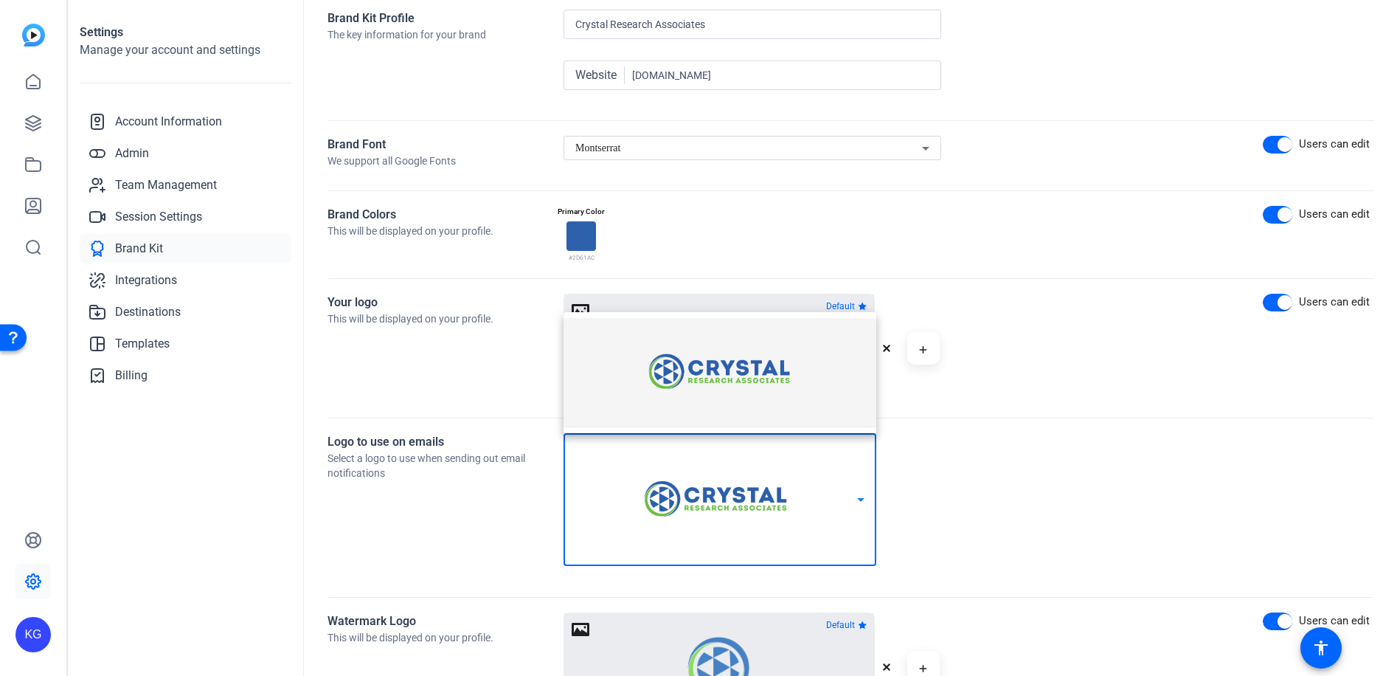
click at [760, 389] on img at bounding box center [719, 371] width 195 height 59
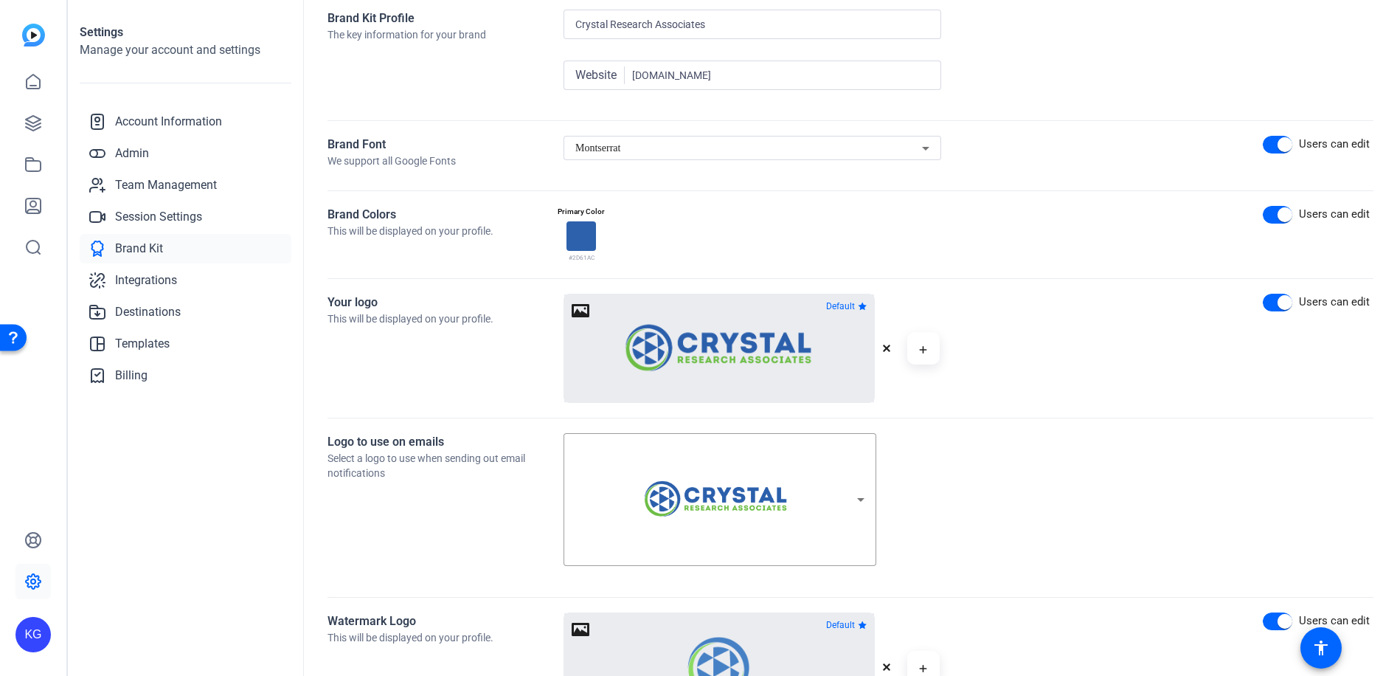
click at [585, 313] on div at bounding box center [719, 348] width 310 height 108
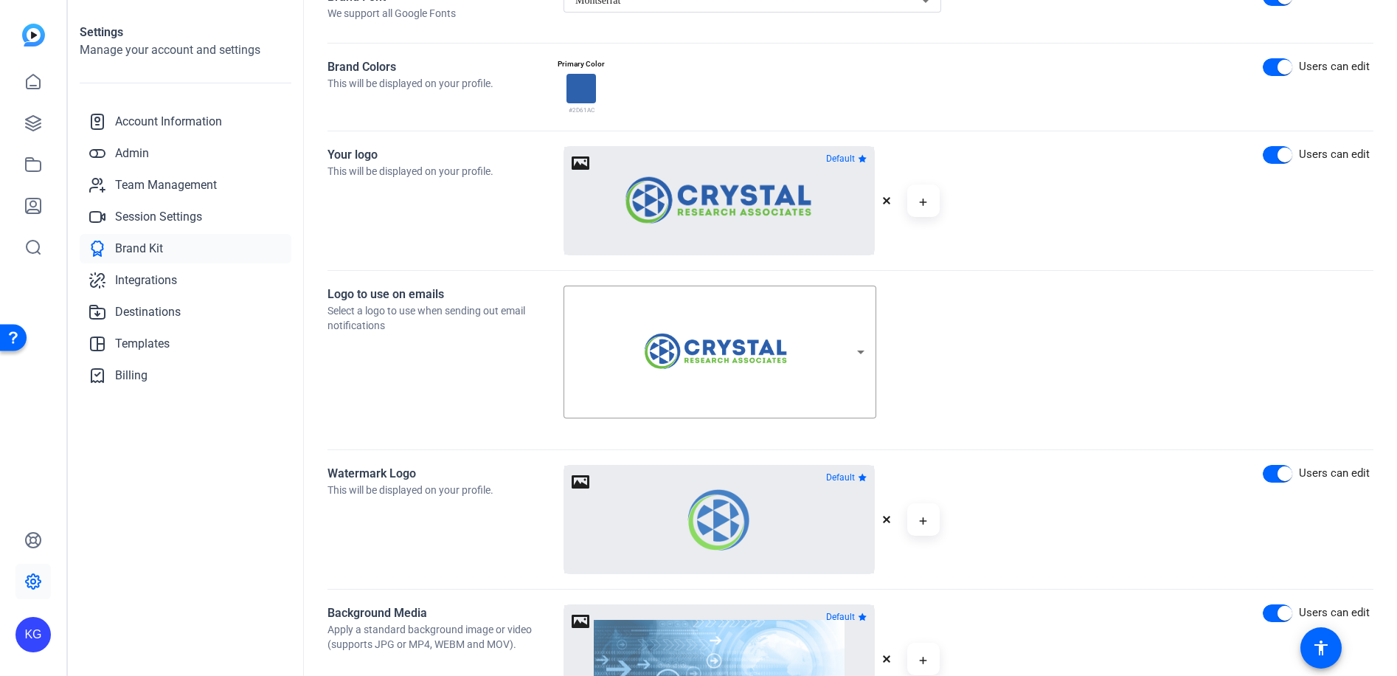
scroll to position [0, 0]
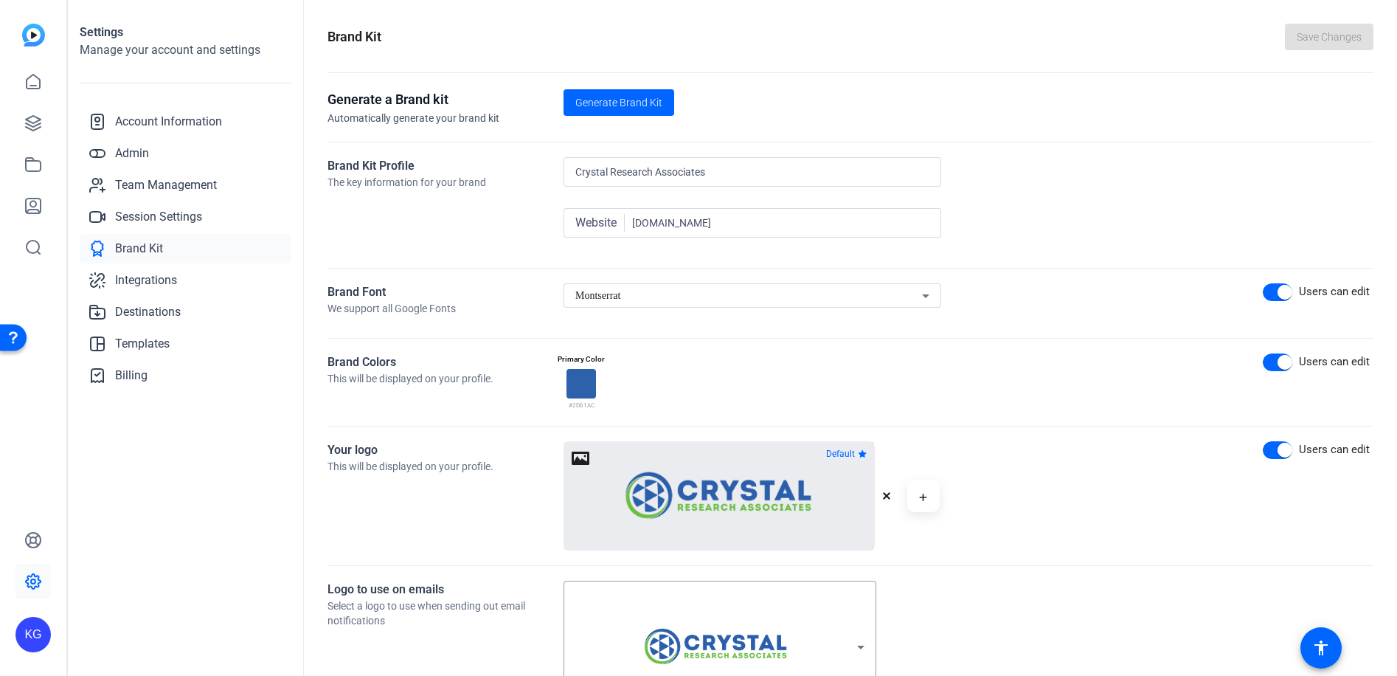
click at [600, 100] on span "Generate Brand Kit" at bounding box center [618, 102] width 87 height 15
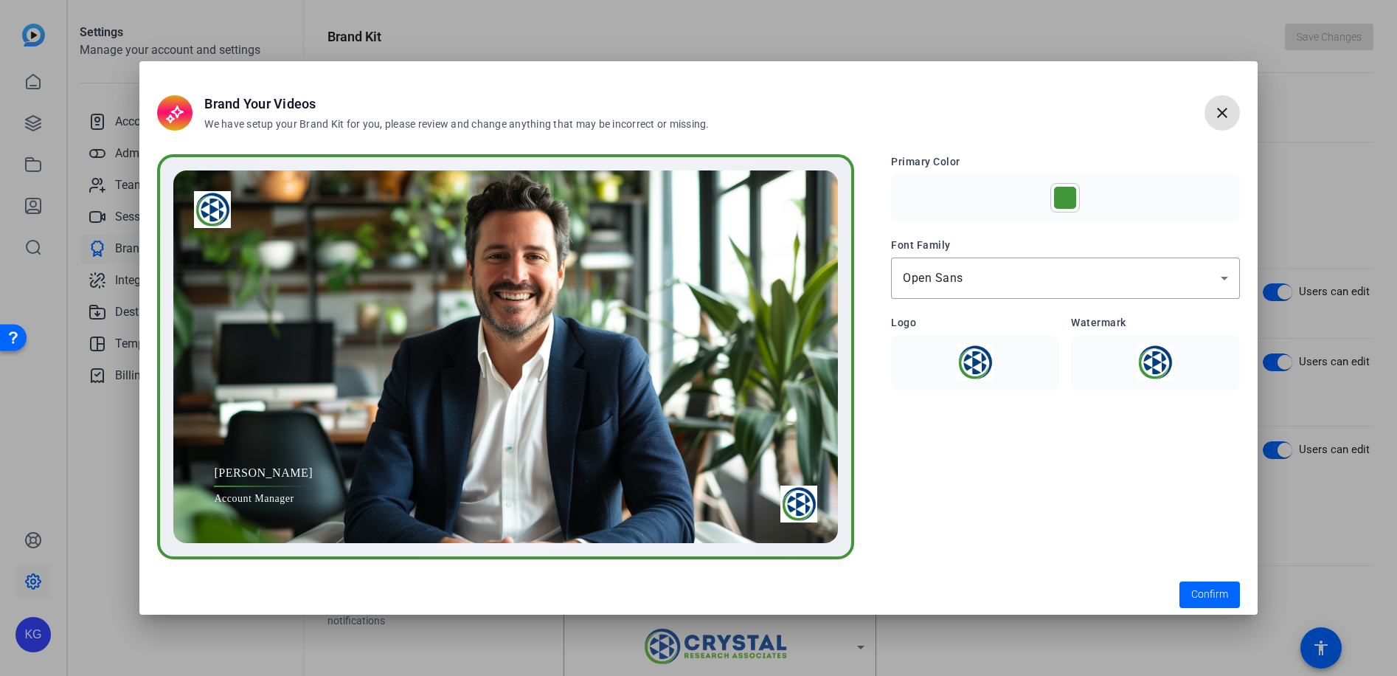
click at [974, 365] on img at bounding box center [975, 362] width 150 height 37
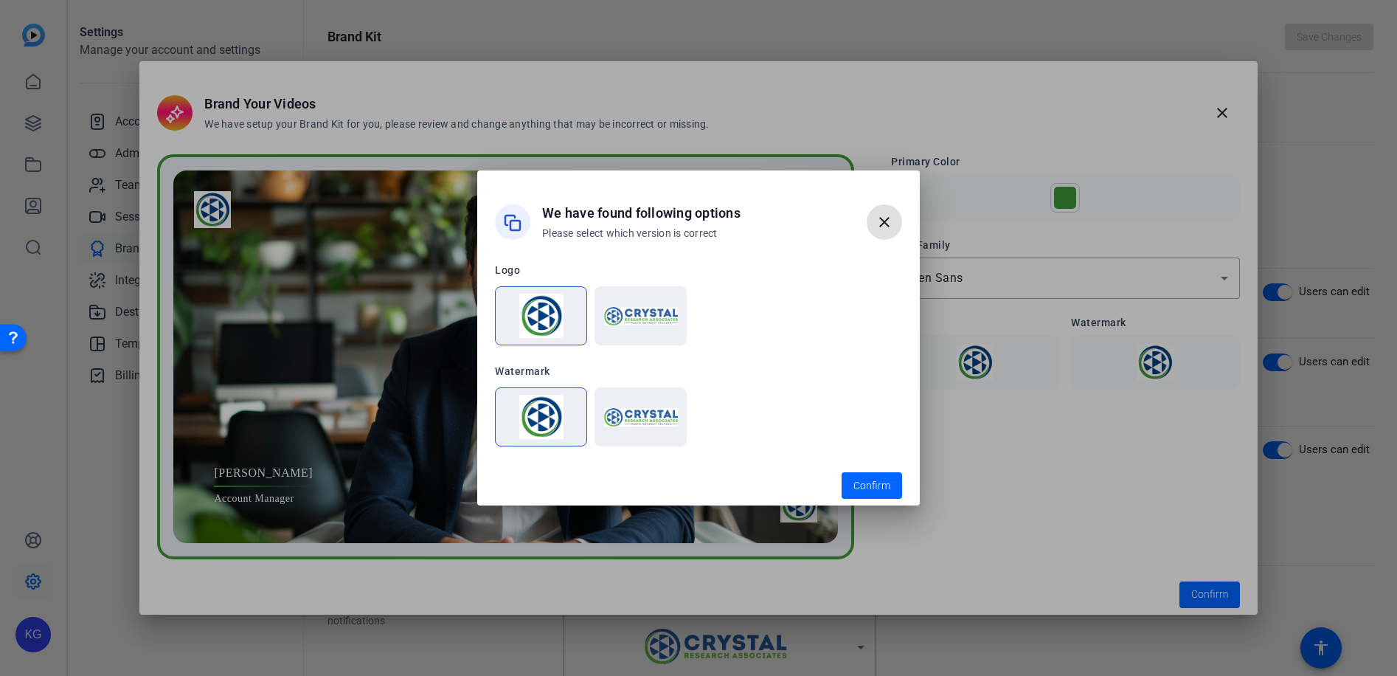
click at [894, 224] on span "button" at bounding box center [884, 221] width 35 height 35
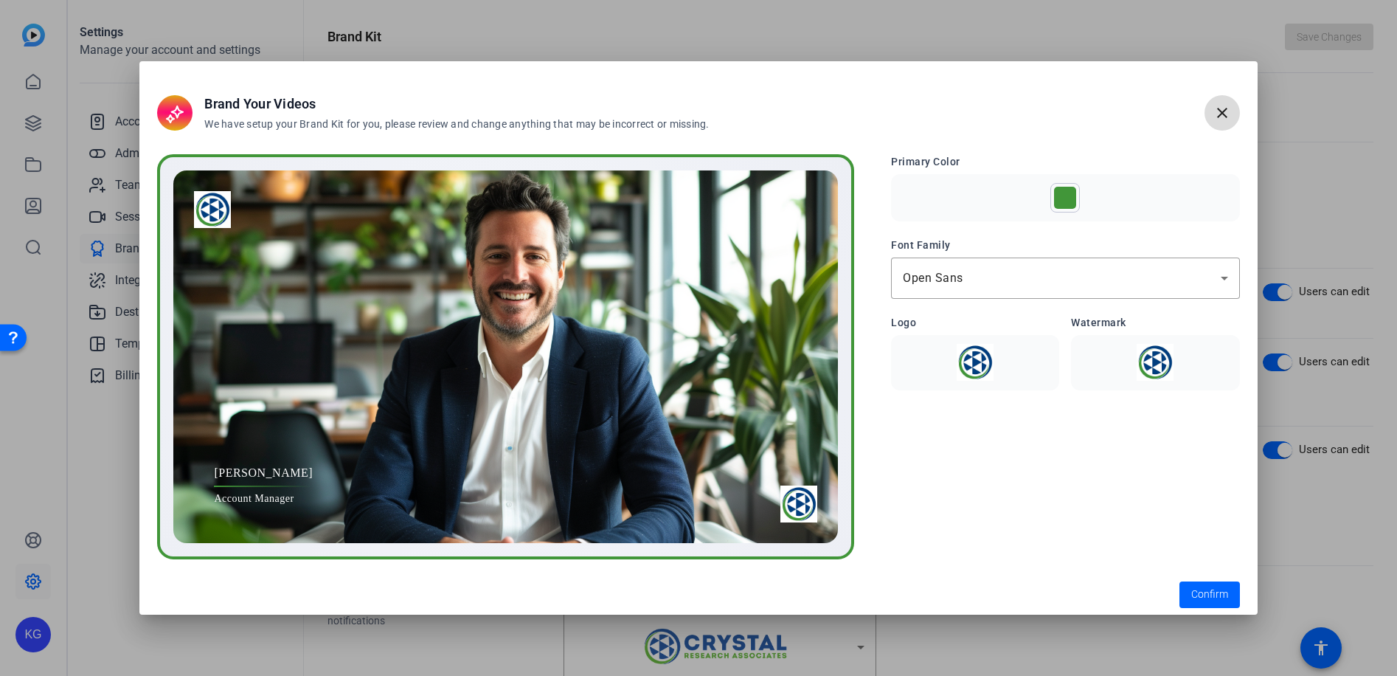
click at [1220, 115] on mat-icon "close" at bounding box center [1222, 113] width 18 height 18
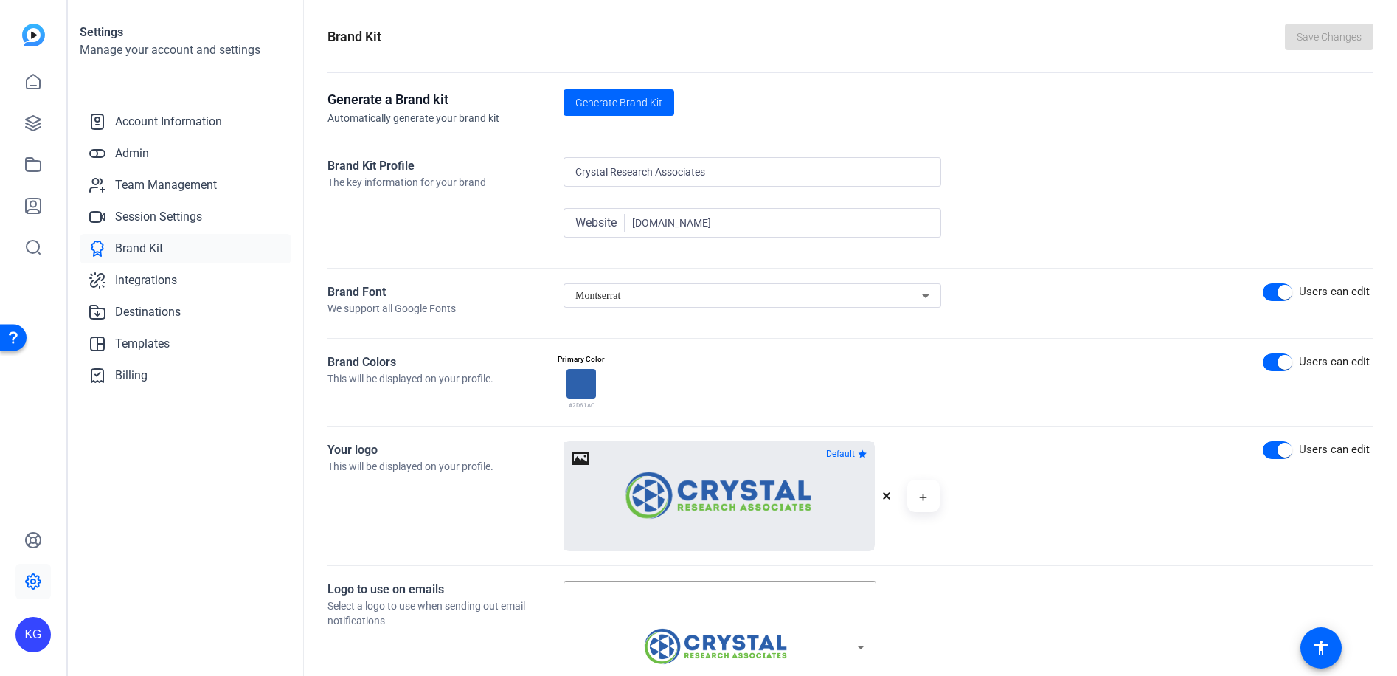
click at [887, 496] on icon "button" at bounding box center [886, 495] width 7 height 7
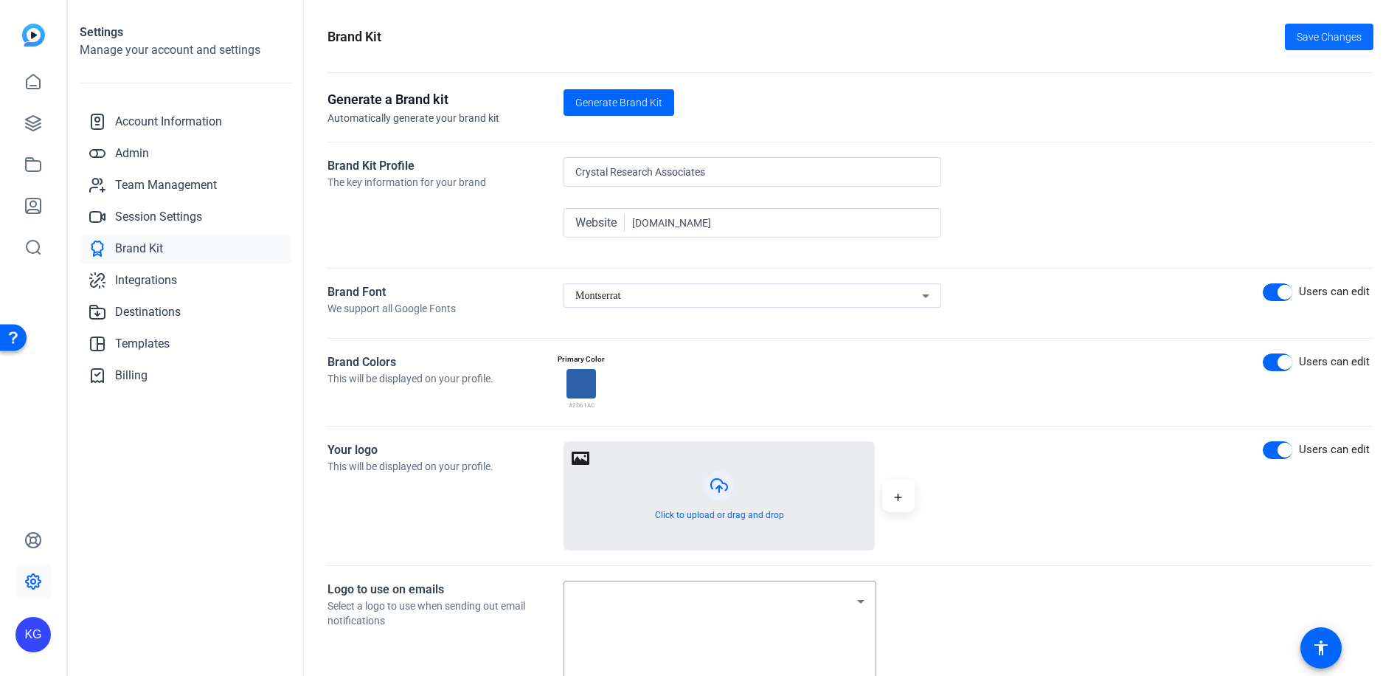
click at [1306, 35] on span "Save Changes" at bounding box center [1329, 37] width 65 height 15
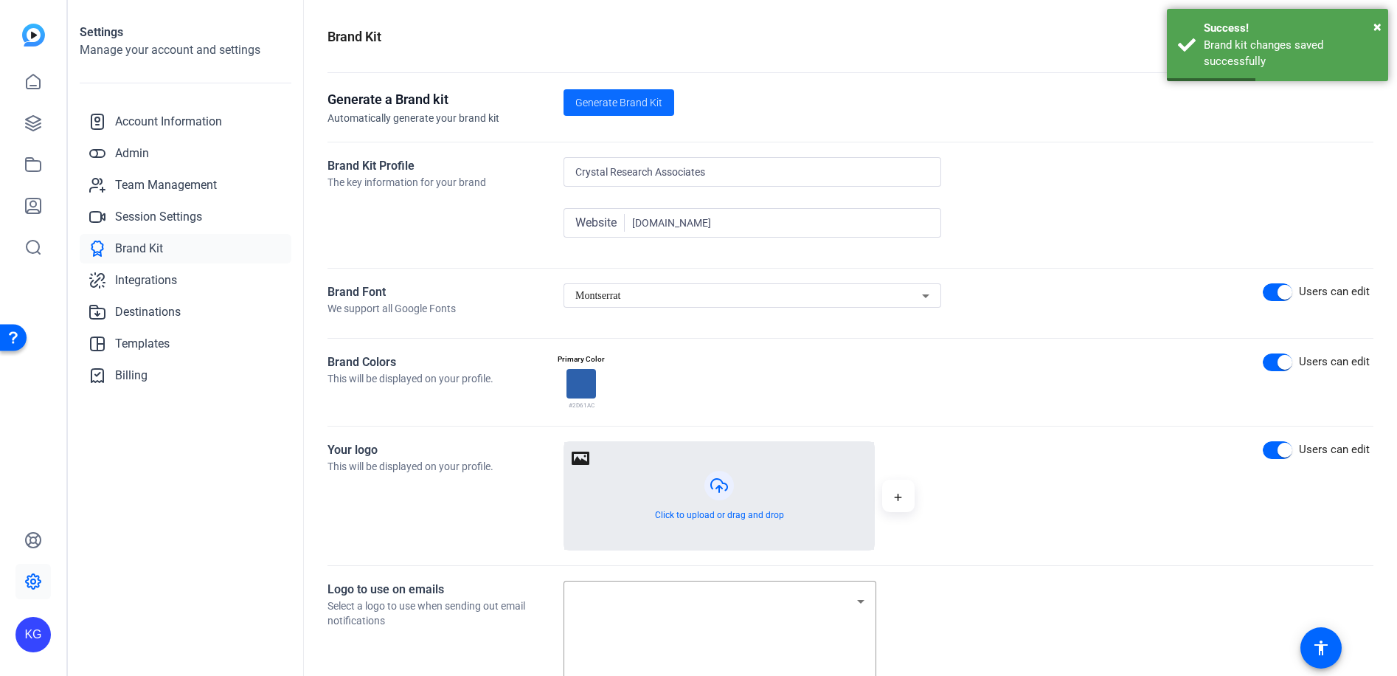
click at [600, 103] on span "Generate Brand Kit" at bounding box center [618, 102] width 87 height 15
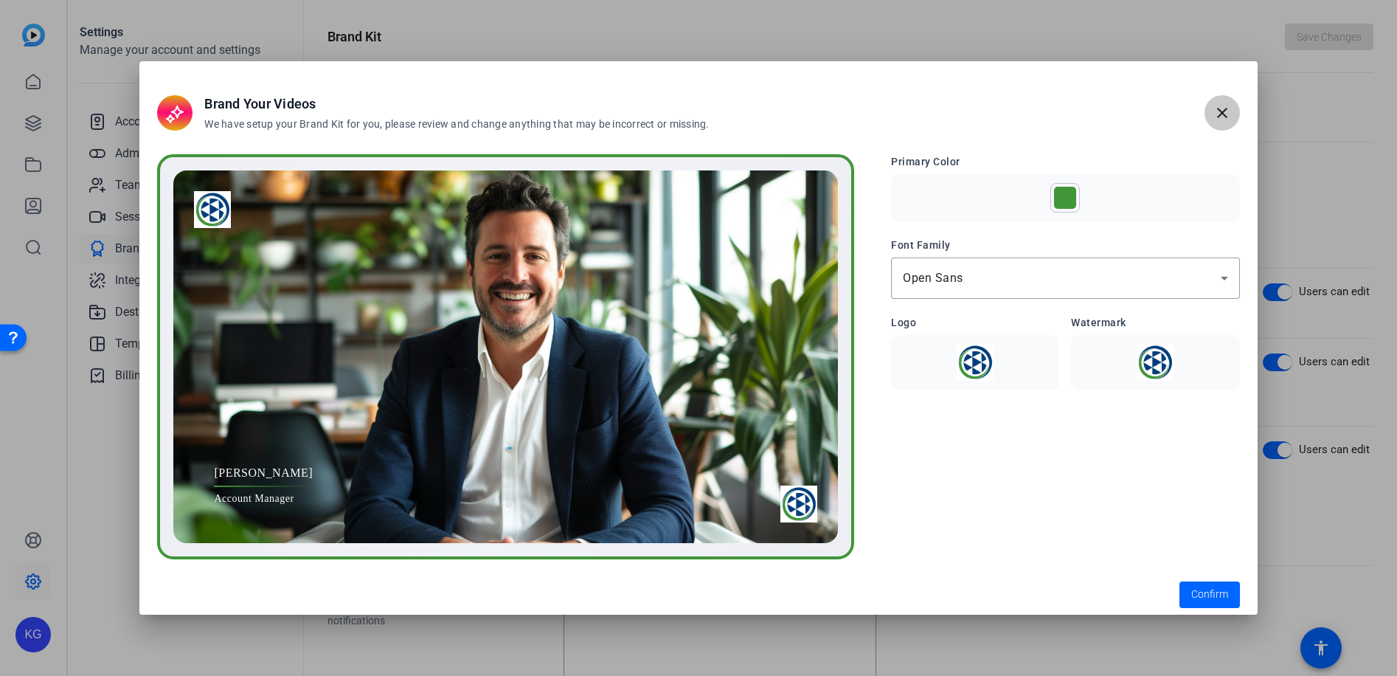
click at [1220, 111] on mat-icon "close" at bounding box center [1222, 113] width 18 height 18
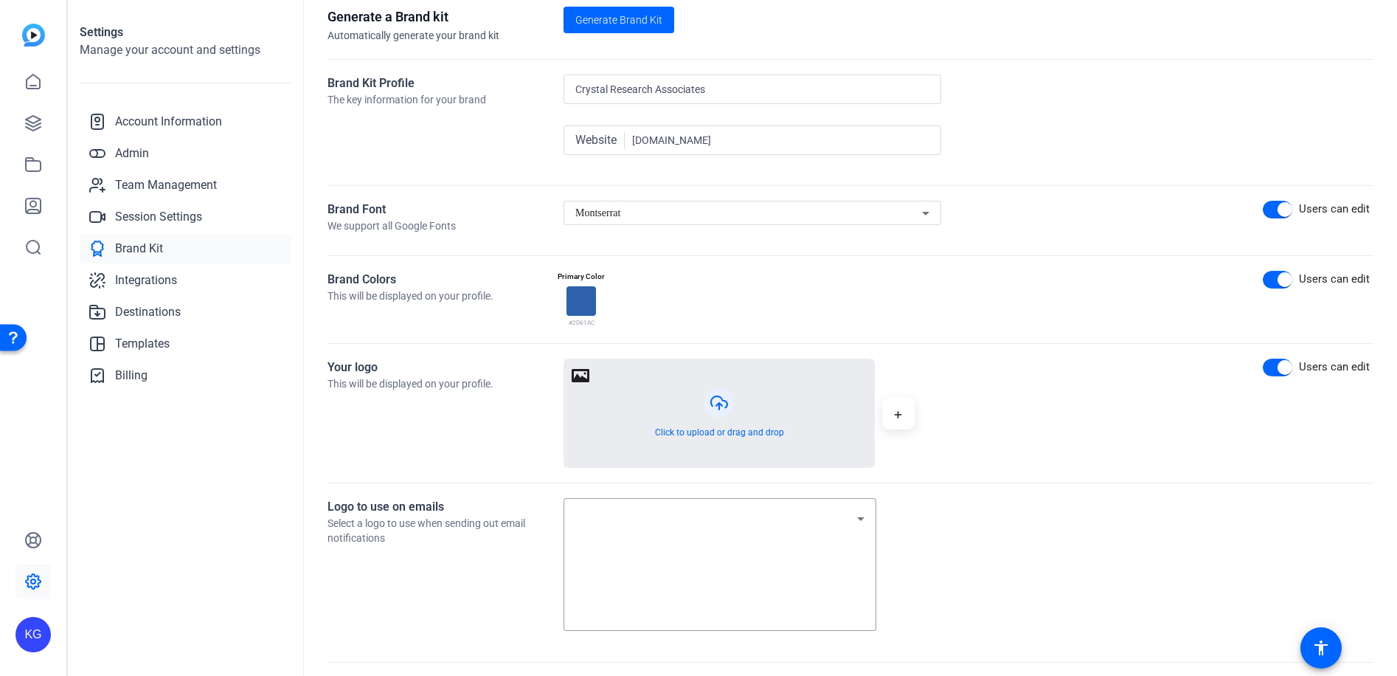
scroll to position [369, 0]
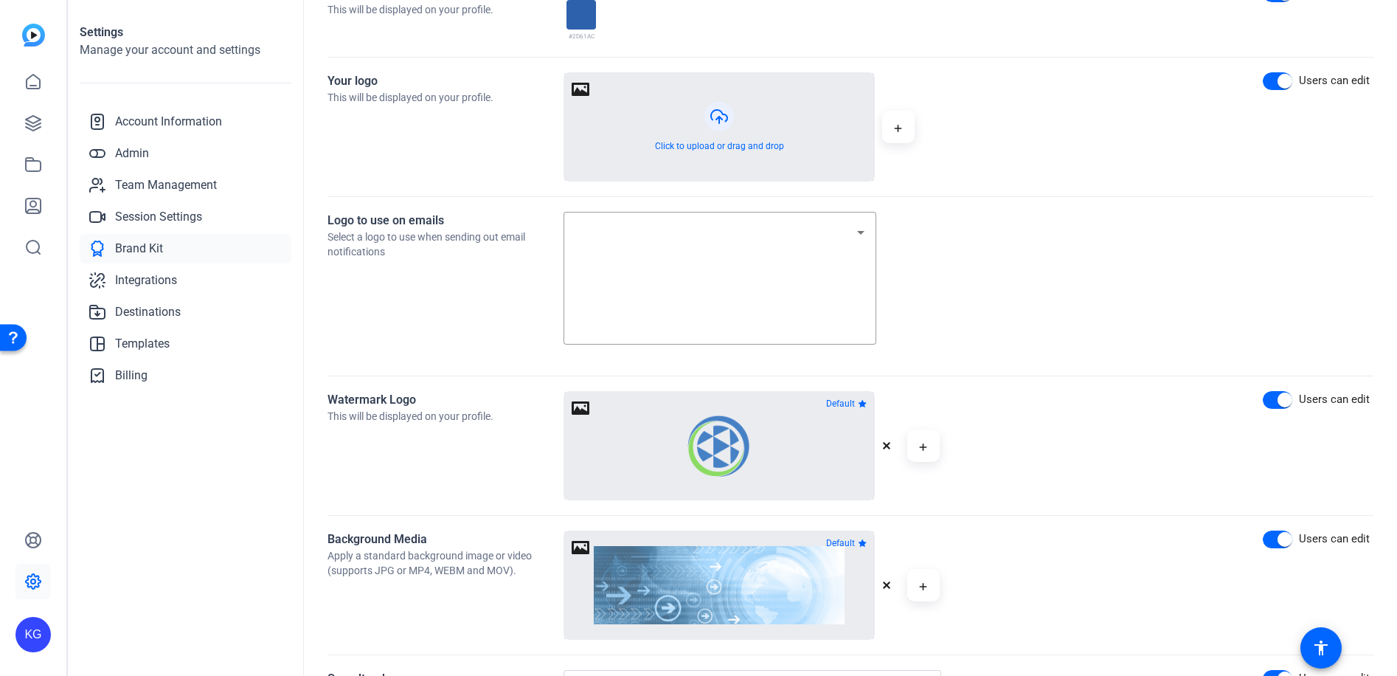
click at [884, 446] on icon "button" at bounding box center [886, 445] width 9 height 9
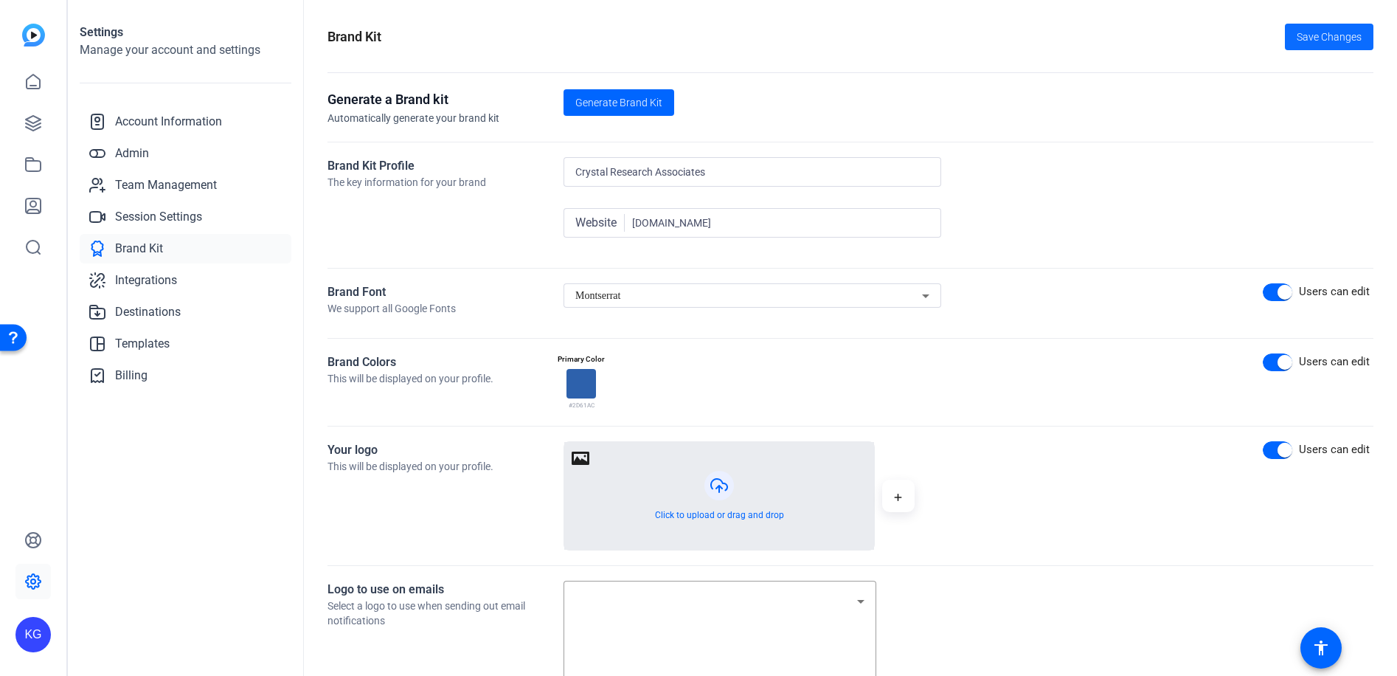
click at [1320, 38] on span "Save Changes" at bounding box center [1329, 37] width 65 height 15
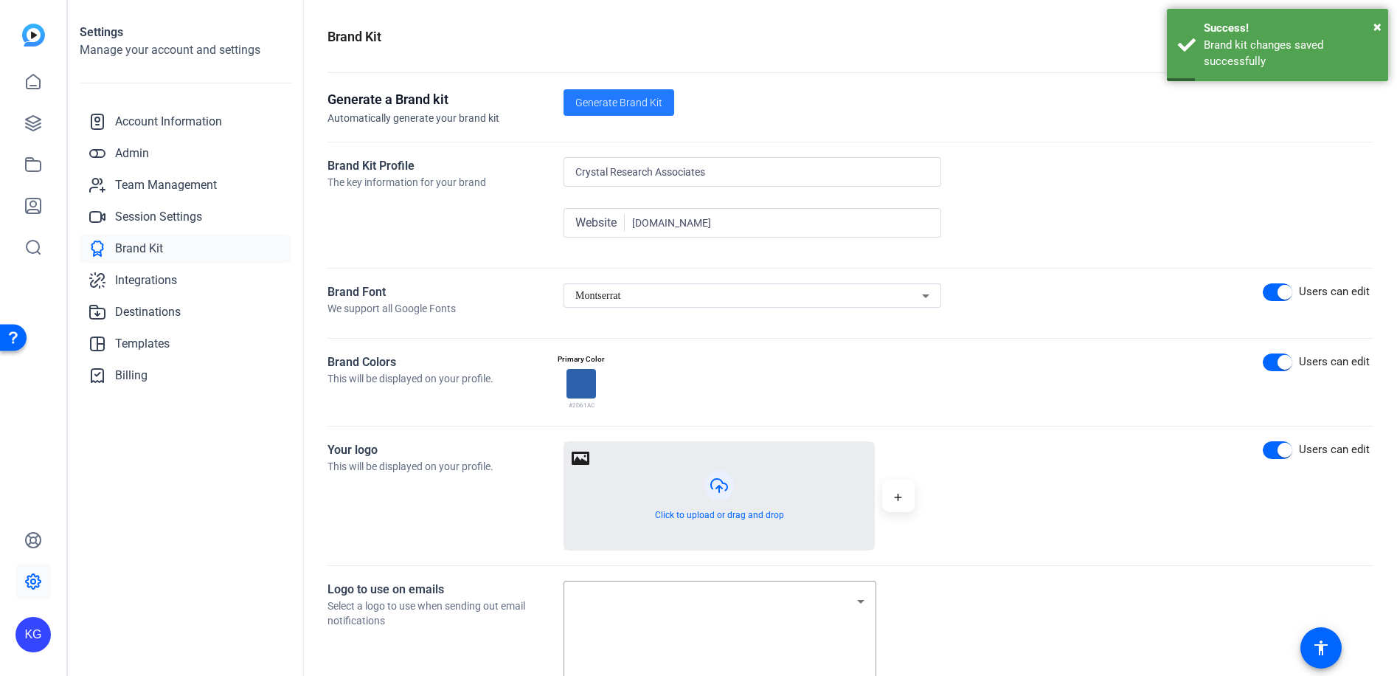
click at [620, 101] on span "Generate Brand Kit" at bounding box center [618, 102] width 87 height 15
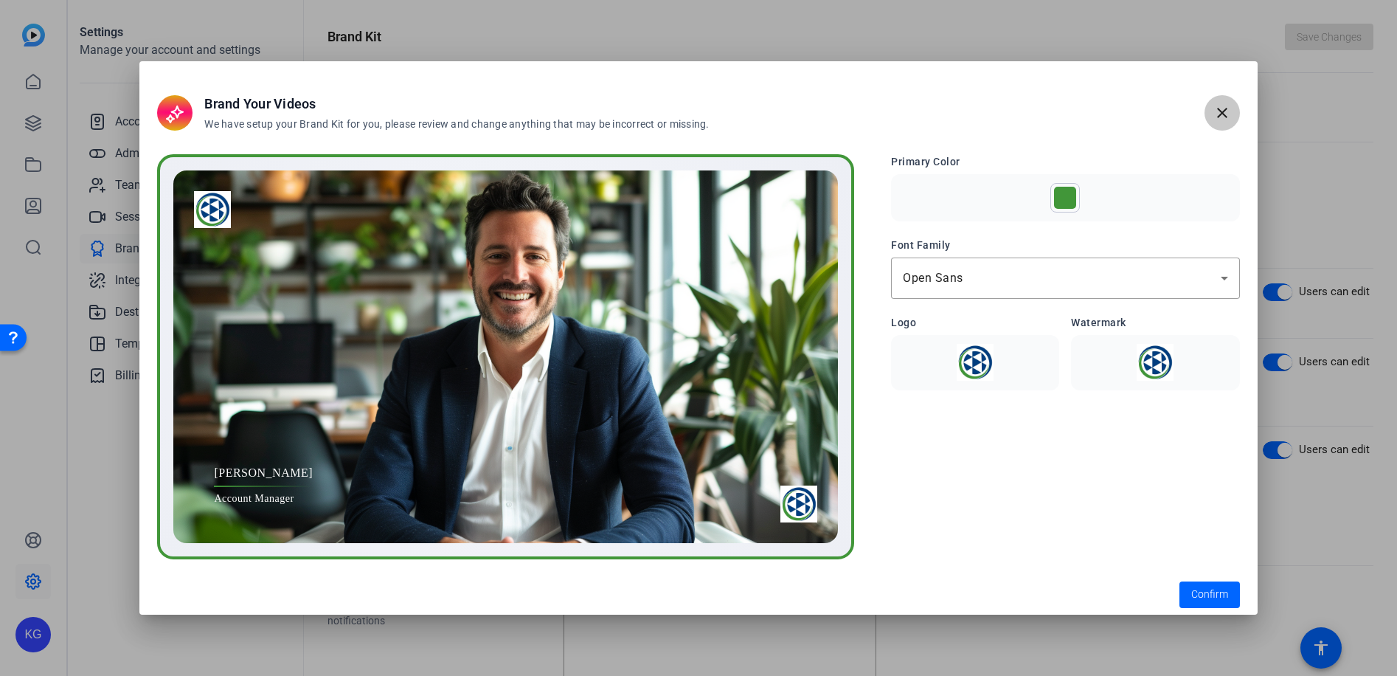
click at [1218, 112] on mat-icon "close" at bounding box center [1222, 113] width 18 height 18
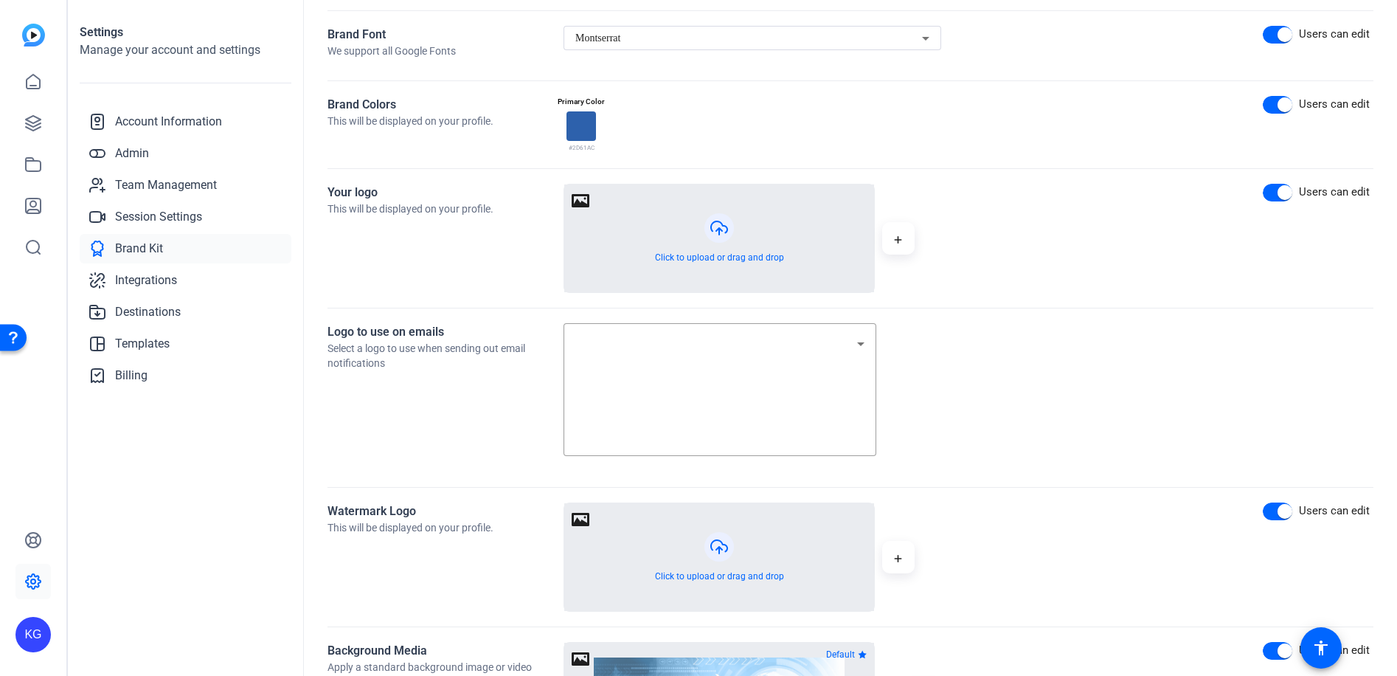
scroll to position [235, 0]
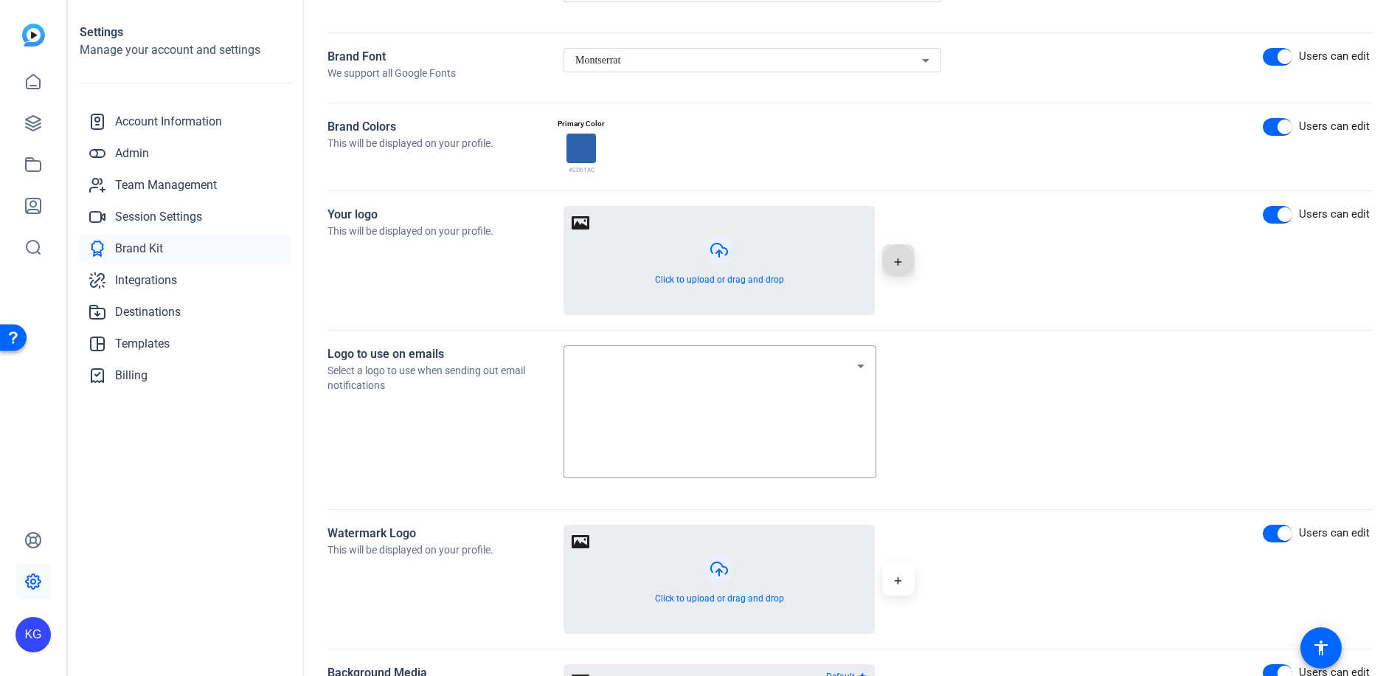
click at [902, 270] on span "button" at bounding box center [898, 260] width 35 height 35
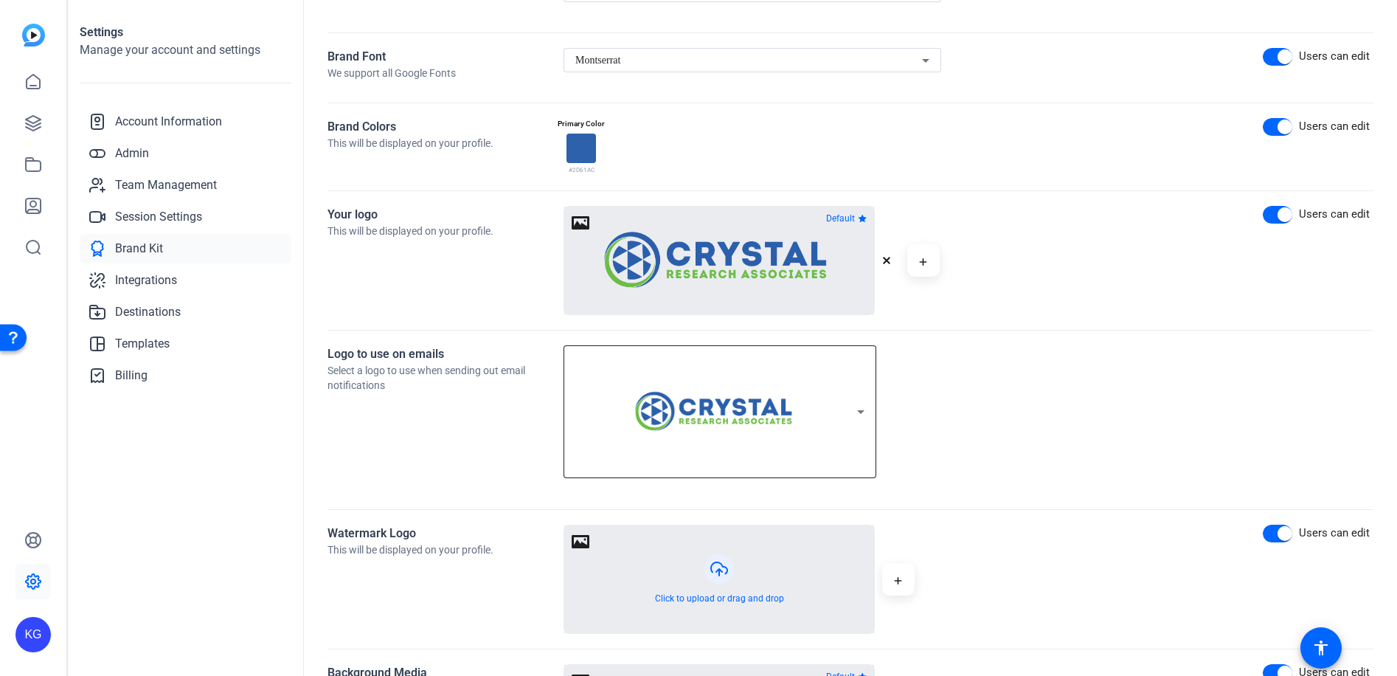
click at [794, 406] on img at bounding box center [715, 412] width 197 height 52
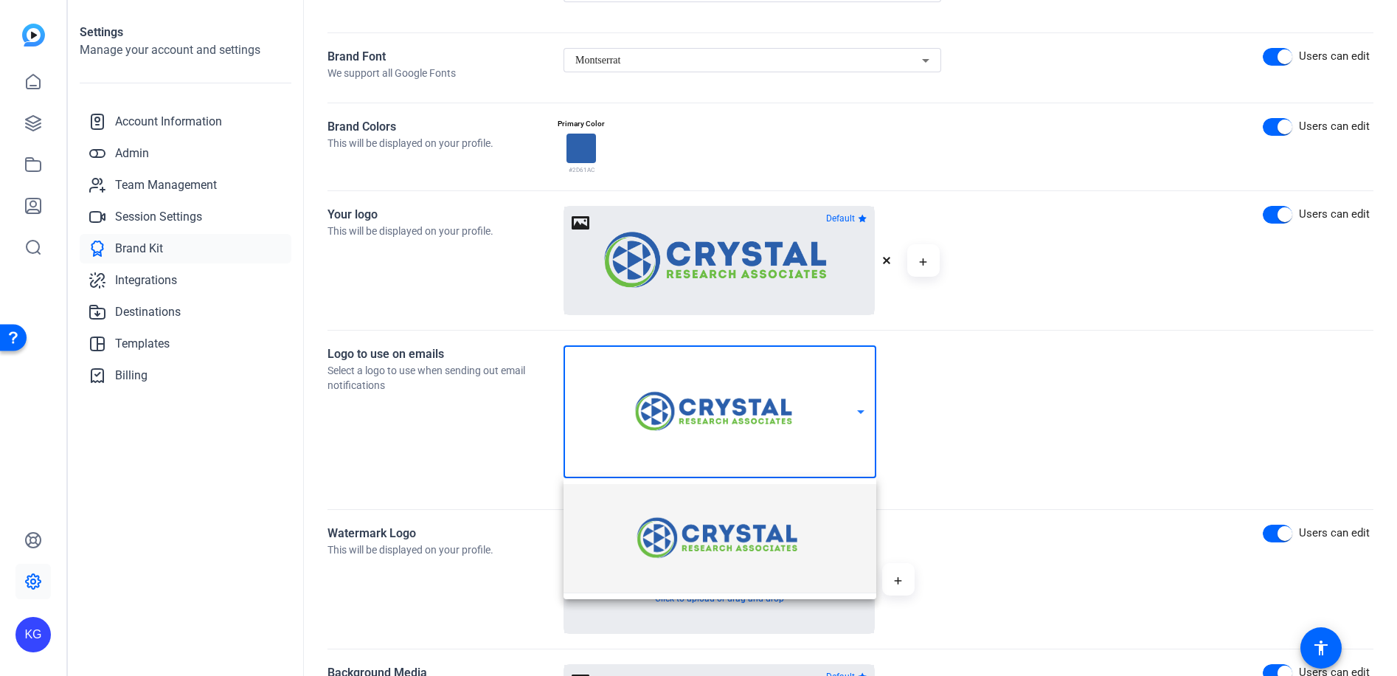
click at [794, 406] on div at bounding box center [698, 338] width 1397 height 676
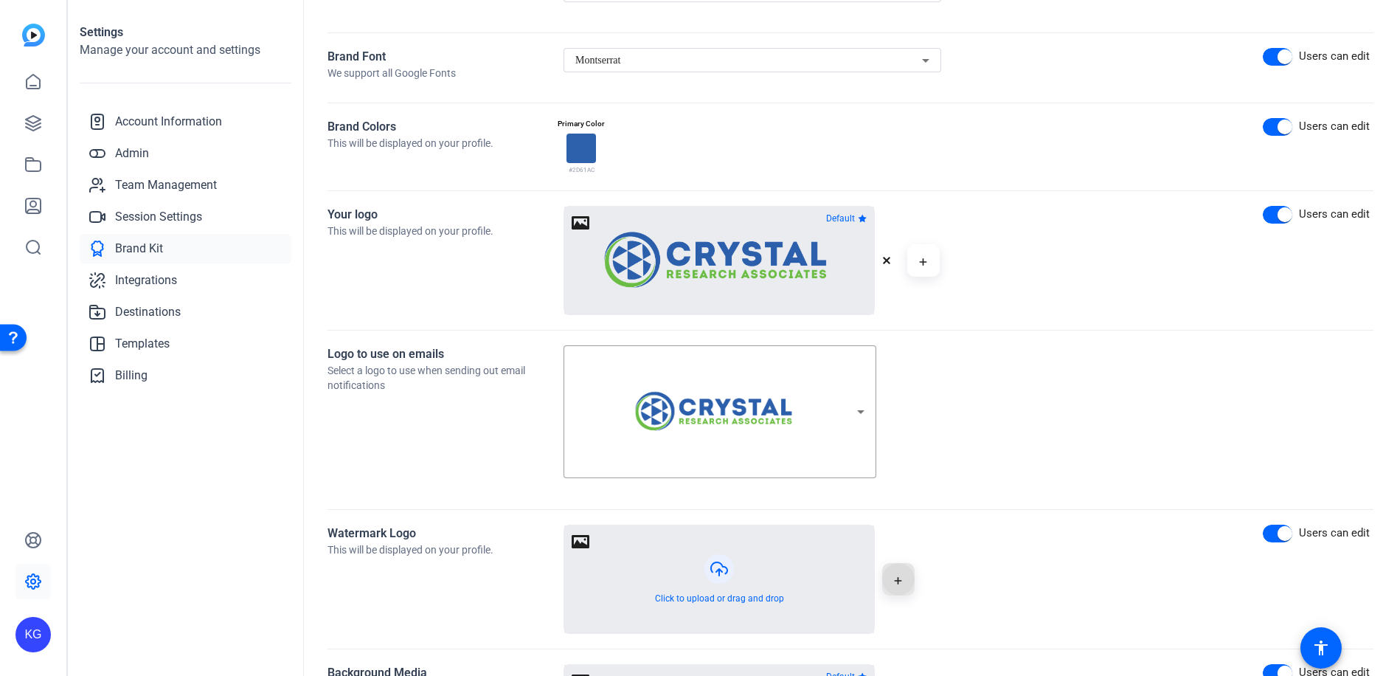
click at [901, 575] on icon "button" at bounding box center [898, 581] width 8 height 18
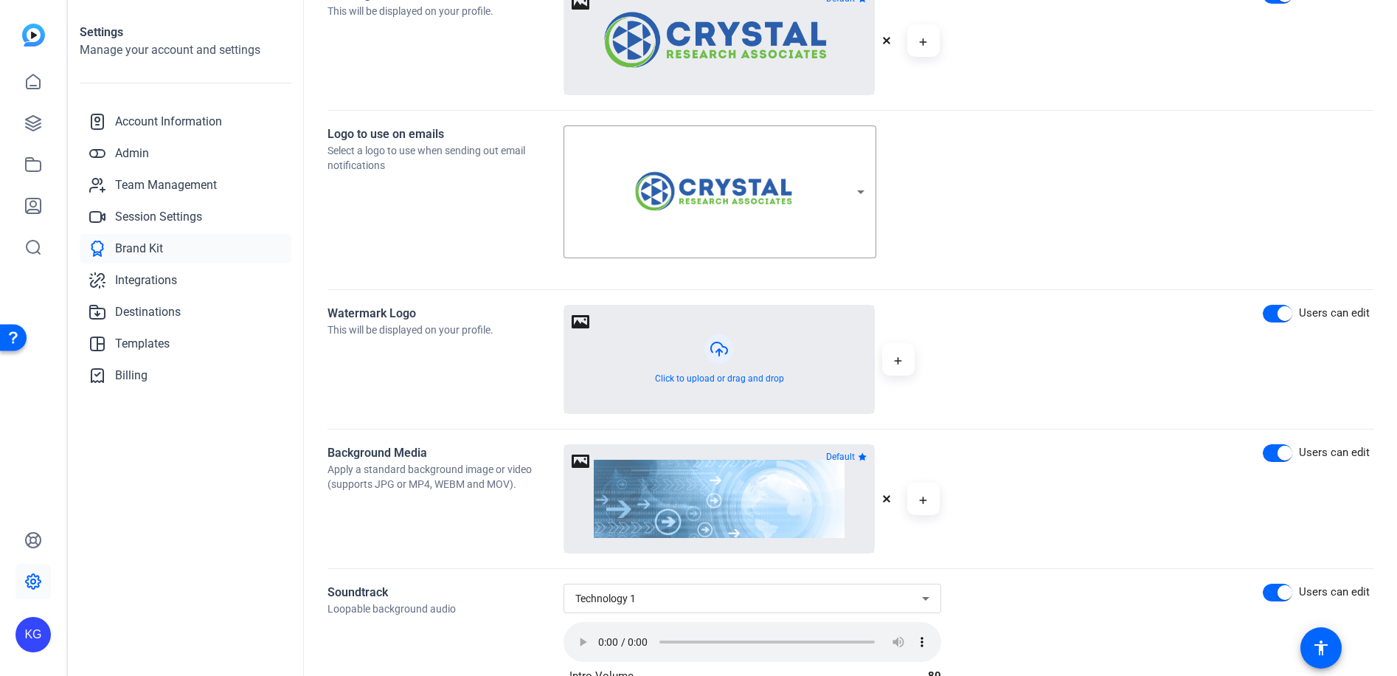
scroll to position [457, 0]
click at [732, 358] on button "button" at bounding box center [719, 358] width 310 height 108
click at [906, 356] on span "button" at bounding box center [898, 357] width 35 height 35
click at [578, 316] on button "button" at bounding box center [719, 358] width 310 height 108
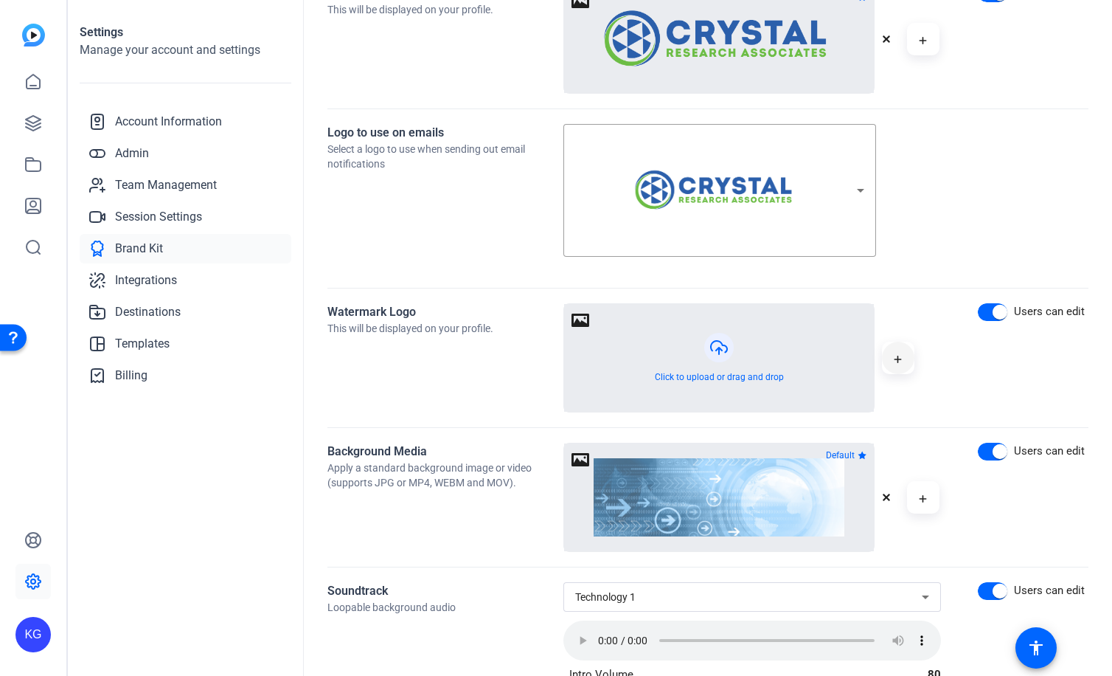
click at [904, 358] on span "button" at bounding box center [898, 357] width 35 height 35
click at [909, 361] on span "button" at bounding box center [898, 357] width 35 height 35
click at [887, 359] on icon "button" at bounding box center [886, 357] width 9 height 9
click at [907, 358] on span "button" at bounding box center [898, 357] width 35 height 35
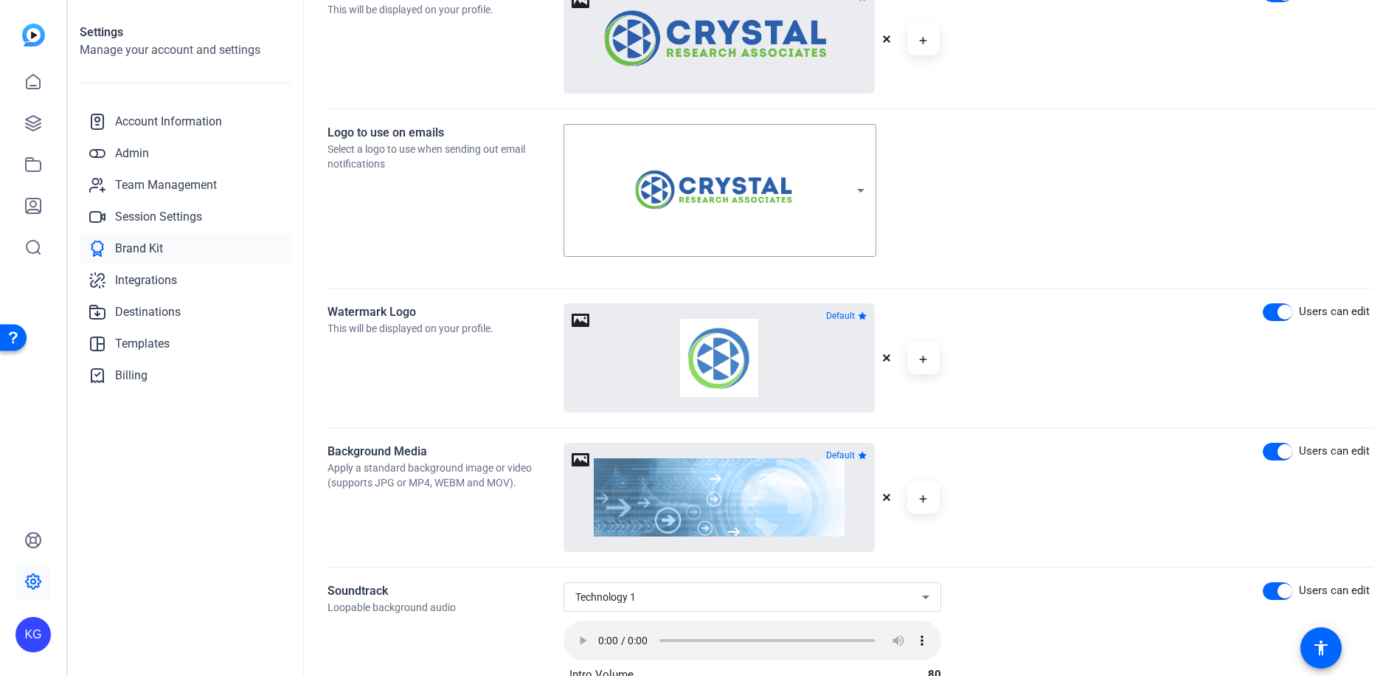
scroll to position [0, 0]
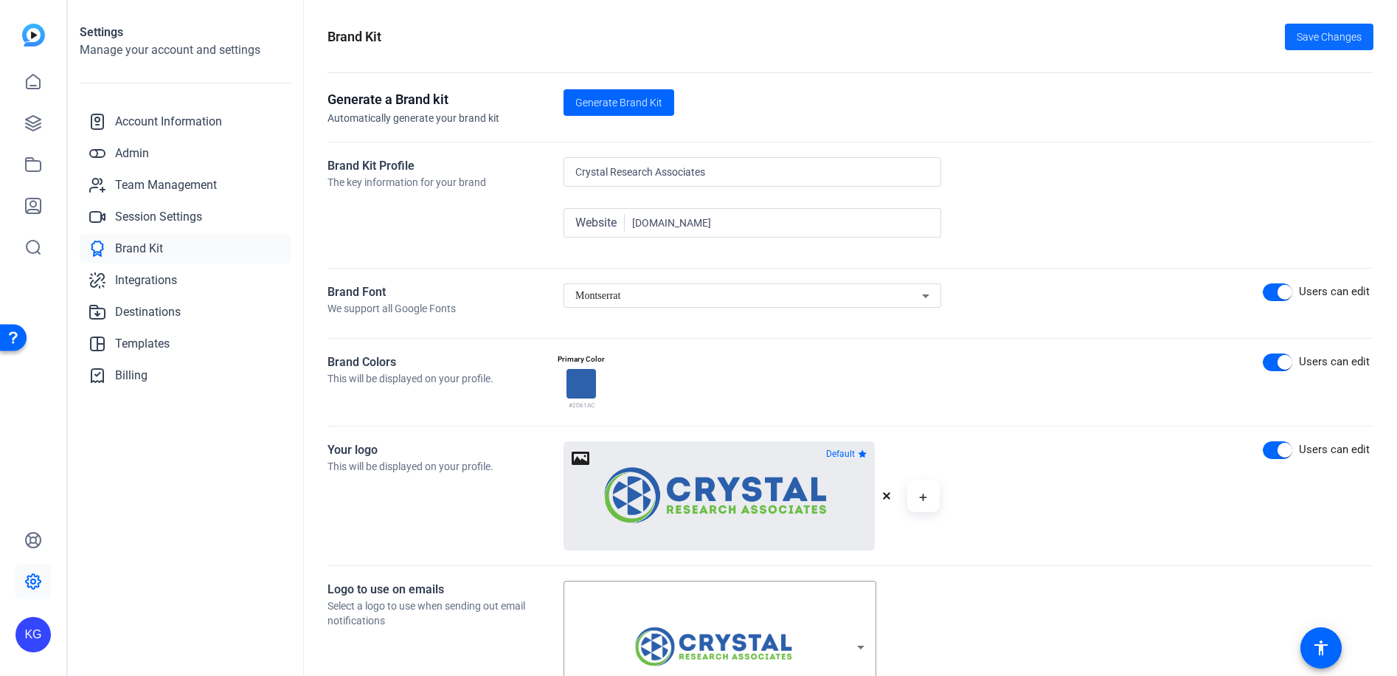
click at [1317, 35] on span "Save Changes" at bounding box center [1329, 37] width 65 height 15
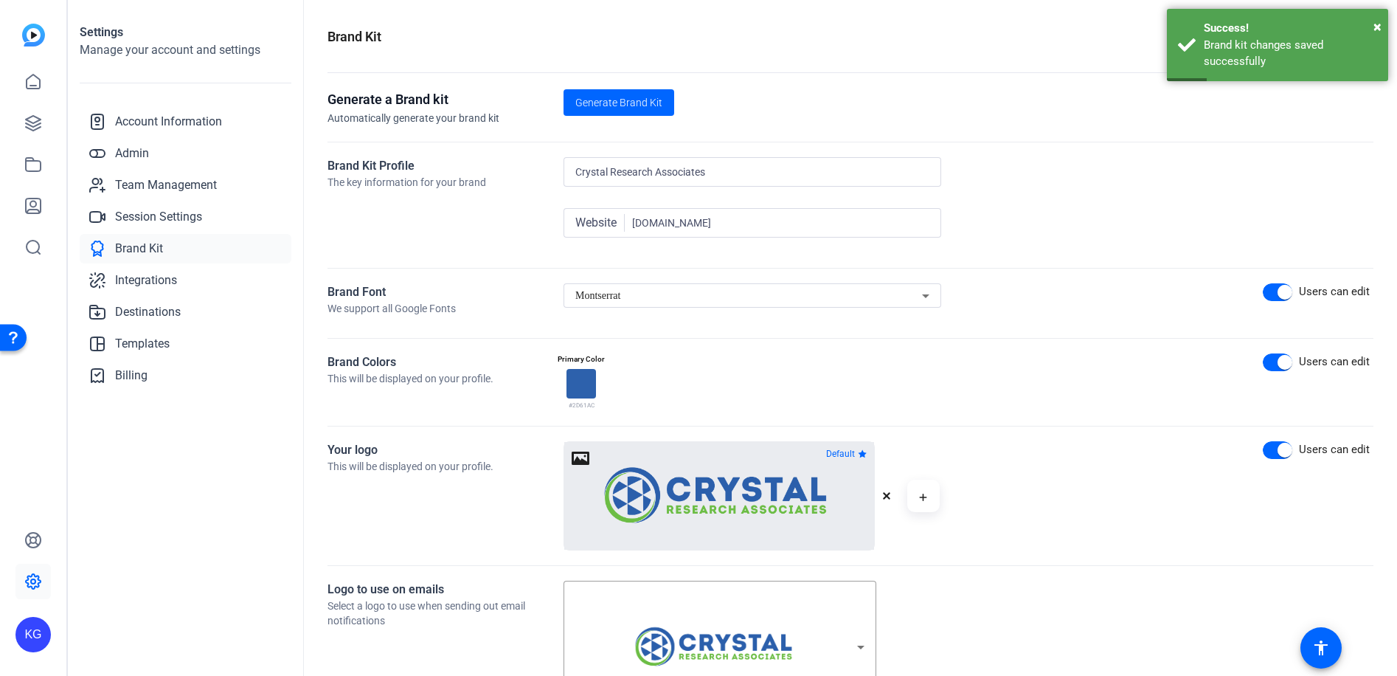
click at [558, 97] on h3 "Generate a Brand kit" at bounding box center [446, 99] width 236 height 21
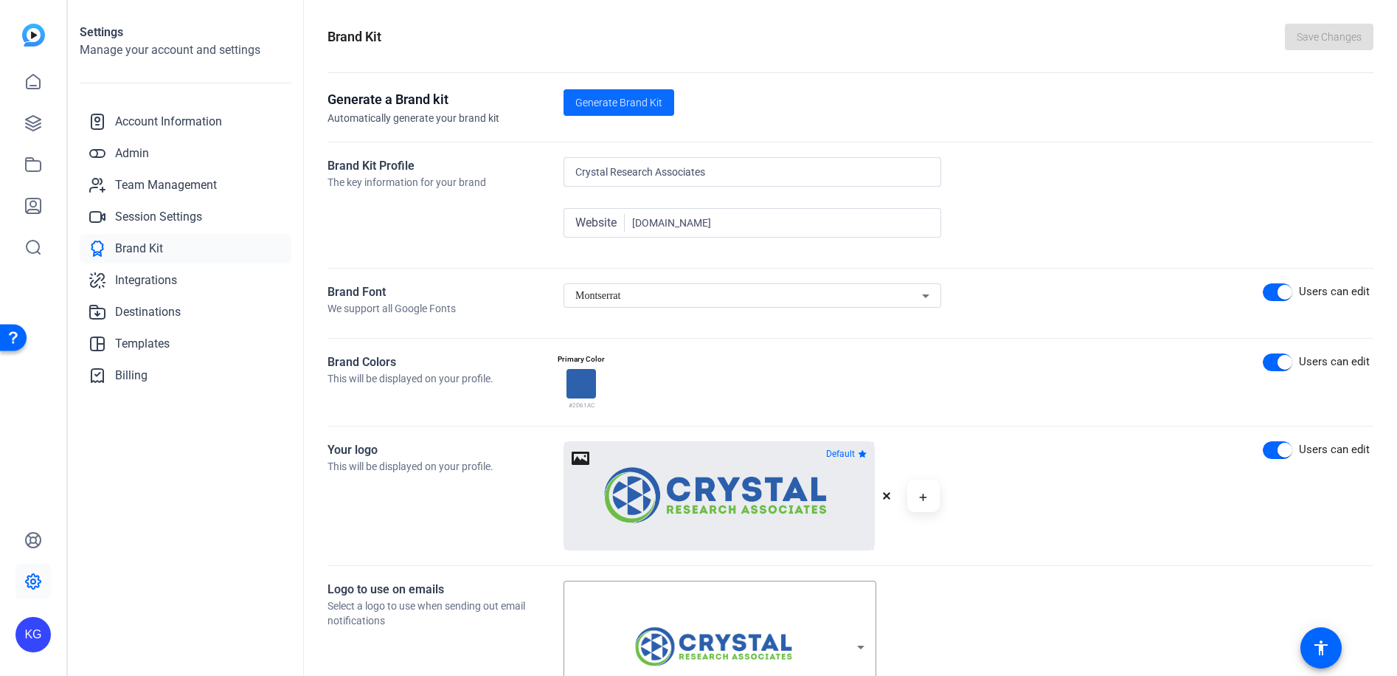
click at [596, 101] on span "Generate Brand Kit" at bounding box center [618, 102] width 87 height 15
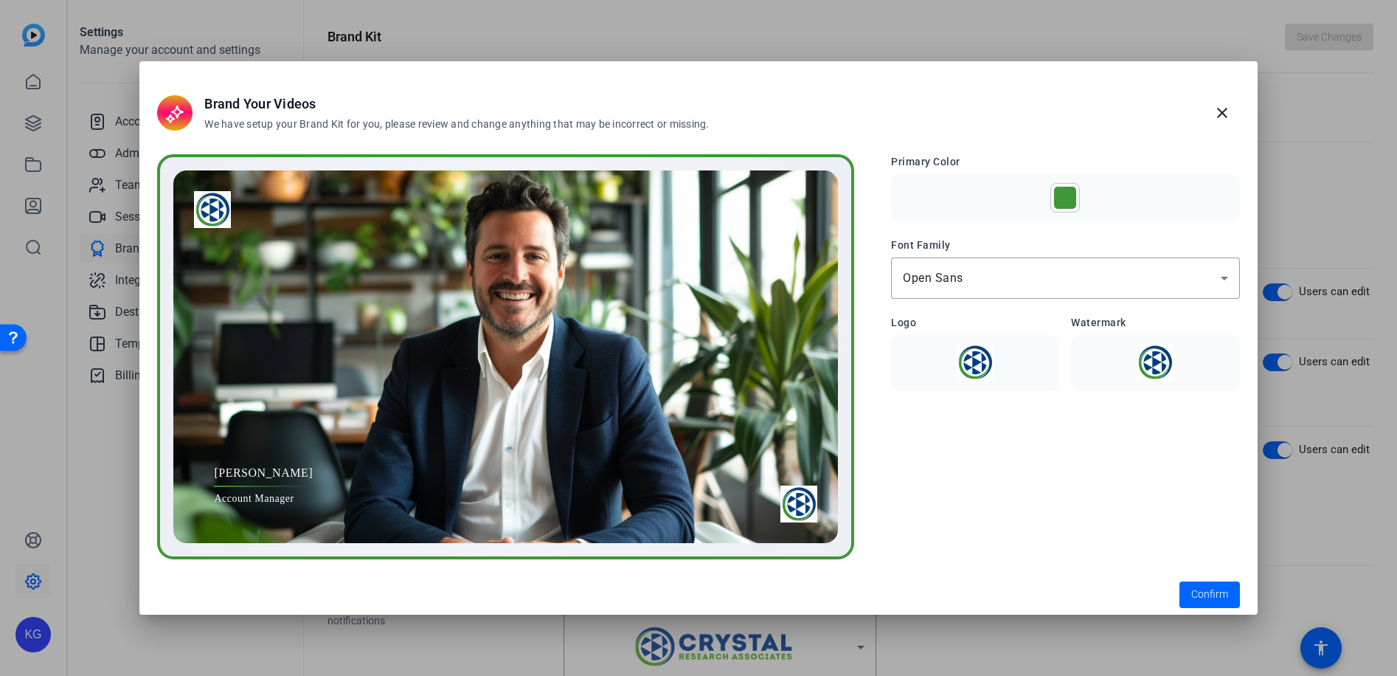
click at [1028, 517] on openreel-brandkit-preview-form "Primary Color Font Family Open Sans Logo Watermark" at bounding box center [1065, 356] width 348 height 405
click at [966, 271] on div "Open Sans" at bounding box center [1061, 278] width 317 height 18
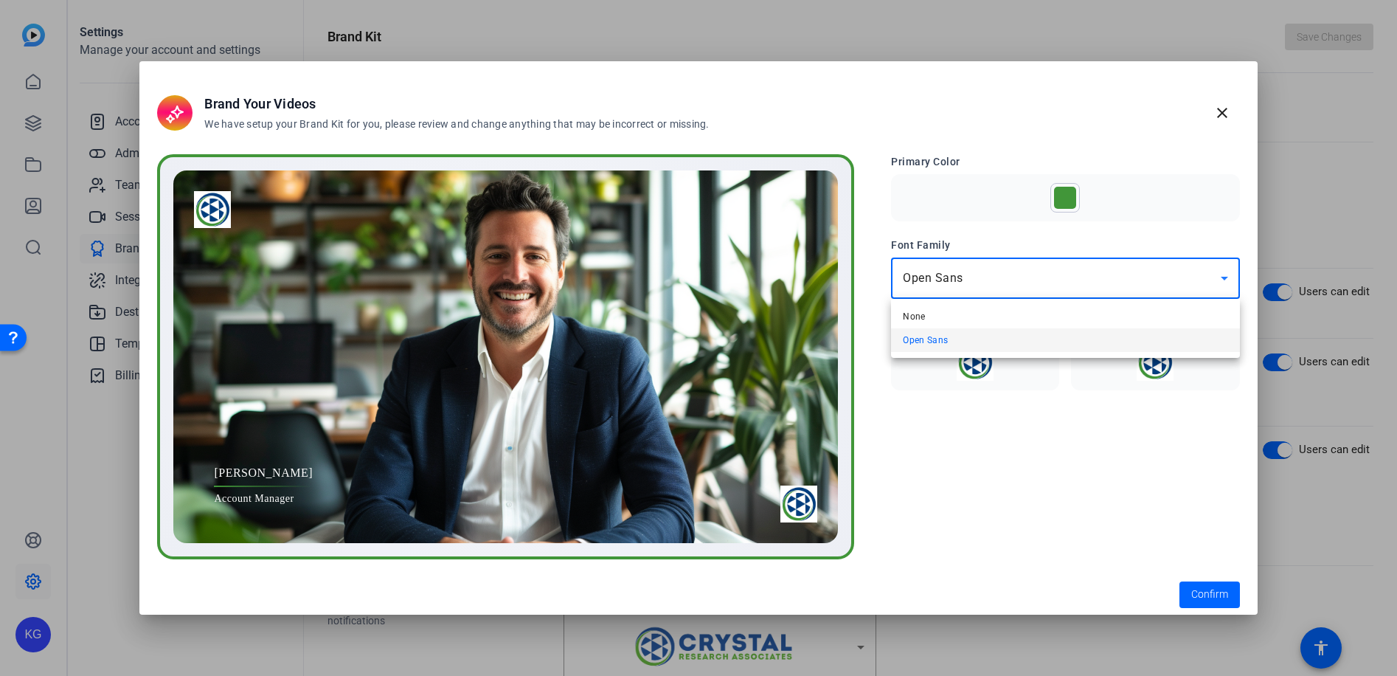
click at [932, 348] on span "Open Sans" at bounding box center [925, 340] width 45 height 18
click at [967, 347] on img at bounding box center [975, 362] width 150 height 37
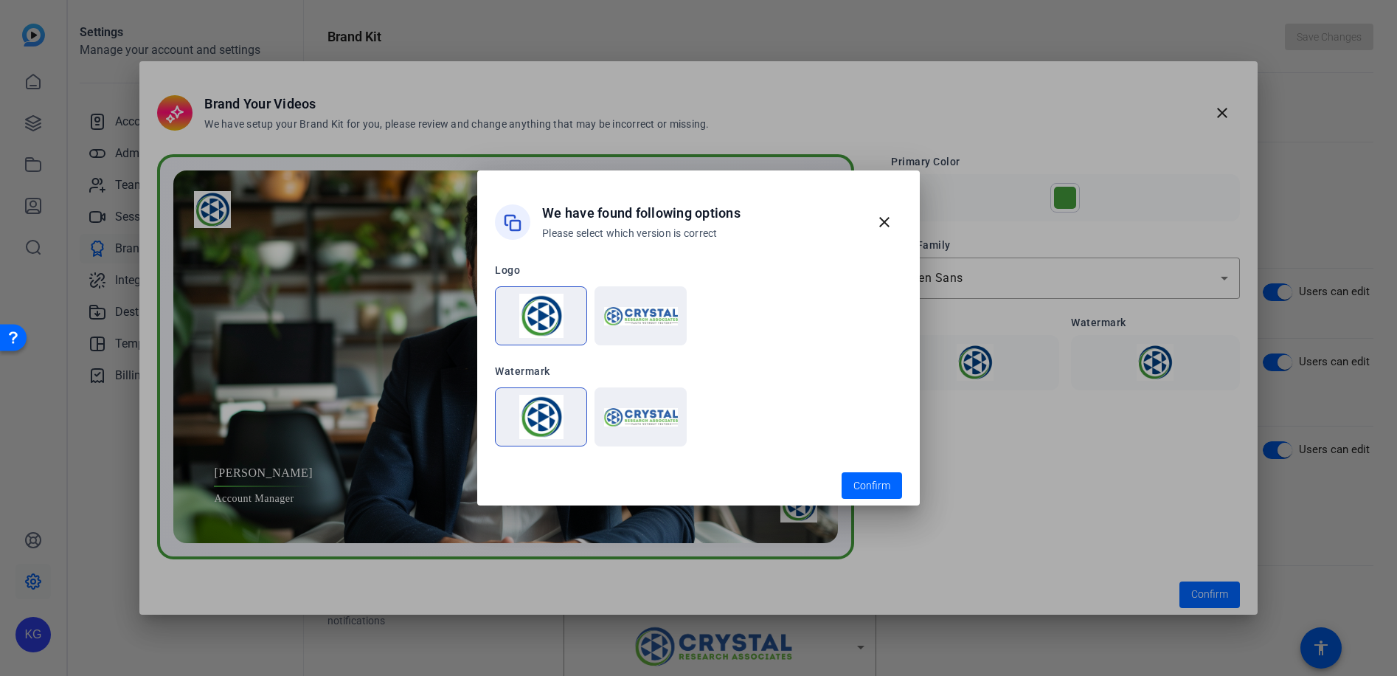
click at [647, 315] on img at bounding box center [641, 316] width 74 height 18
click at [868, 483] on span "Confirm" at bounding box center [871, 485] width 37 height 15
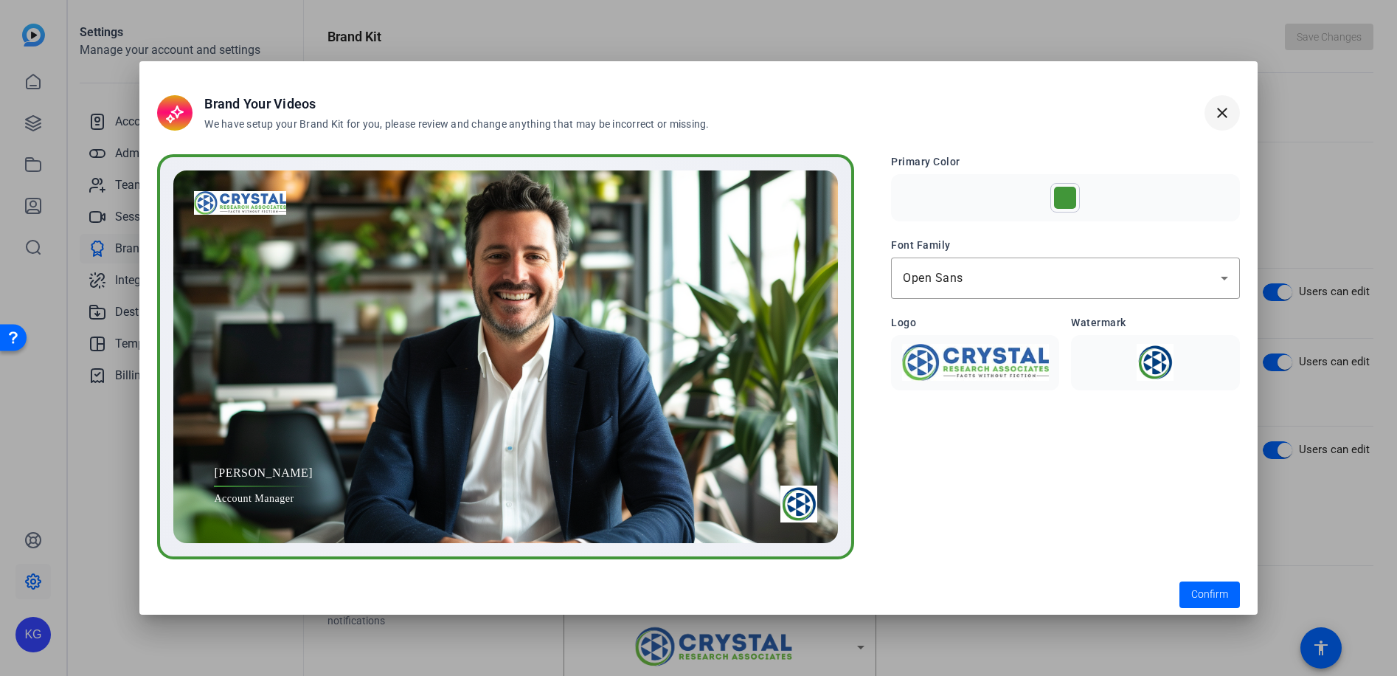
click at [1219, 114] on mat-icon "close" at bounding box center [1222, 113] width 18 height 18
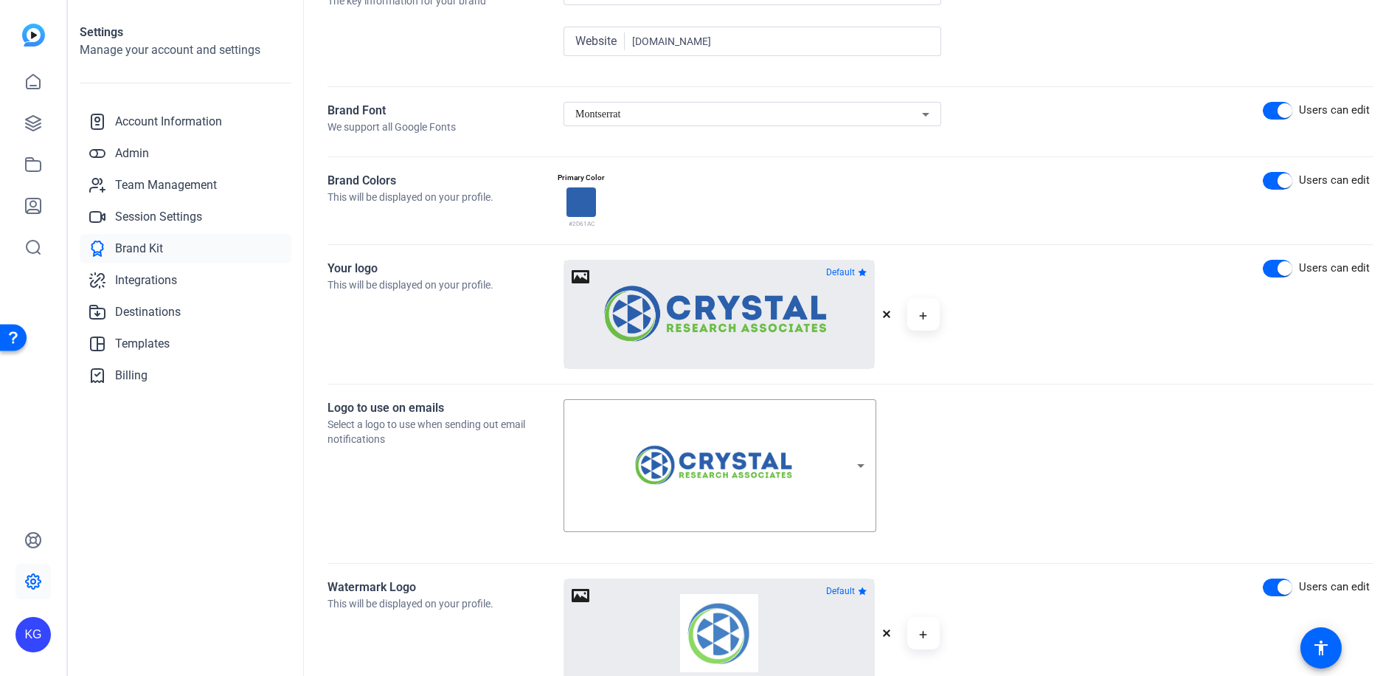
scroll to position [221, 0]
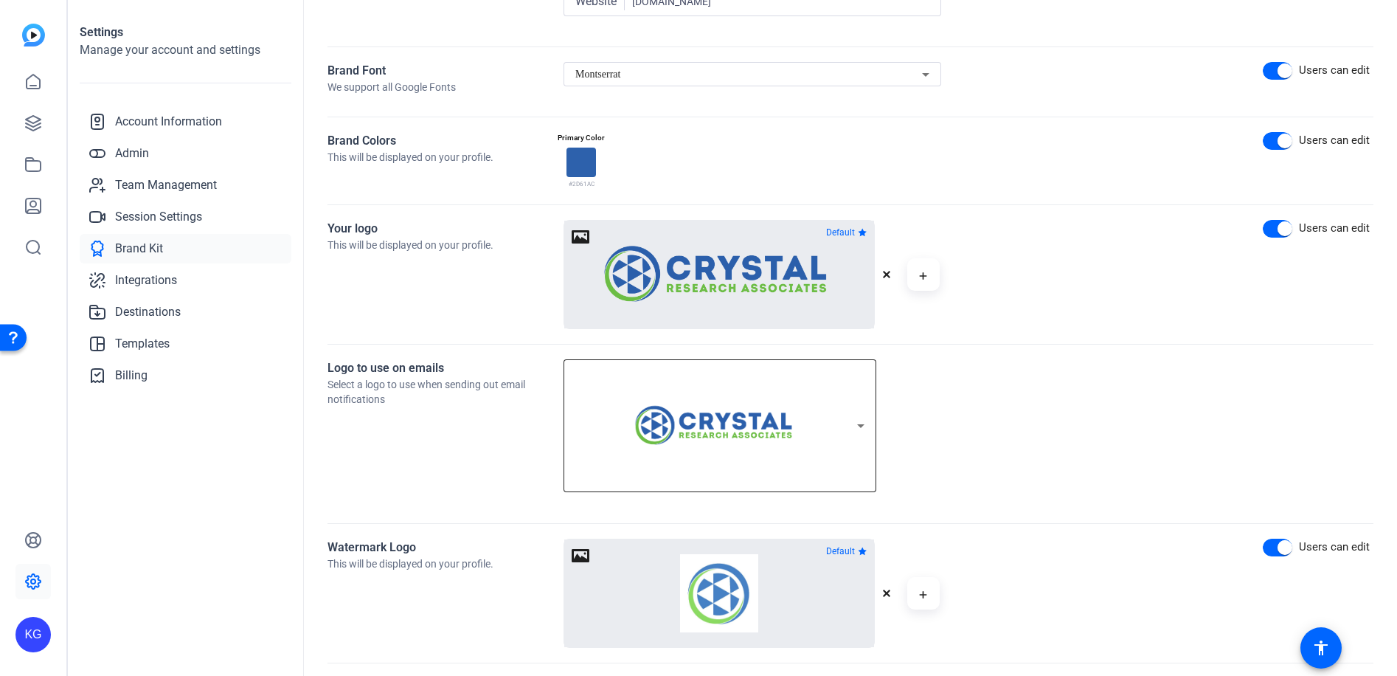
click at [617, 441] on img at bounding box center [715, 426] width 197 height 52
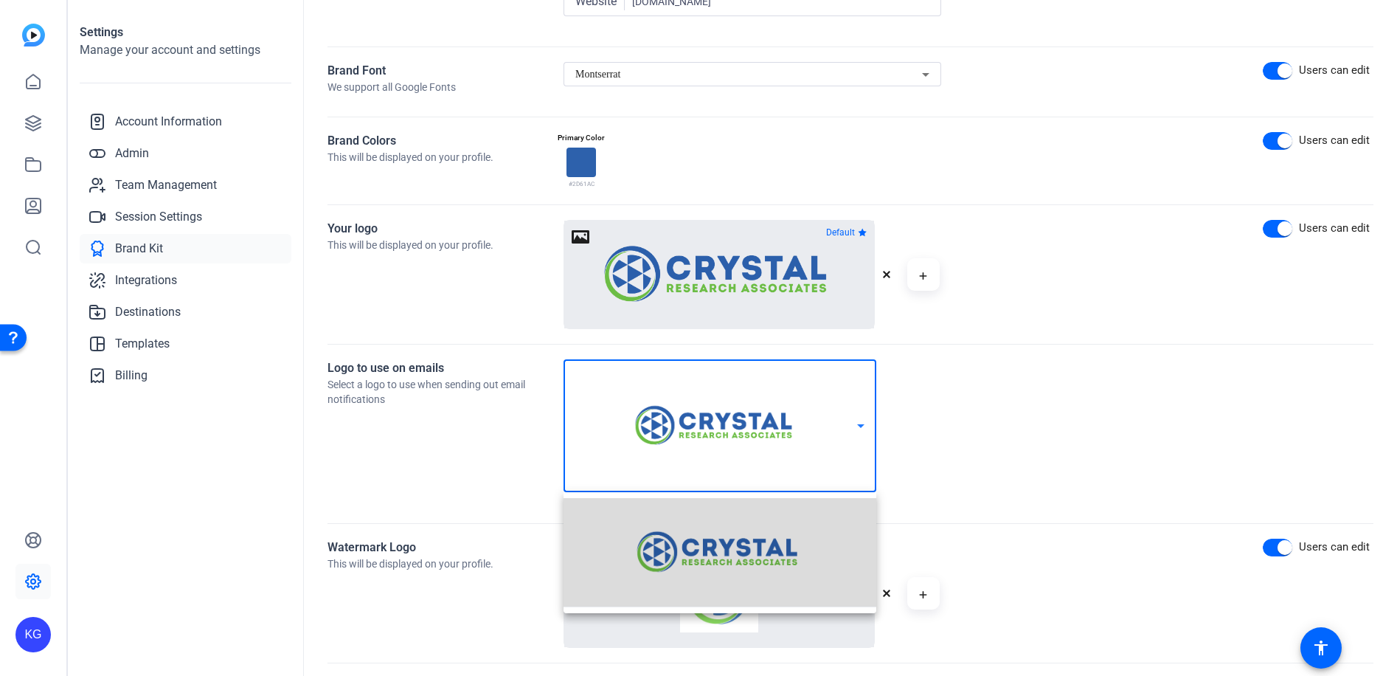
click at [722, 536] on img at bounding box center [720, 551] width 202 height 53
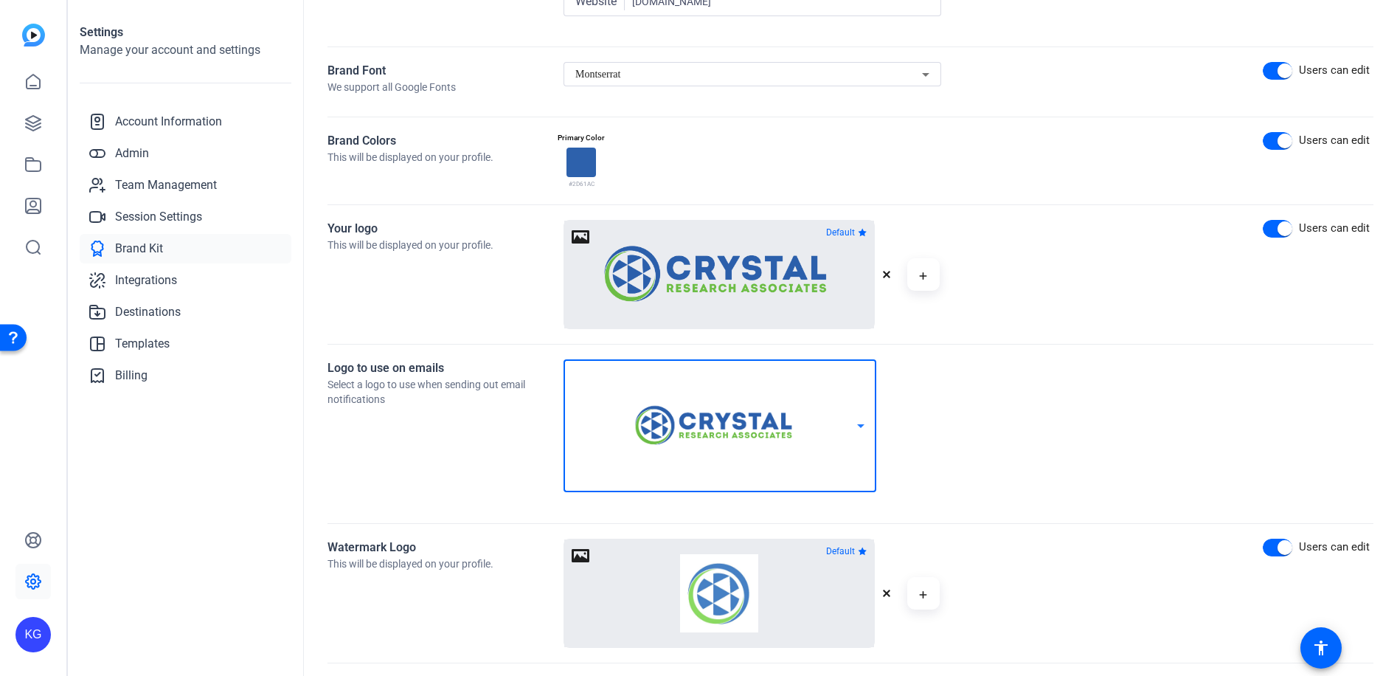
click at [715, 444] on img at bounding box center [715, 426] width 197 height 52
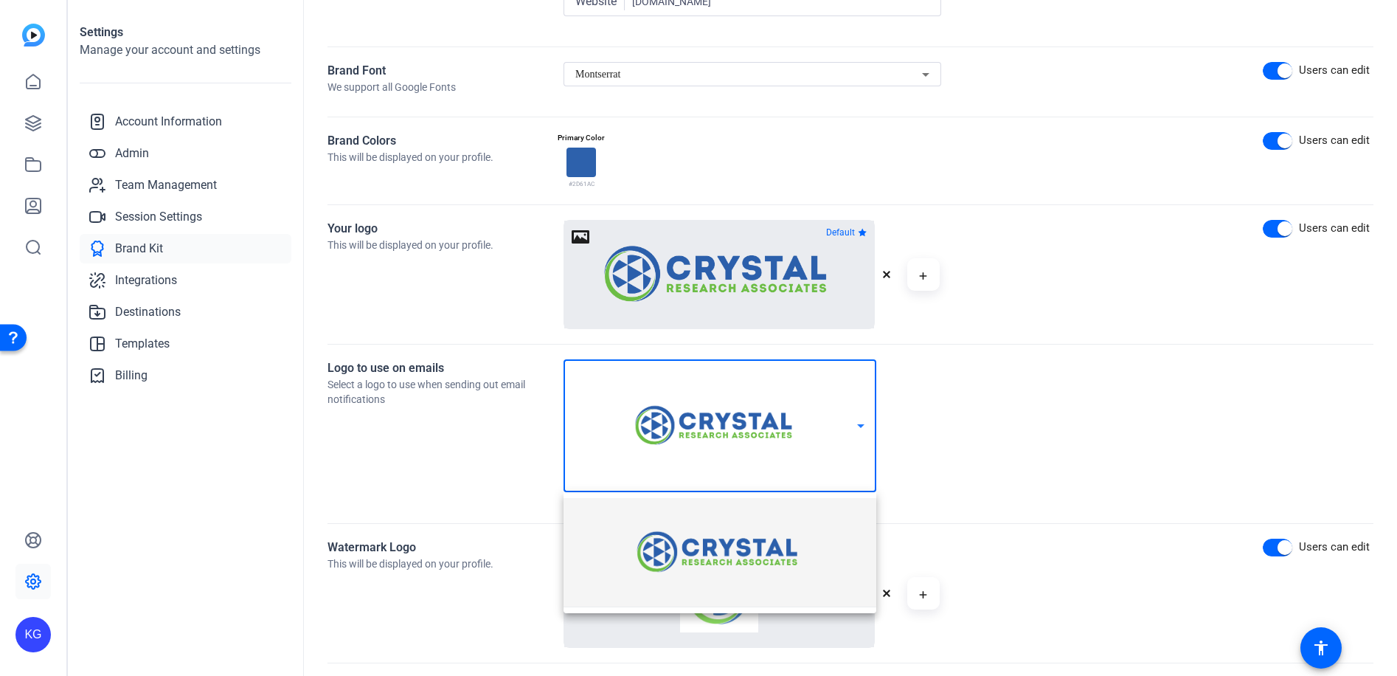
click at [769, 257] on div at bounding box center [698, 338] width 1397 height 676
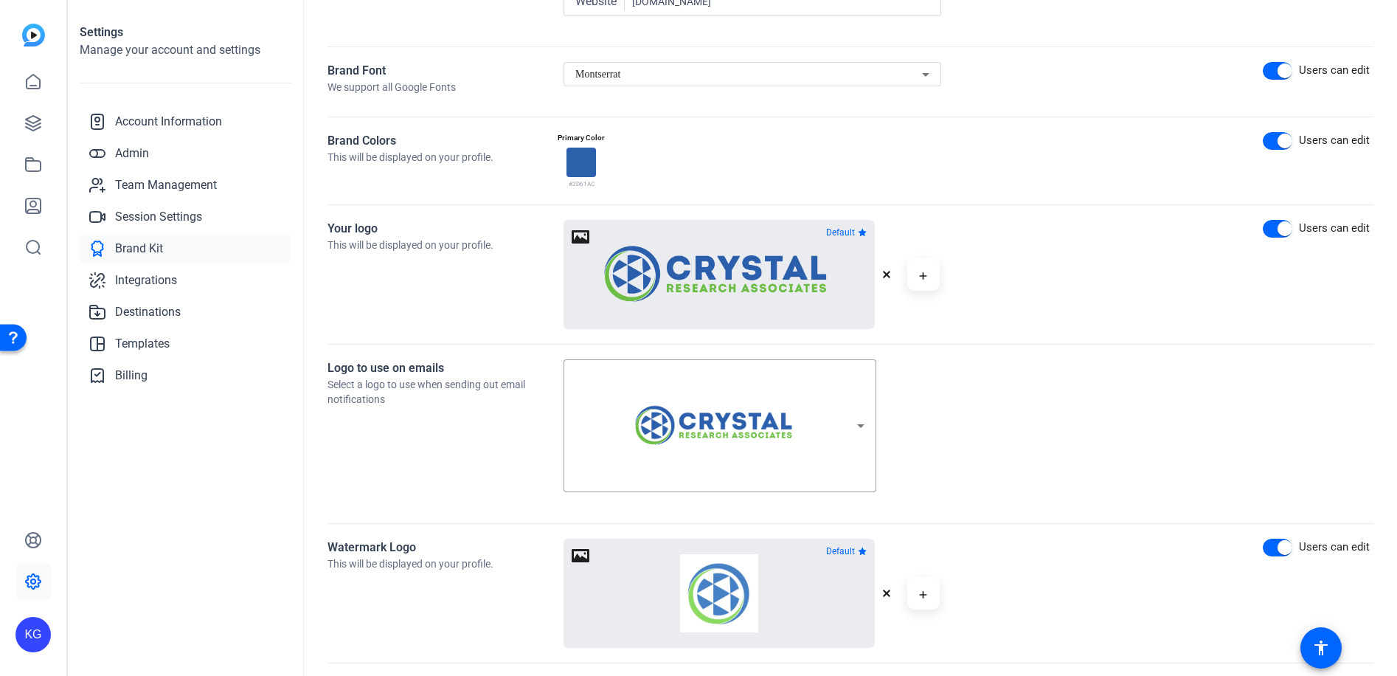
click at [583, 236] on div at bounding box center [719, 275] width 310 height 108
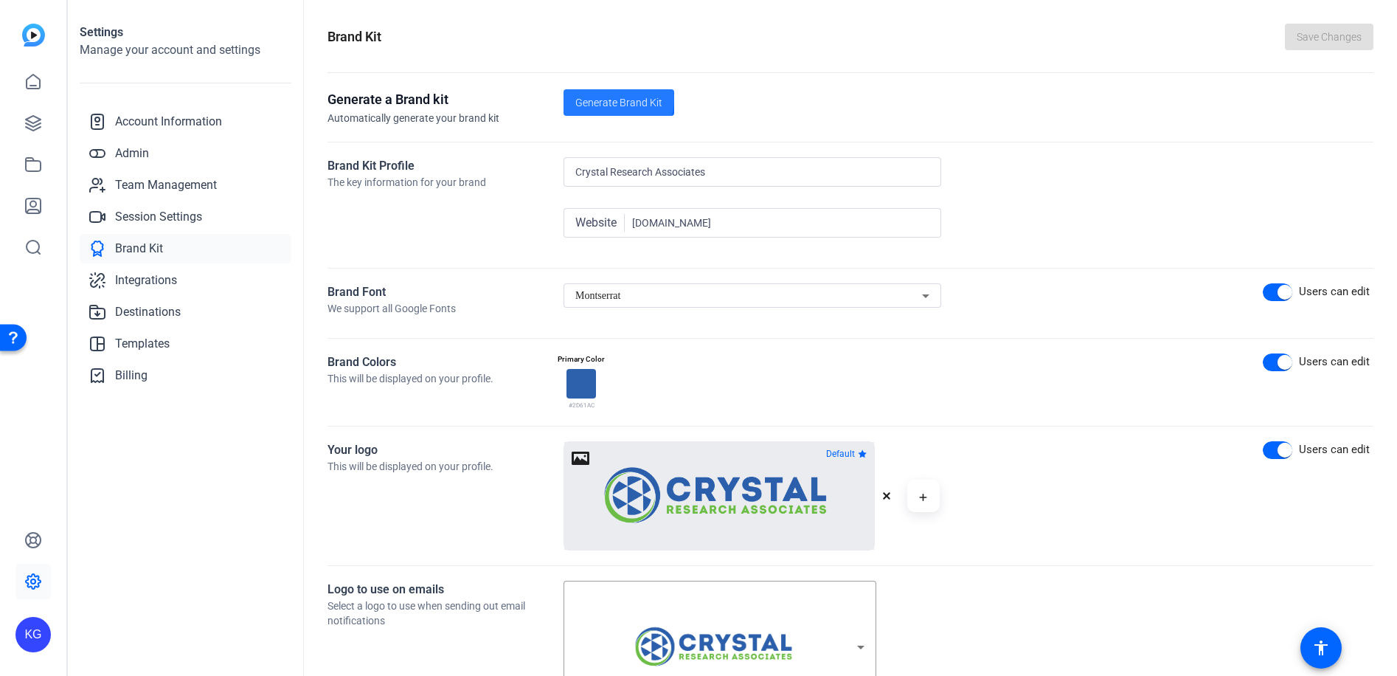
click at [613, 98] on span "Generate Brand Kit" at bounding box center [618, 102] width 87 height 15
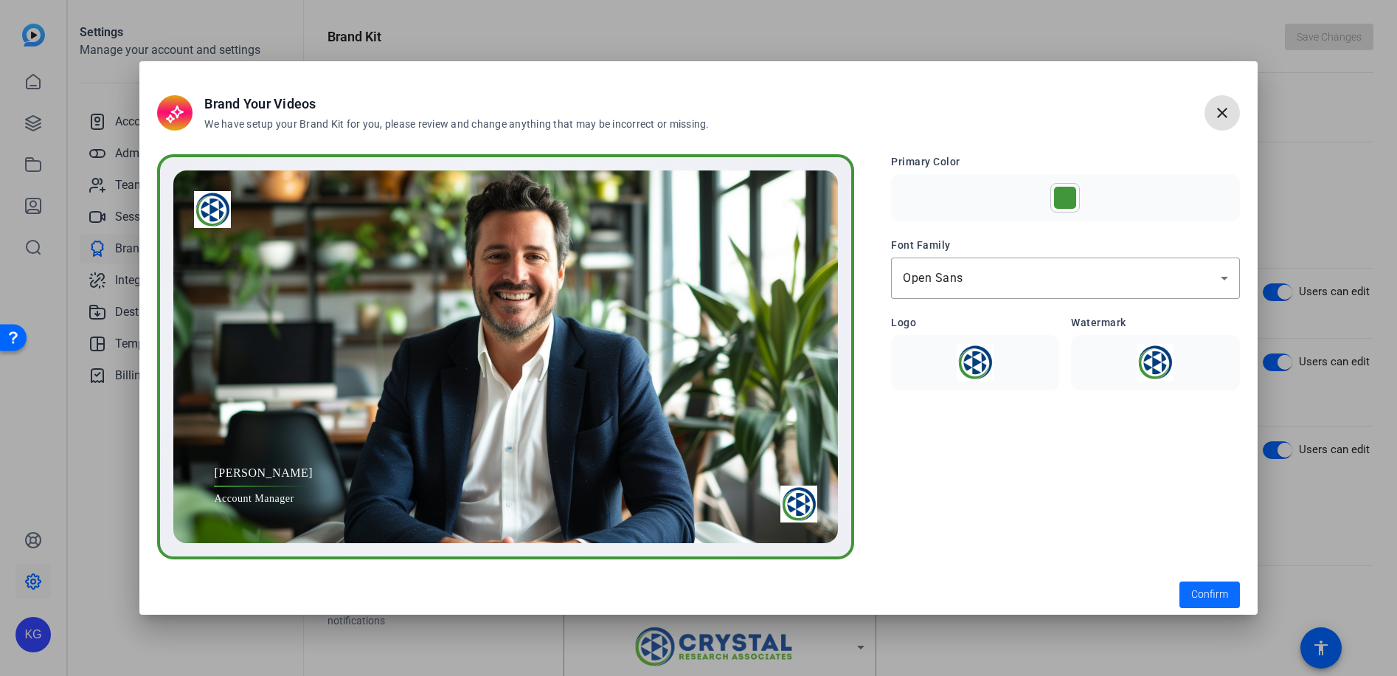
click at [1210, 591] on span "Confirm" at bounding box center [1209, 593] width 37 height 15
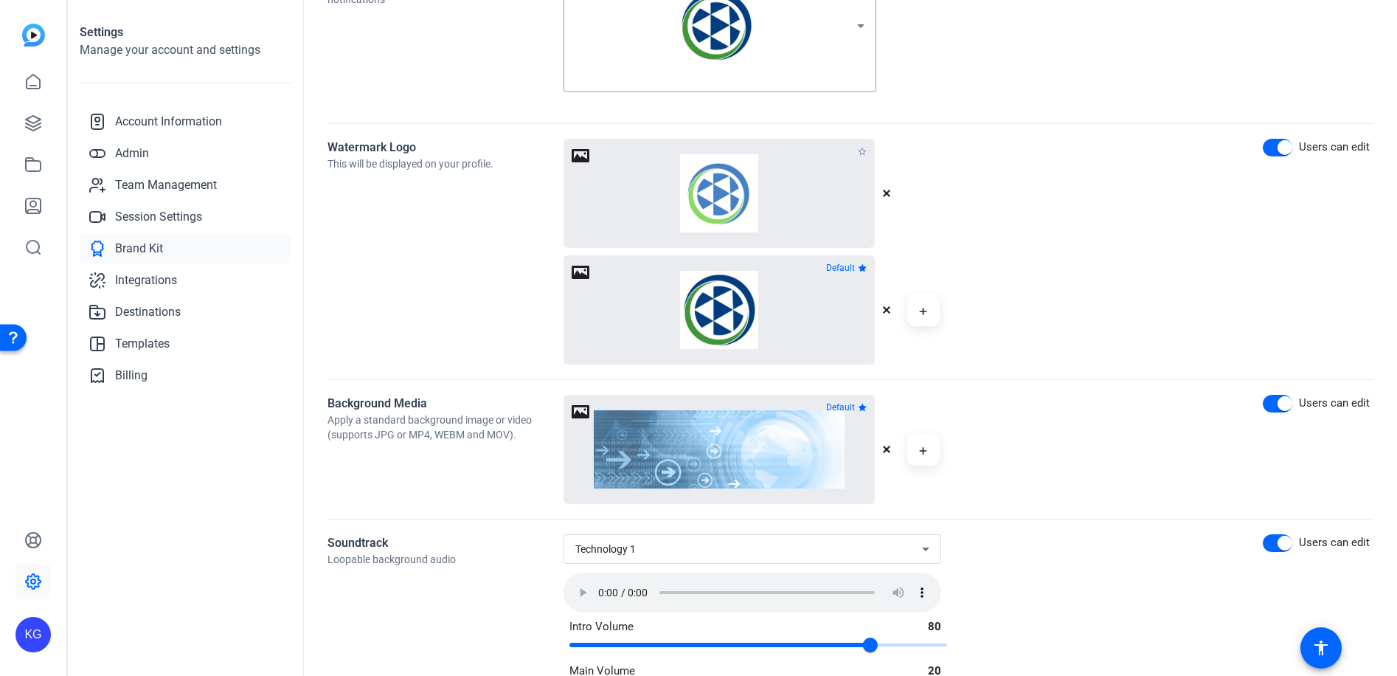
scroll to position [837, 0]
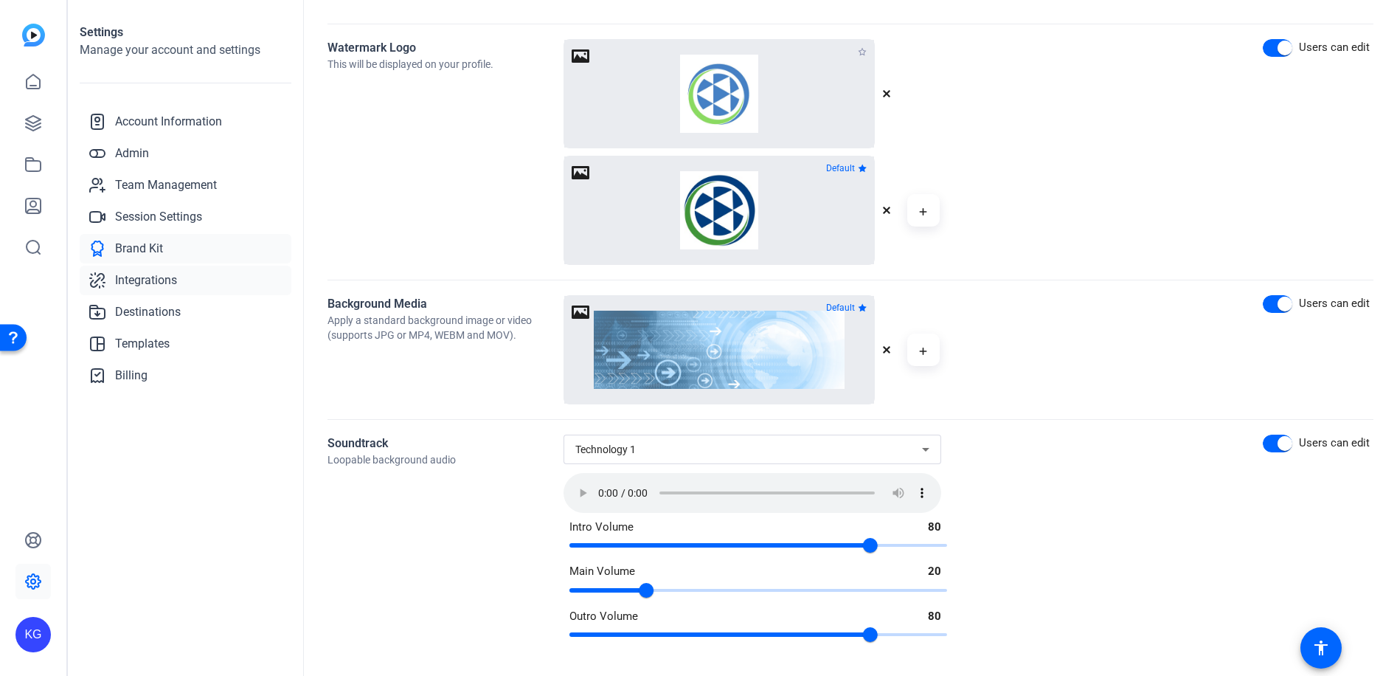
click at [146, 286] on span "Integrations" at bounding box center [146, 280] width 62 height 18
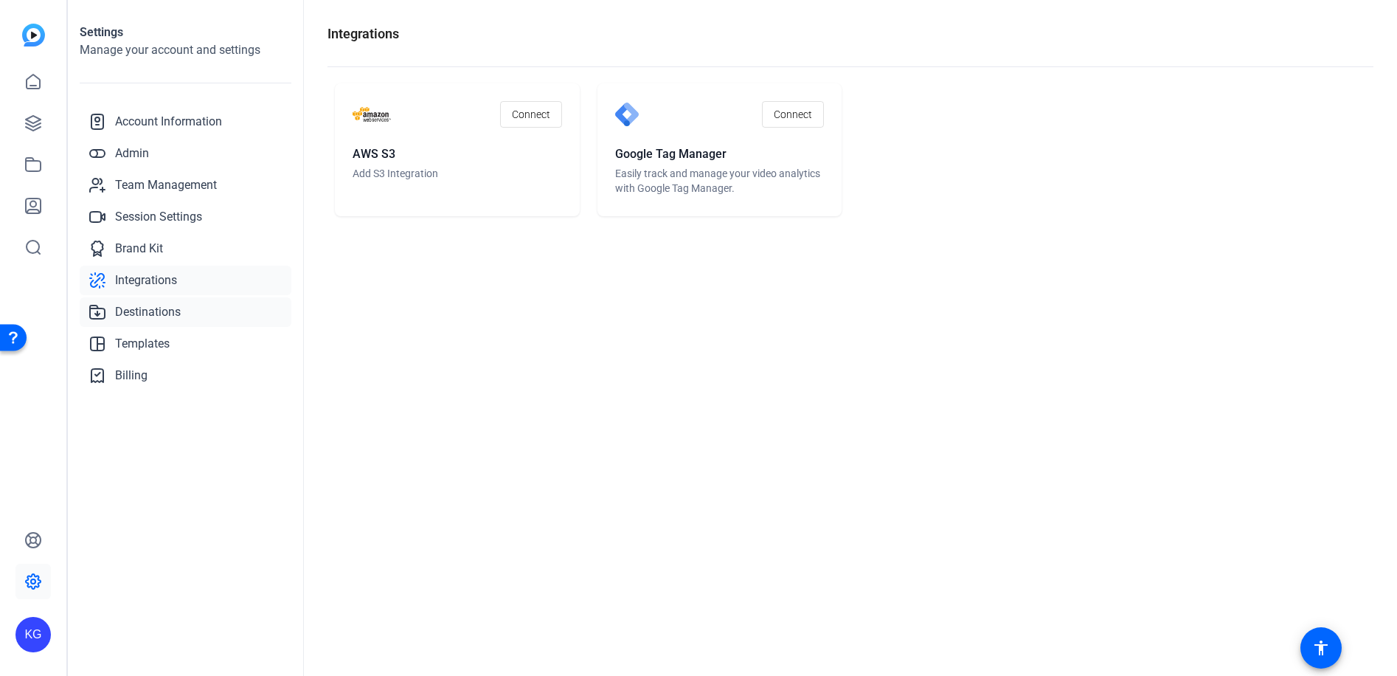
click at [153, 302] on link "Destinations" at bounding box center [186, 312] width 212 height 30
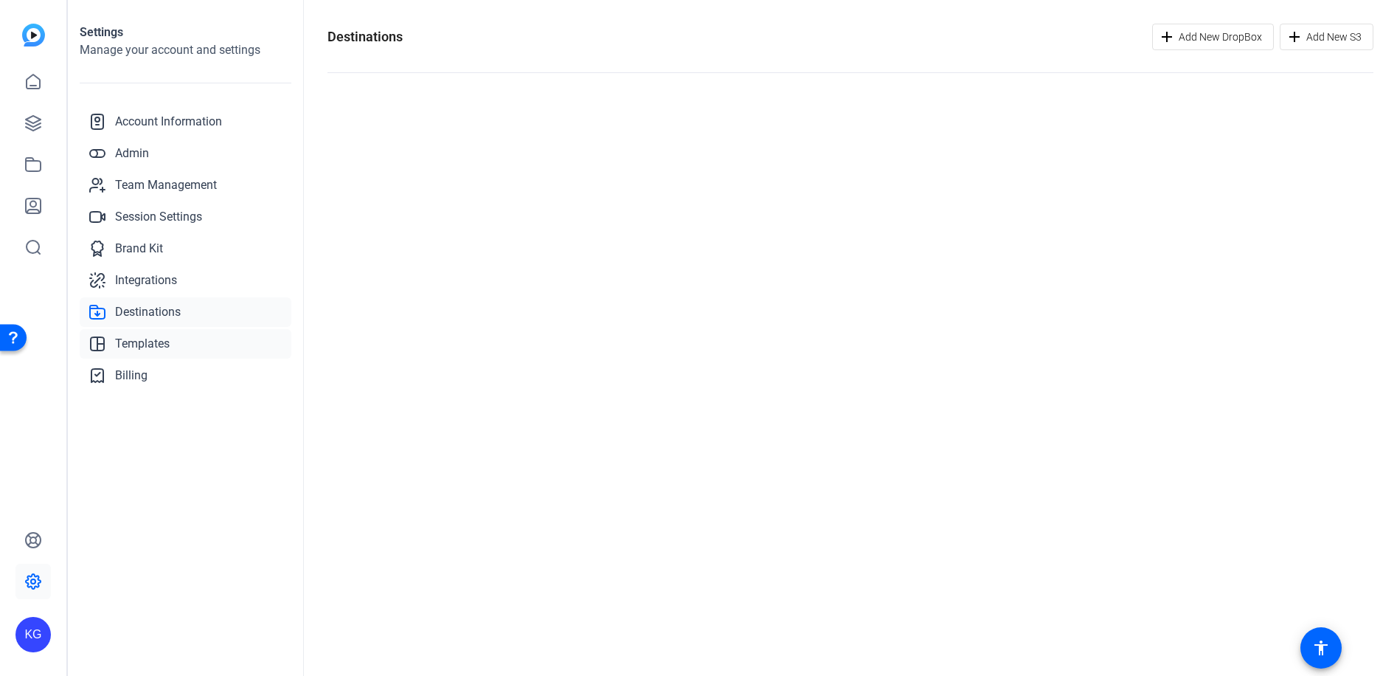
click at [162, 342] on span "Templates" at bounding box center [142, 344] width 55 height 18
click at [151, 376] on link "Billing" at bounding box center [186, 376] width 212 height 30
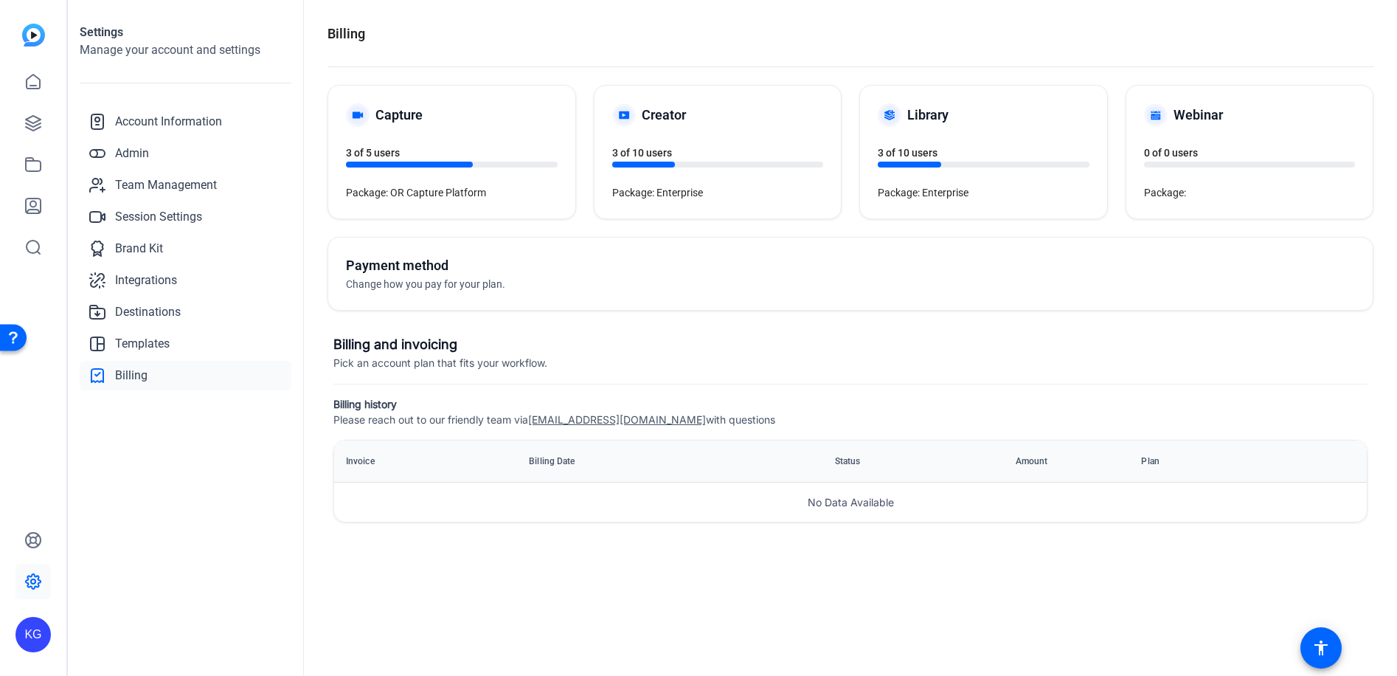
click at [983, 174] on div "Library 3 of 10 users Package: Enterprise" at bounding box center [983, 152] width 247 height 133
click at [1276, 104] on div "Webinar" at bounding box center [1250, 115] width 212 height 24
click at [146, 256] on span "Brand Kit" at bounding box center [139, 249] width 48 height 18
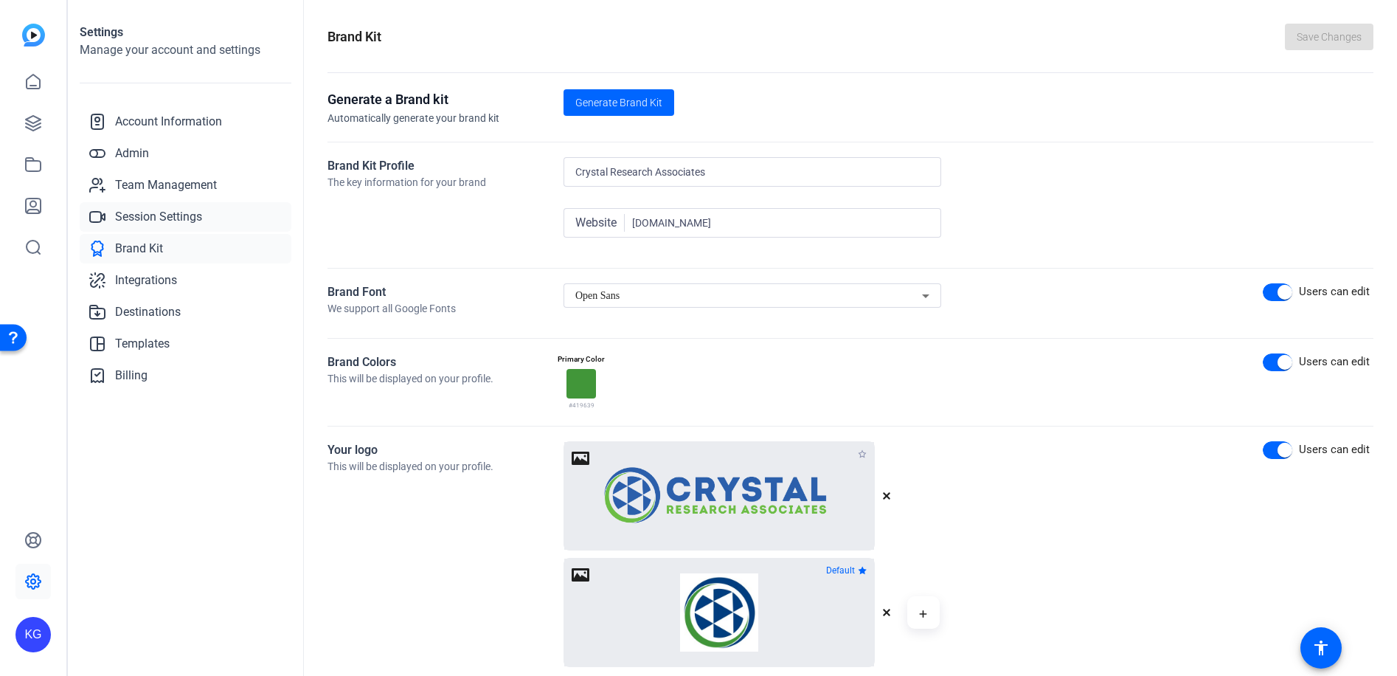
click at [192, 215] on span "Session Settings" at bounding box center [158, 217] width 87 height 18
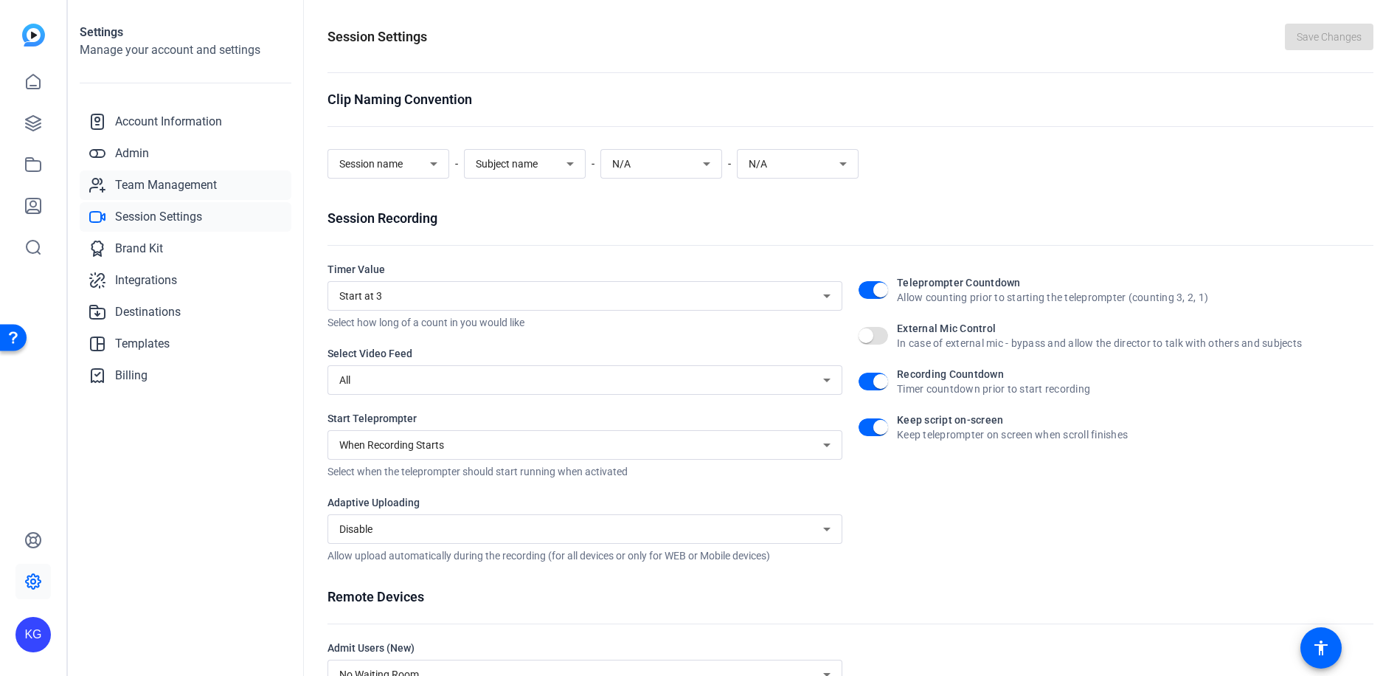
click at [178, 190] on span "Team Management" at bounding box center [166, 185] width 102 height 18
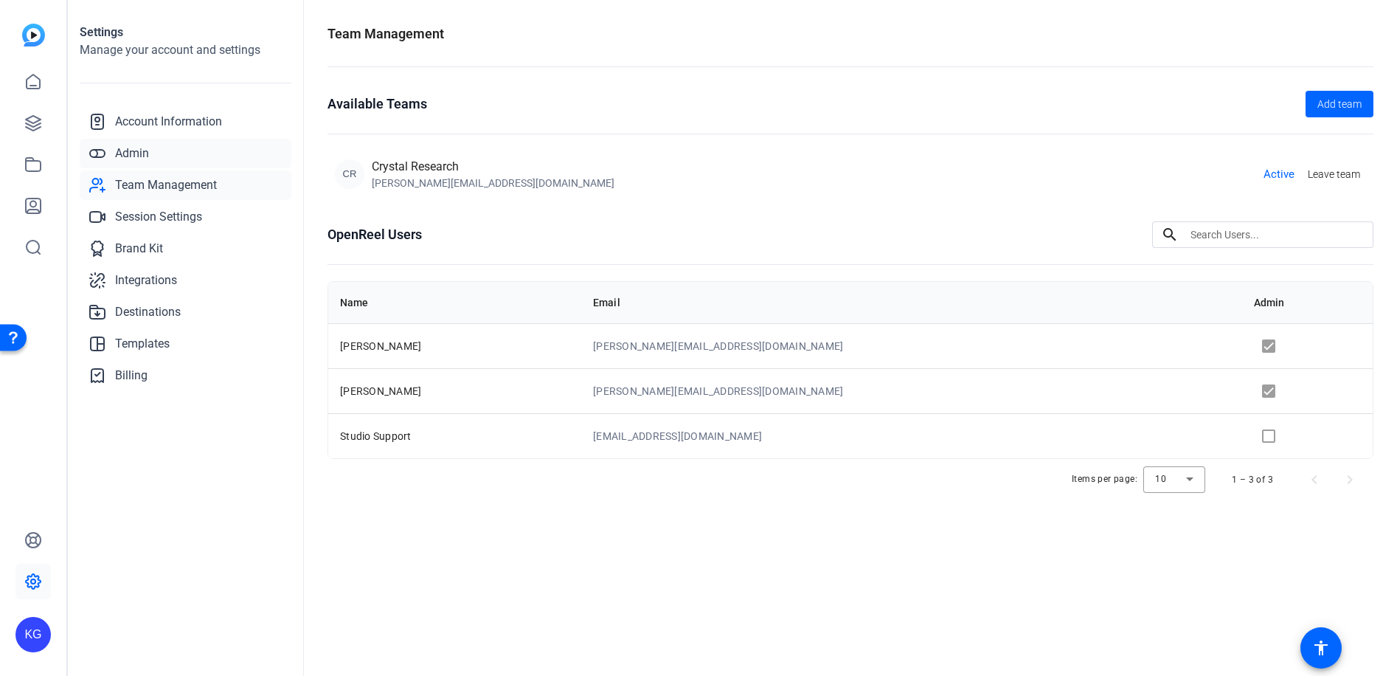
click at [178, 151] on link "Admin" at bounding box center [186, 154] width 212 height 30
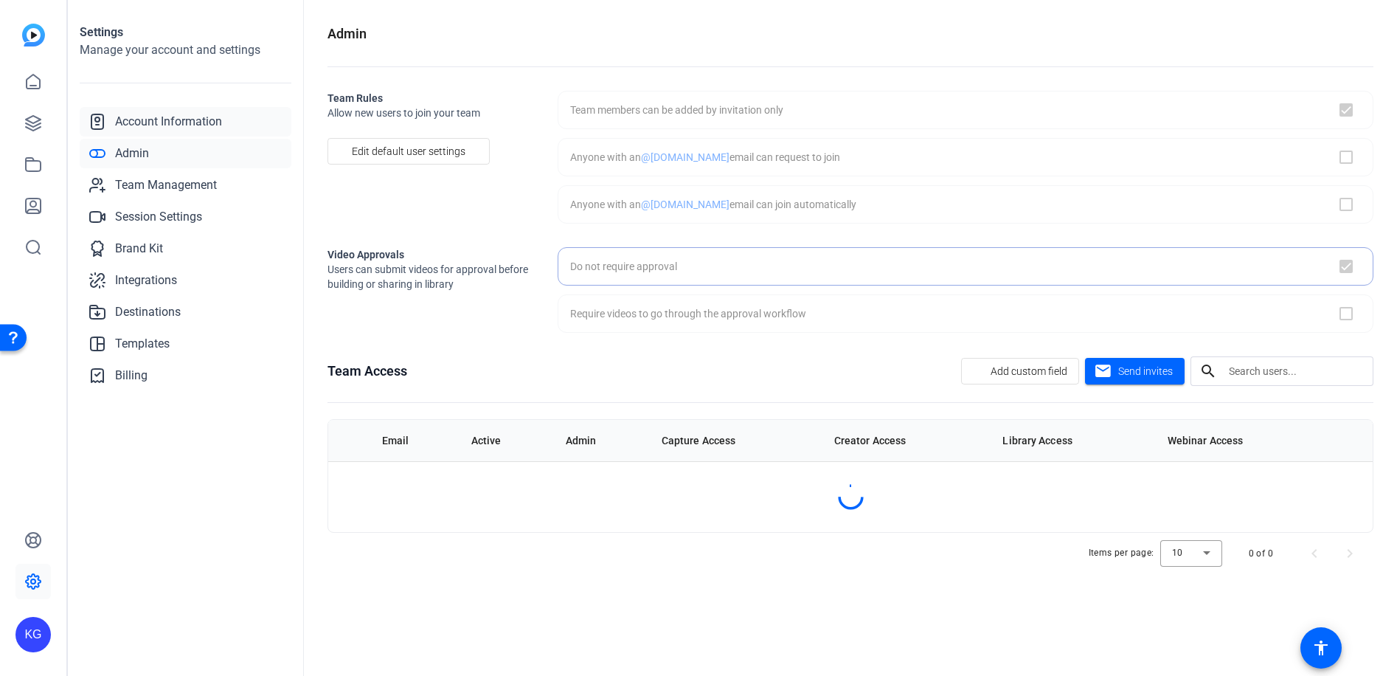
checkbox input "true"
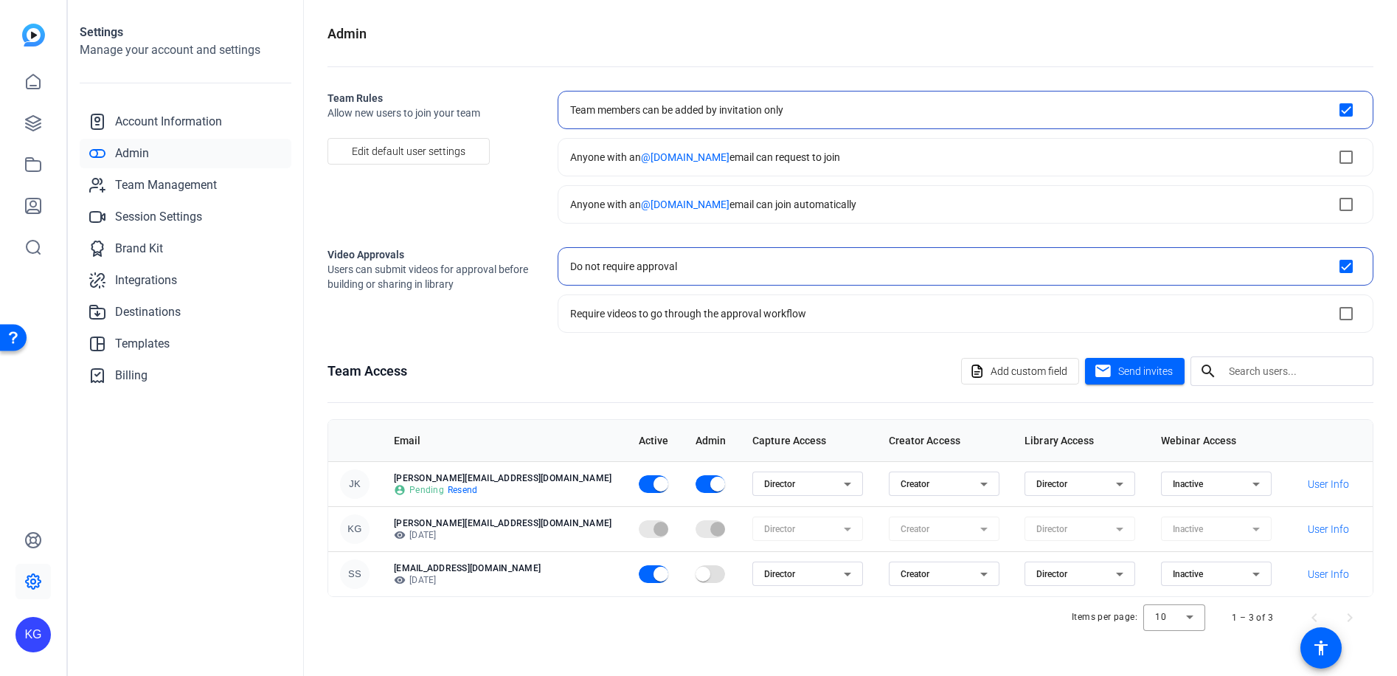
click at [1189, 483] on div "Inactive" at bounding box center [1213, 484] width 80 height 18
click at [1191, 507] on mat-option "Director" at bounding box center [1196, 514] width 111 height 24
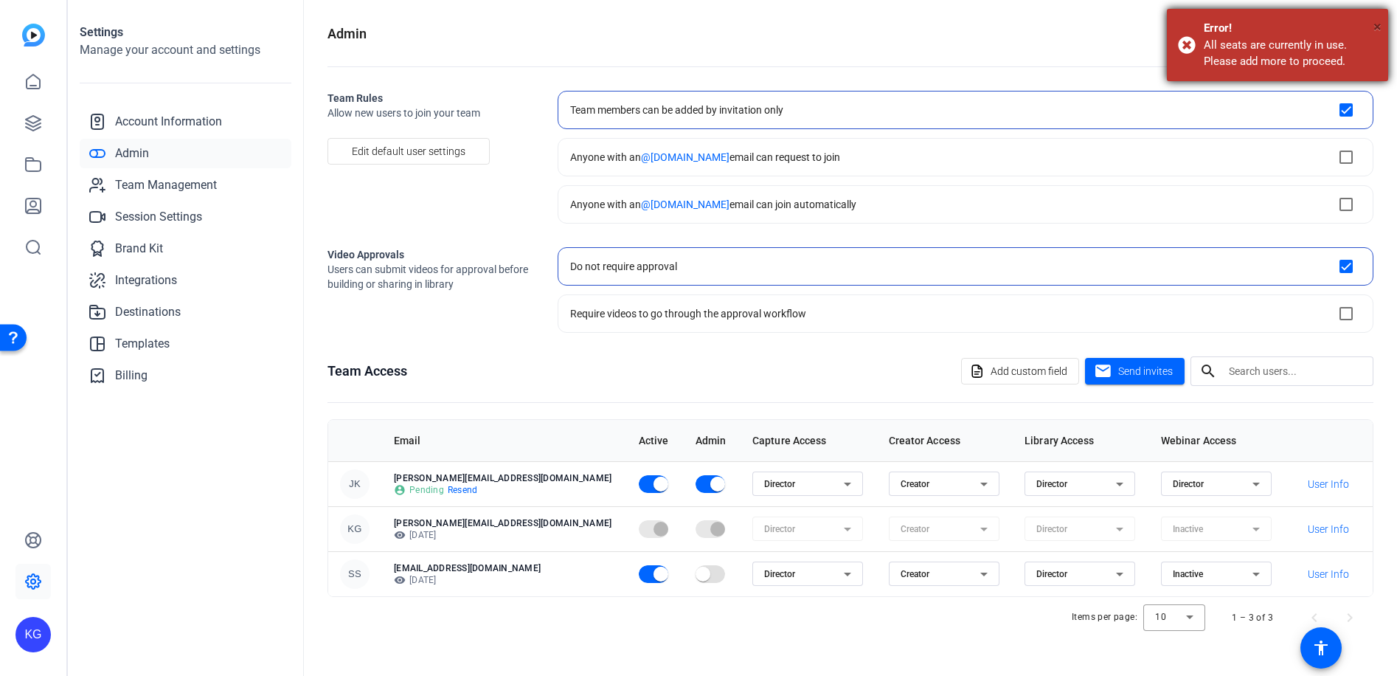
click at [1378, 21] on span "×" at bounding box center [1377, 27] width 8 height 18
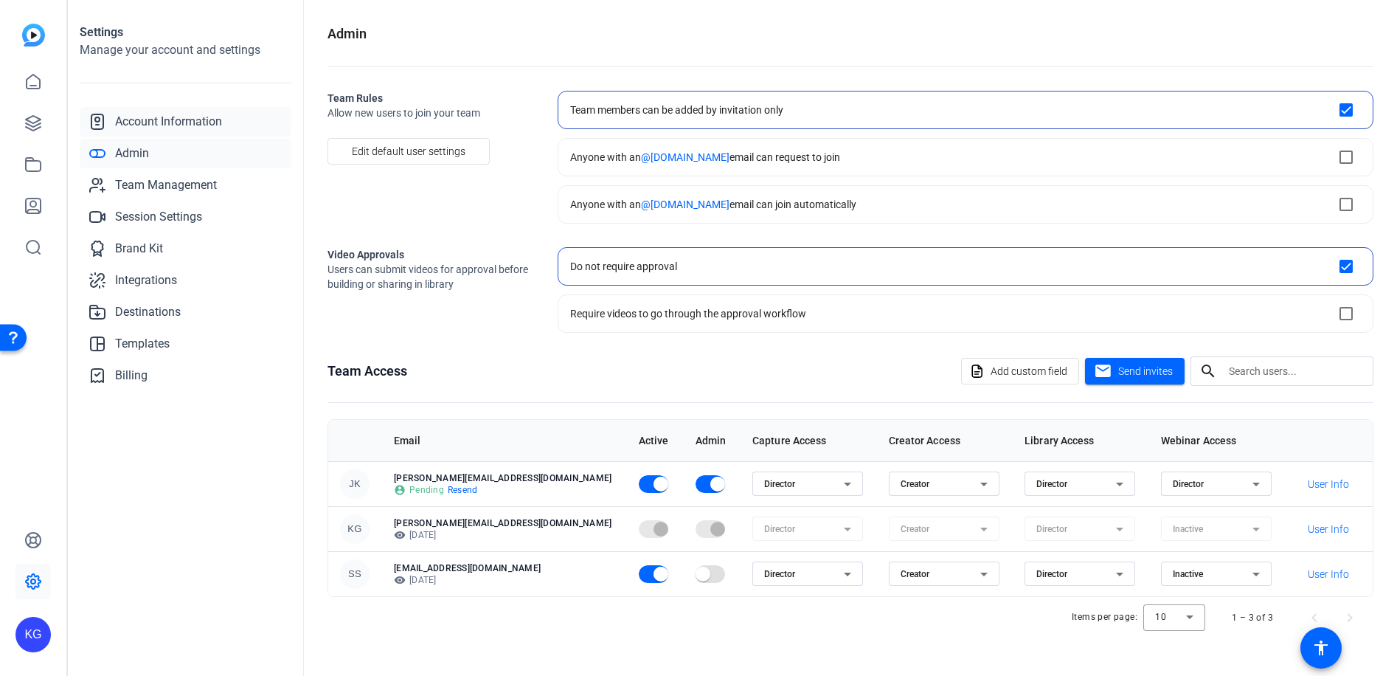
click at [184, 124] on span "Account Information" at bounding box center [168, 122] width 107 height 18
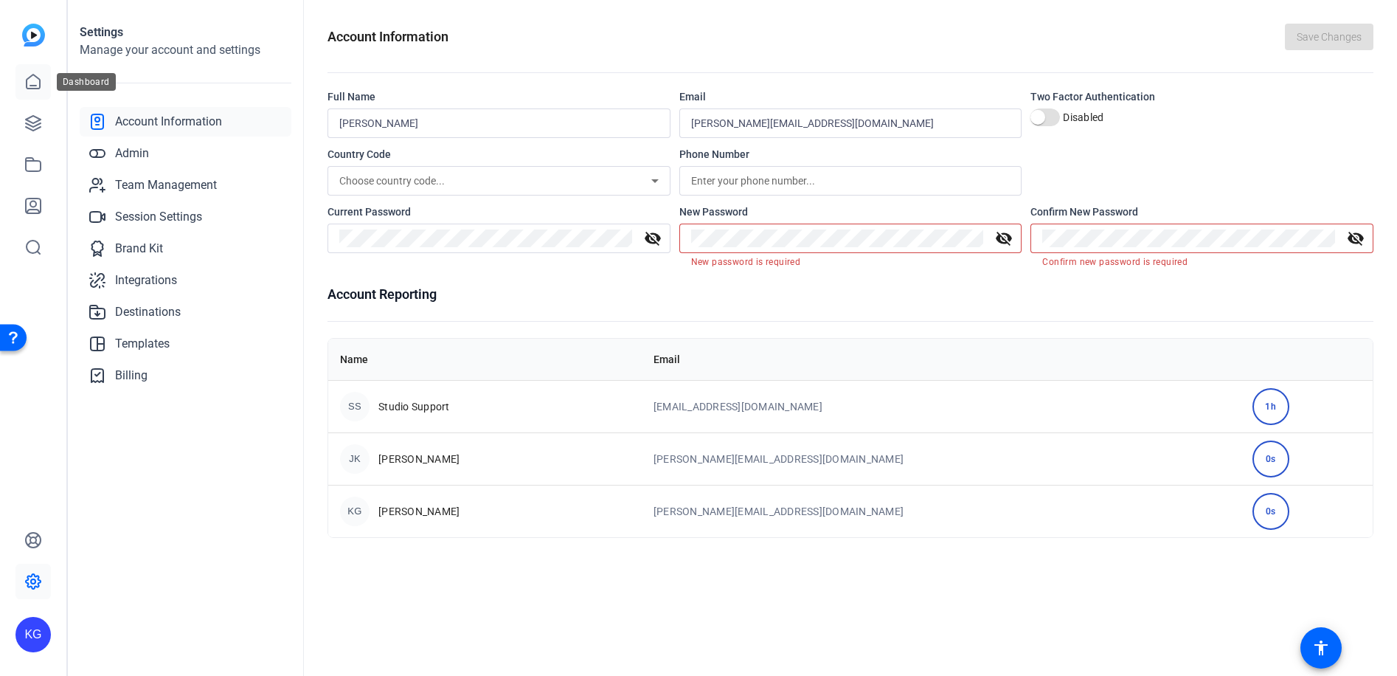
click at [24, 72] on link at bounding box center [32, 81] width 35 height 35
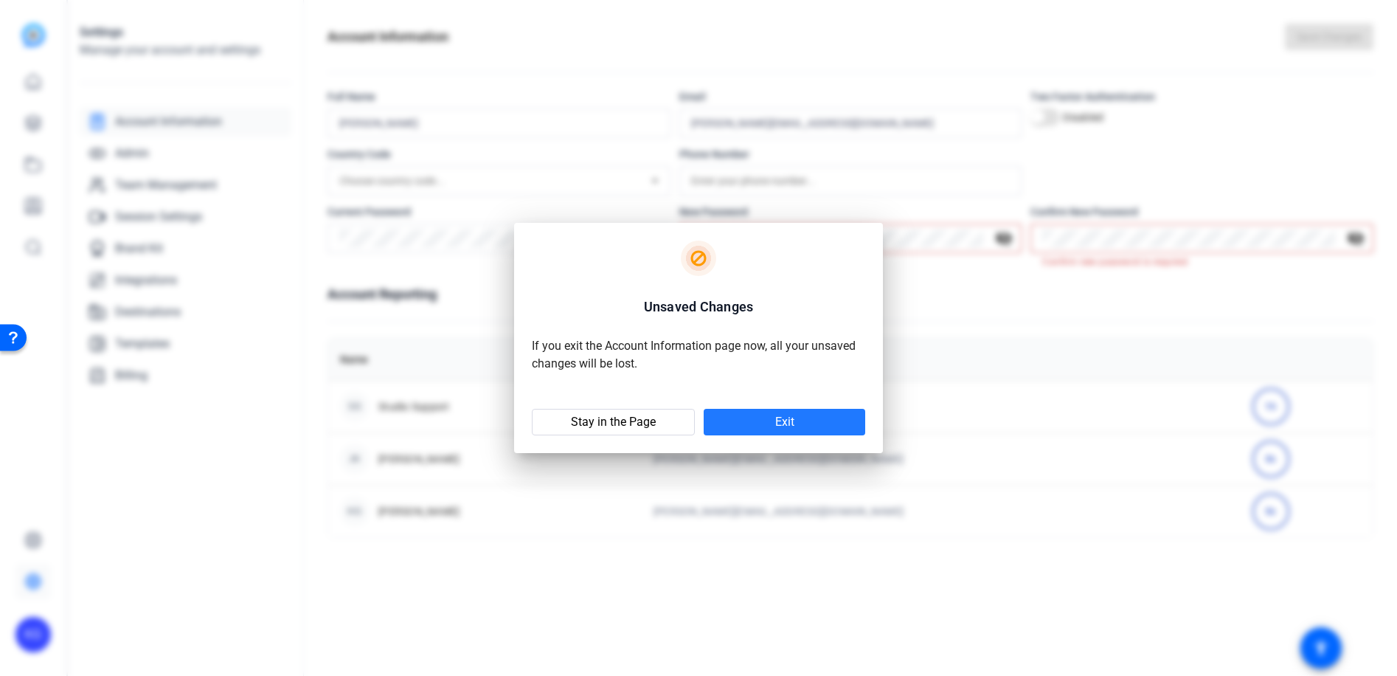
click at [808, 429] on span at bounding box center [785, 421] width 162 height 35
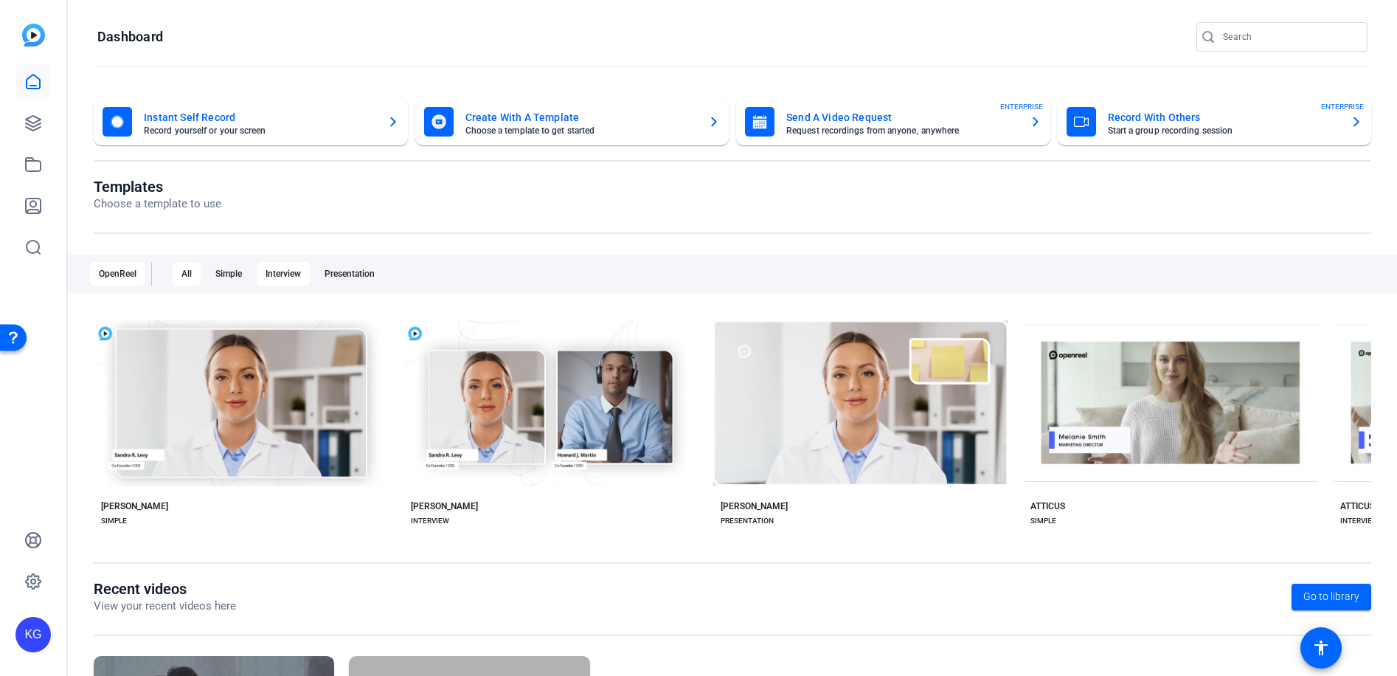
click at [297, 281] on div "Interview" at bounding box center [283, 274] width 53 height 24
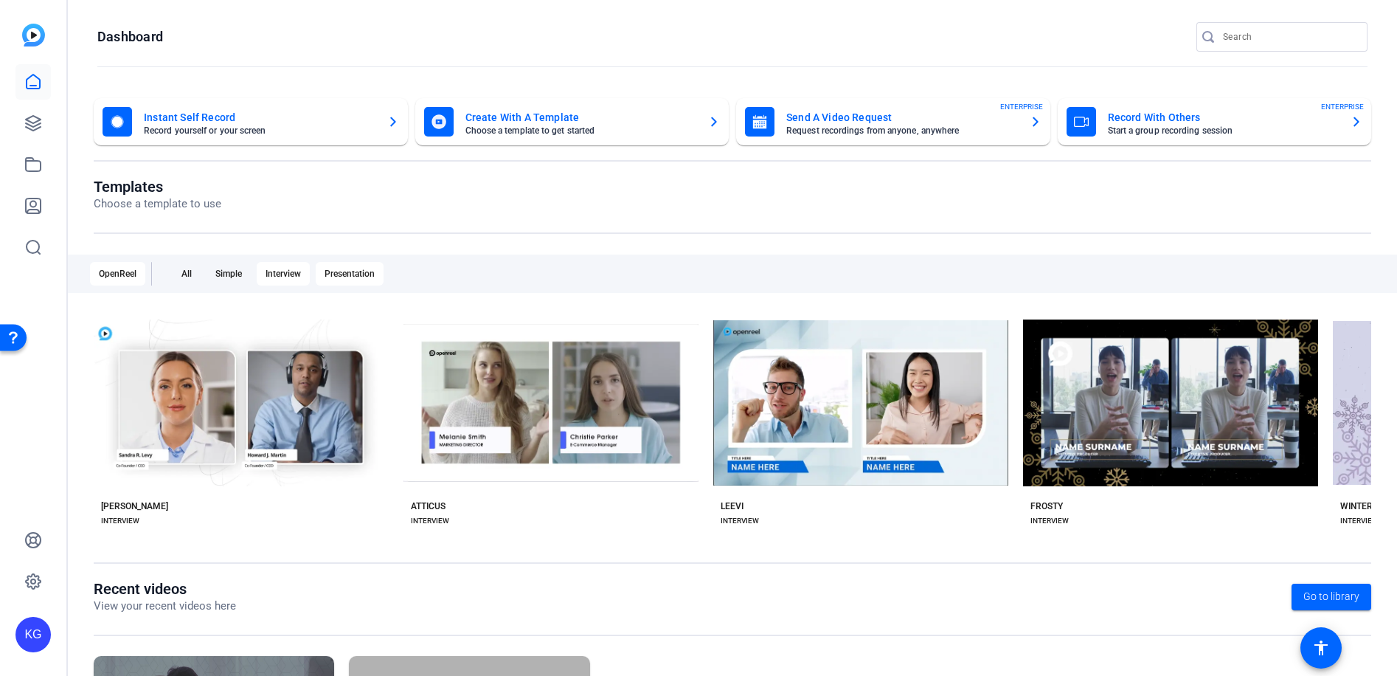
click at [371, 271] on div "Presentation" at bounding box center [350, 274] width 68 height 24
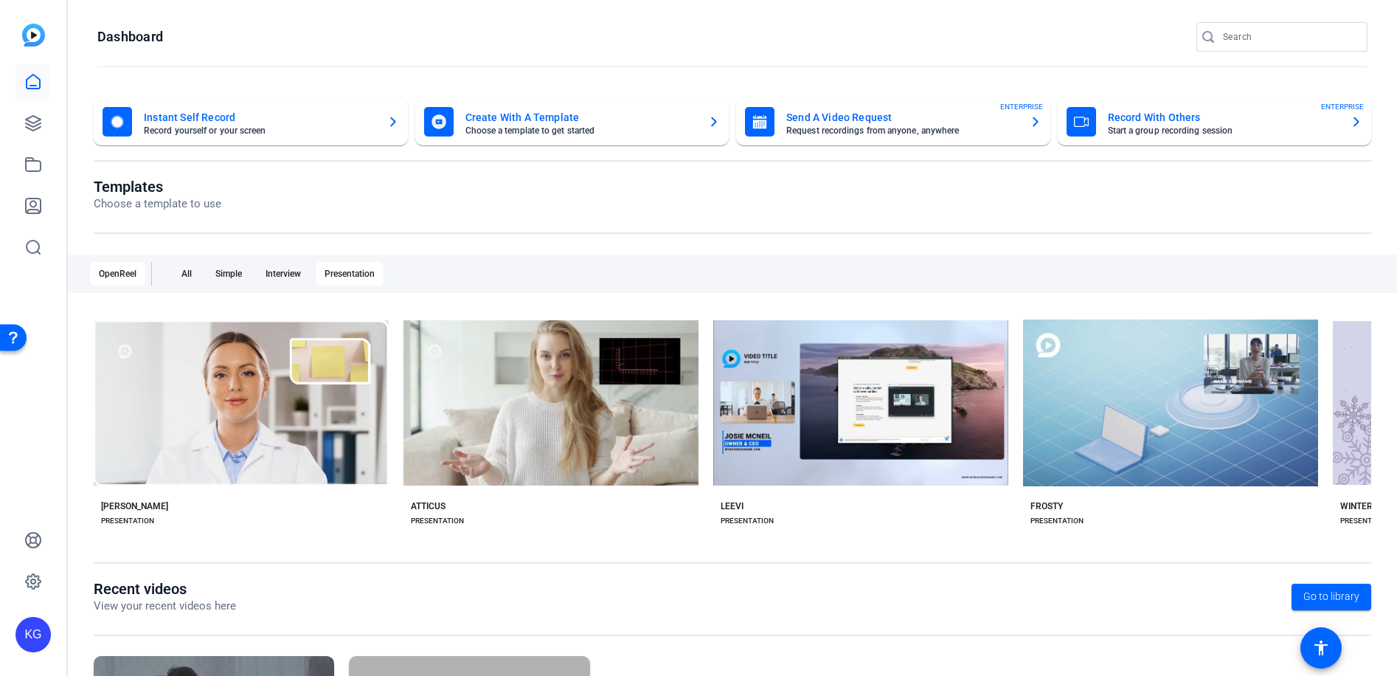
click at [133, 274] on div "OpenReel" at bounding box center [117, 274] width 55 height 24
click at [524, 139] on mat-card "Create With A Template Choose a template to get started" at bounding box center [572, 121] width 314 height 47
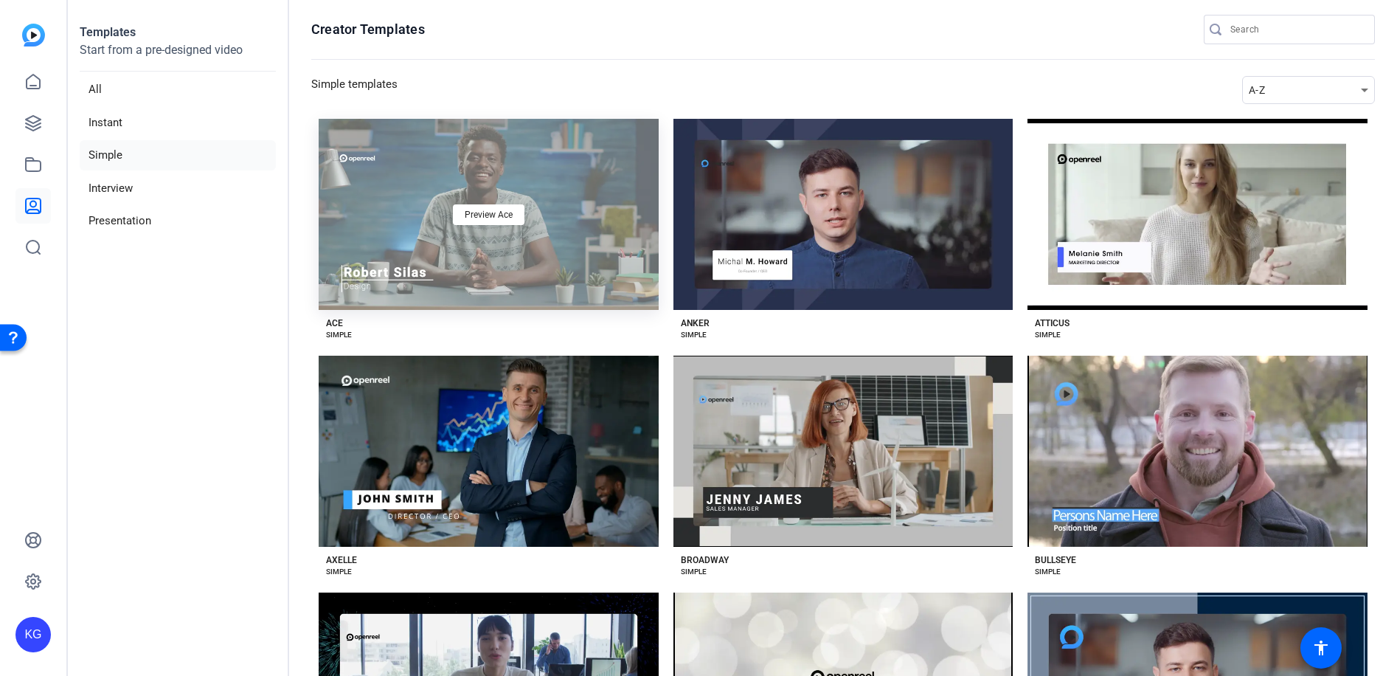
click at [487, 258] on div "Preview Ace" at bounding box center [489, 214] width 340 height 191
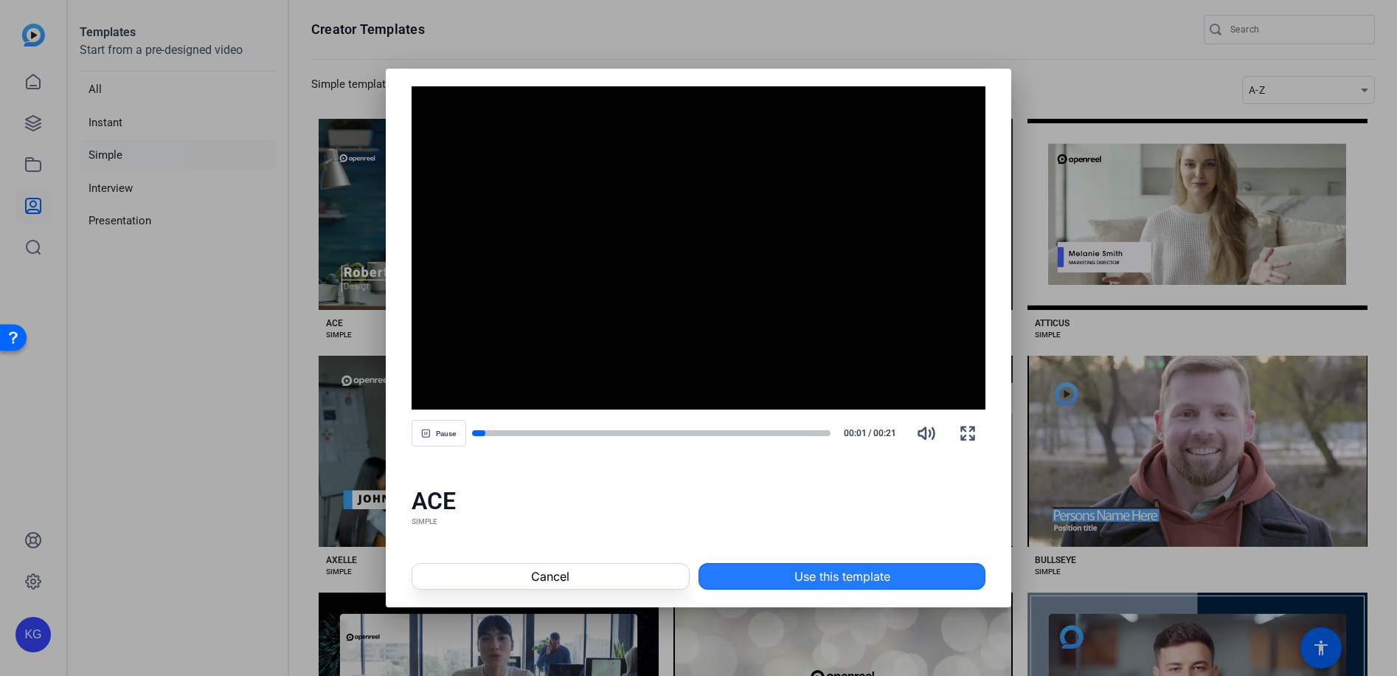
click at [854, 573] on span "Use this template" at bounding box center [842, 576] width 96 height 18
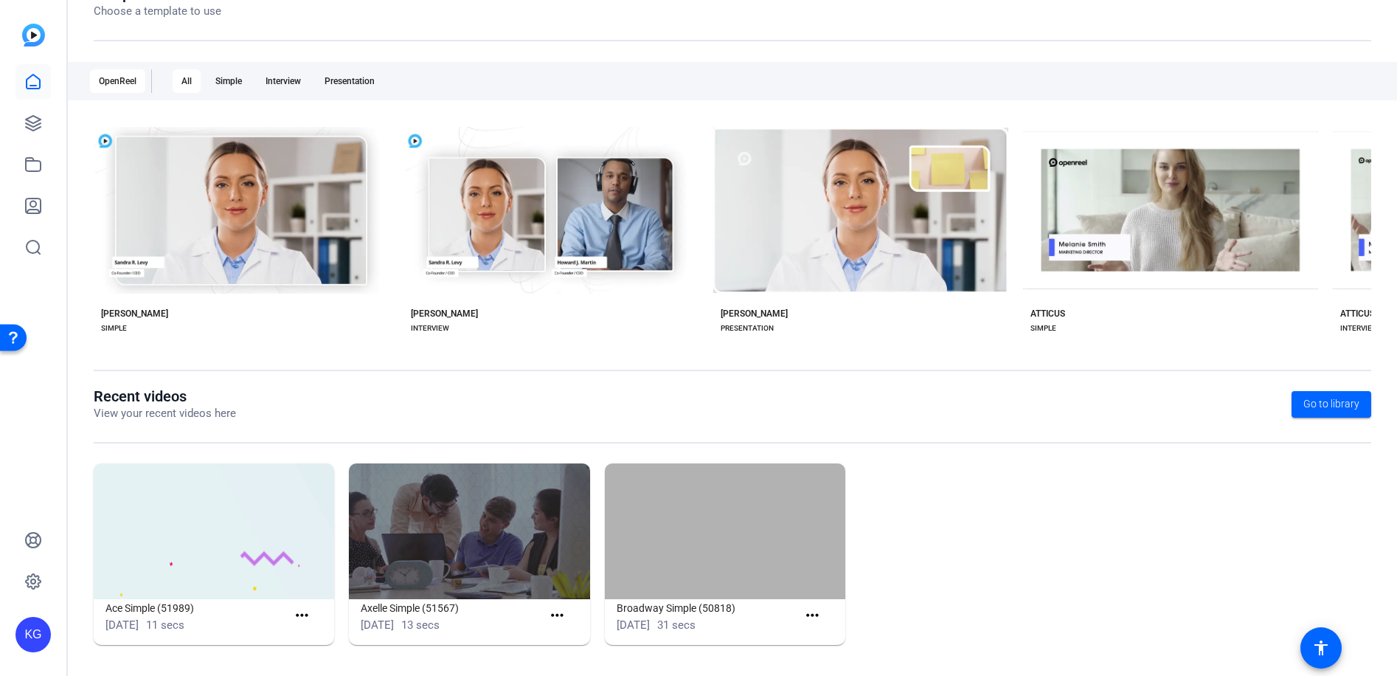
scroll to position [194, 0]
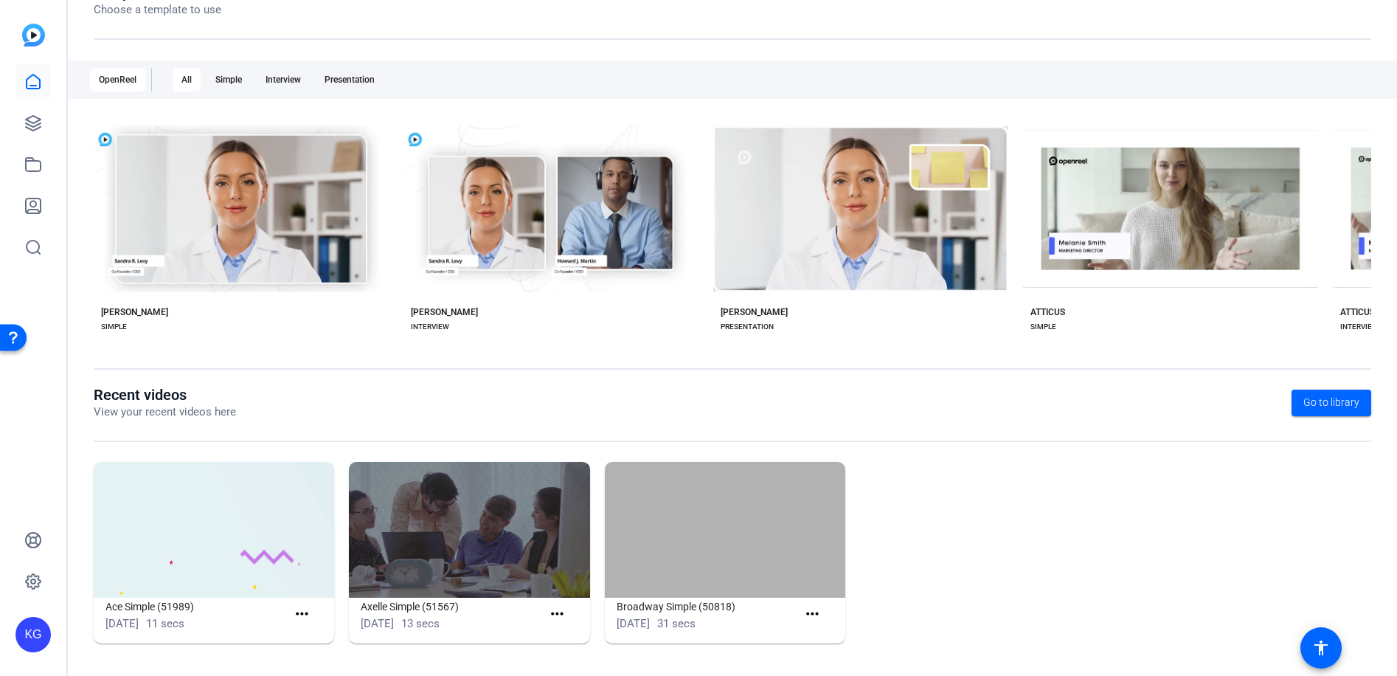
click at [234, 516] on img at bounding box center [214, 530] width 240 height 136
click at [305, 612] on mat-icon "more_horiz" at bounding box center [302, 614] width 18 height 18
click at [319, 641] on span "View" at bounding box center [332, 636] width 59 height 18
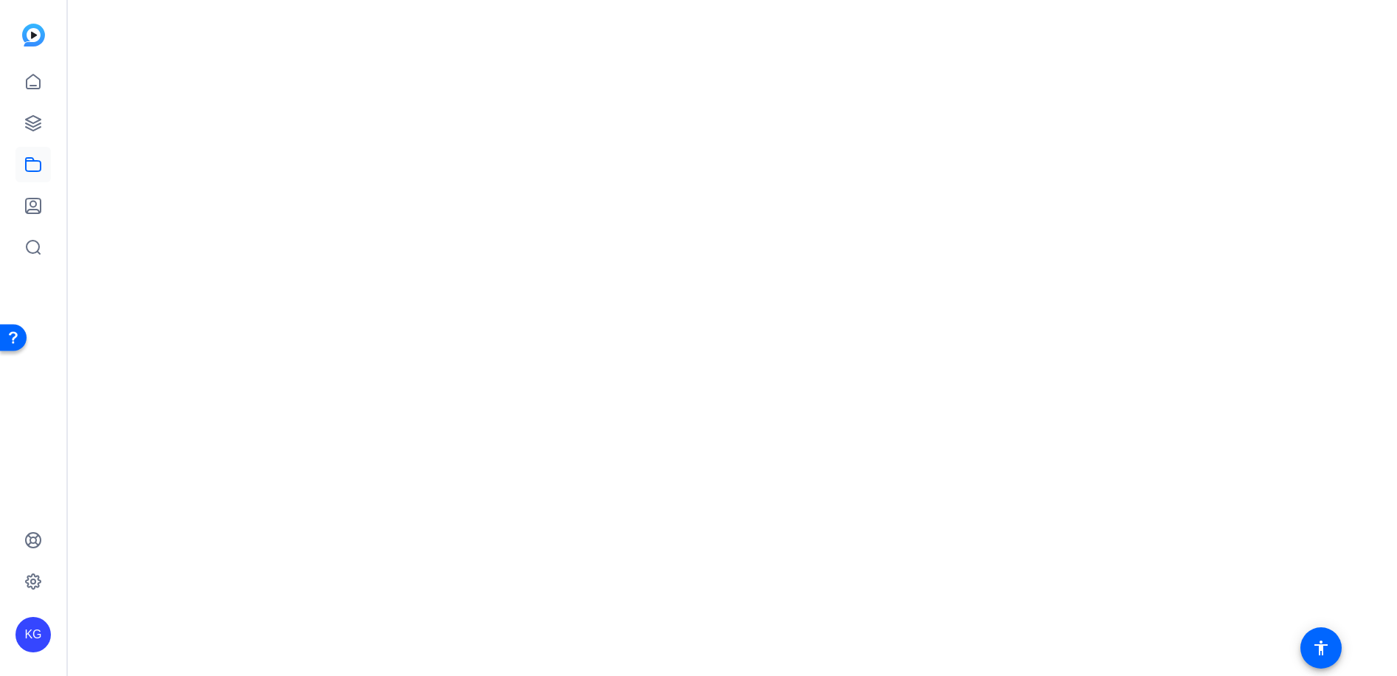
scroll to position [0, 0]
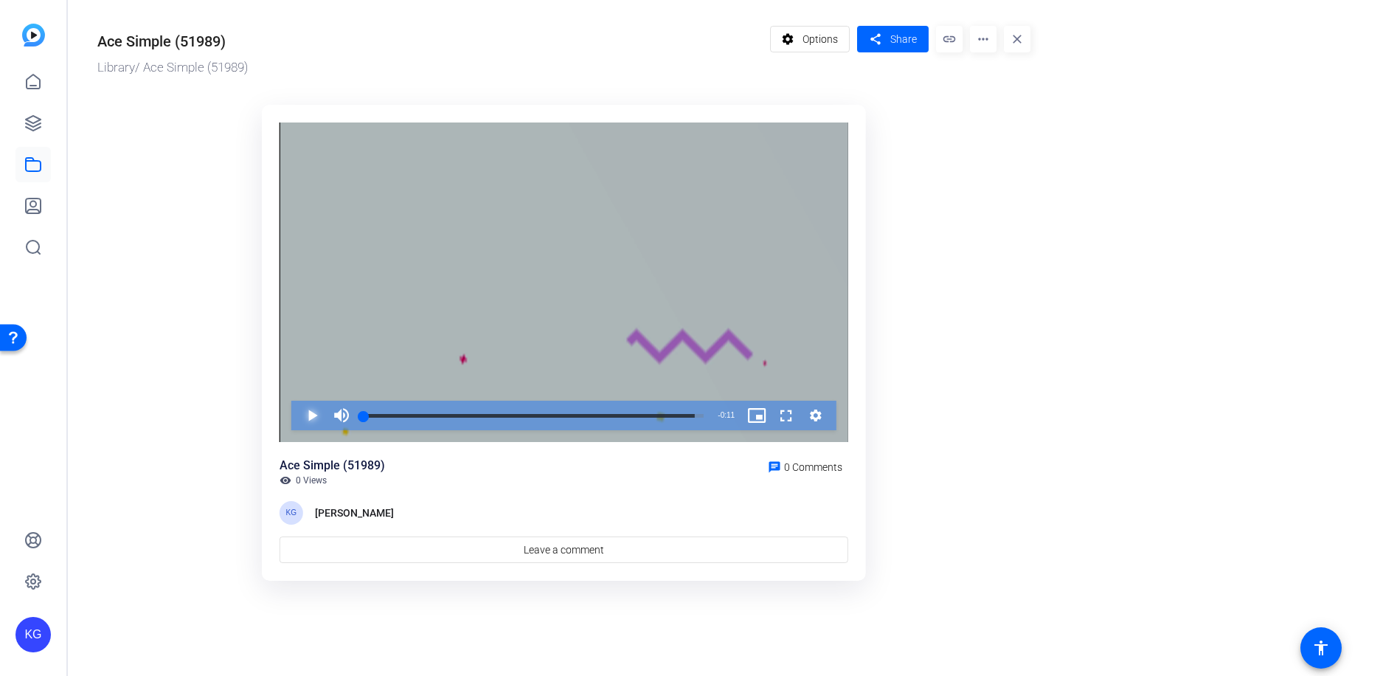
click at [297, 416] on span "Video Player" at bounding box center [297, 416] width 0 height 30
